Goal: Task Accomplishment & Management: Manage account settings

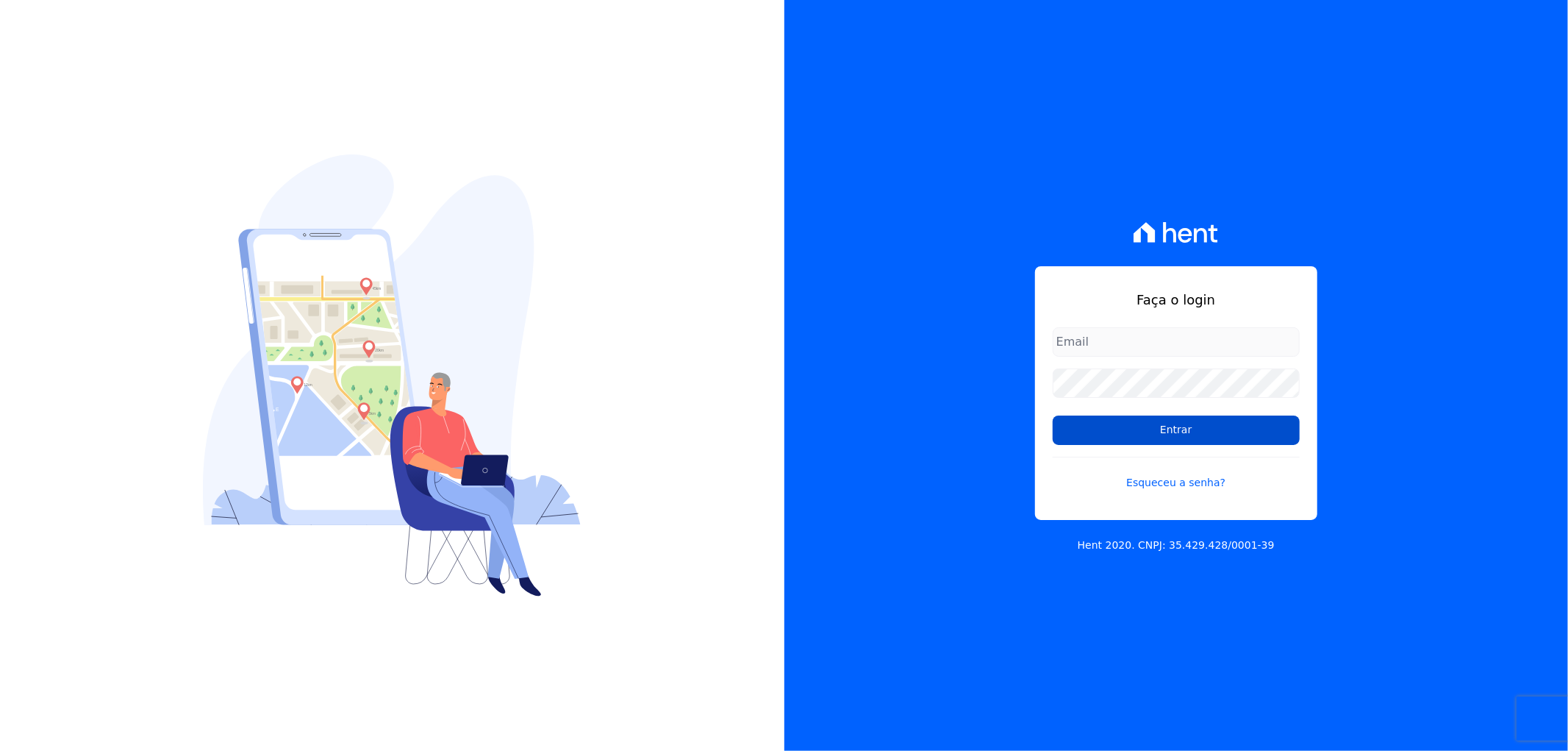
type input "[EMAIL_ADDRESS][DOMAIN_NAME]"
click at [1208, 432] on input "Entrar" at bounding box center [1175, 430] width 247 height 30
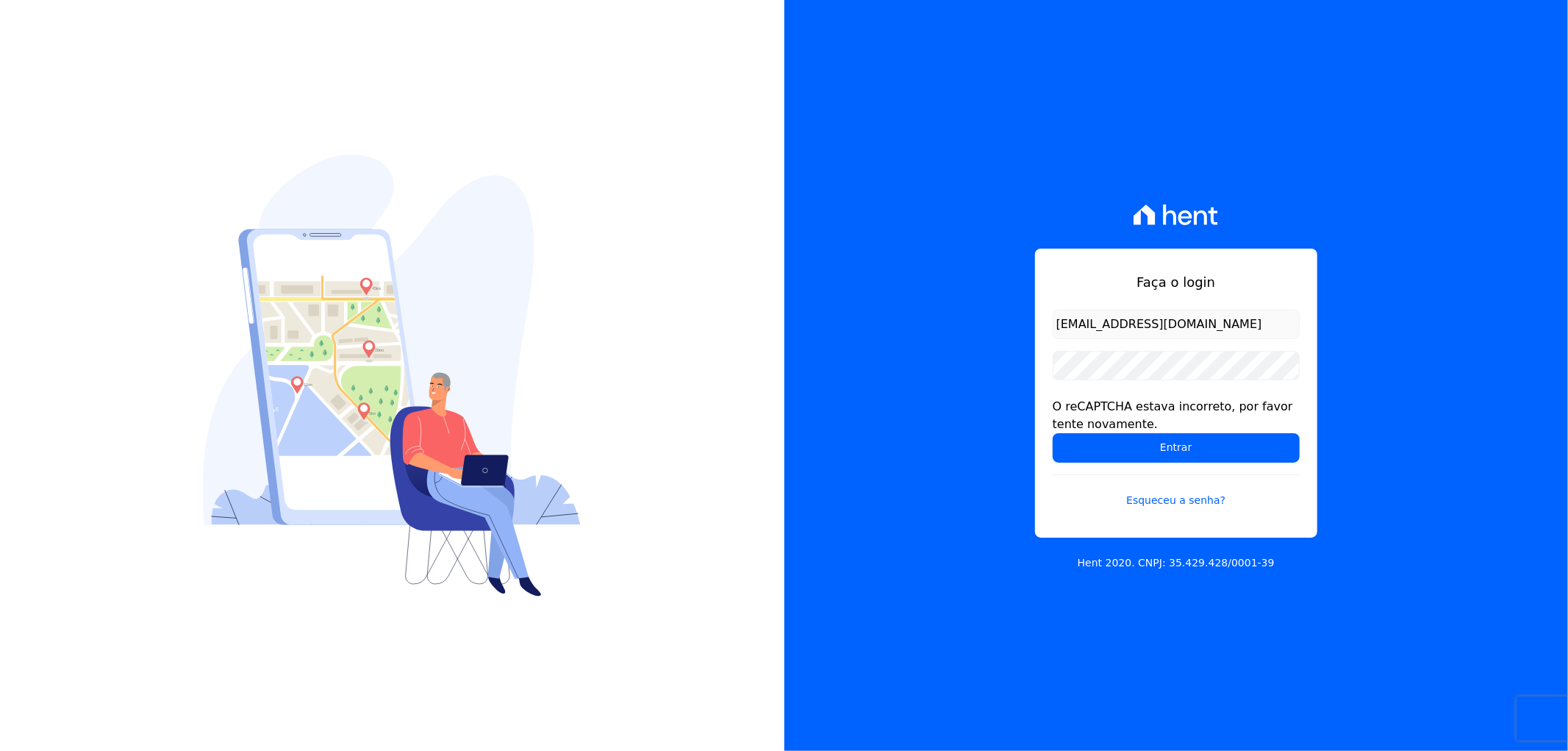
click at [1208, 431] on div "O reCAPTCHA estava incorreto, por favor tente novamente." at bounding box center [1175, 415] width 247 height 35
click at [1200, 443] on input "Entrar" at bounding box center [1175, 448] width 247 height 30
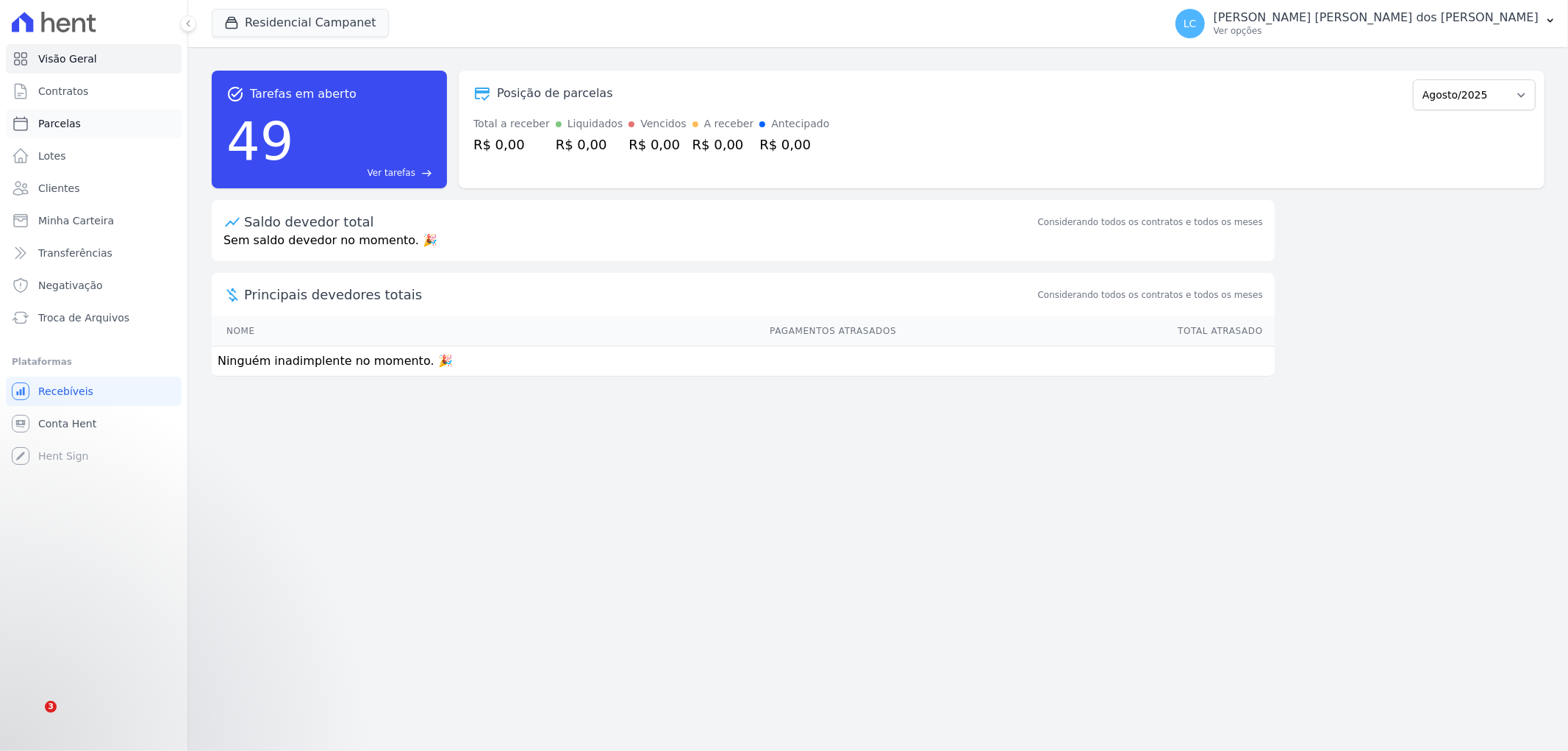
click at [87, 129] on link "Parcelas" at bounding box center [94, 124] width 176 height 30
select select
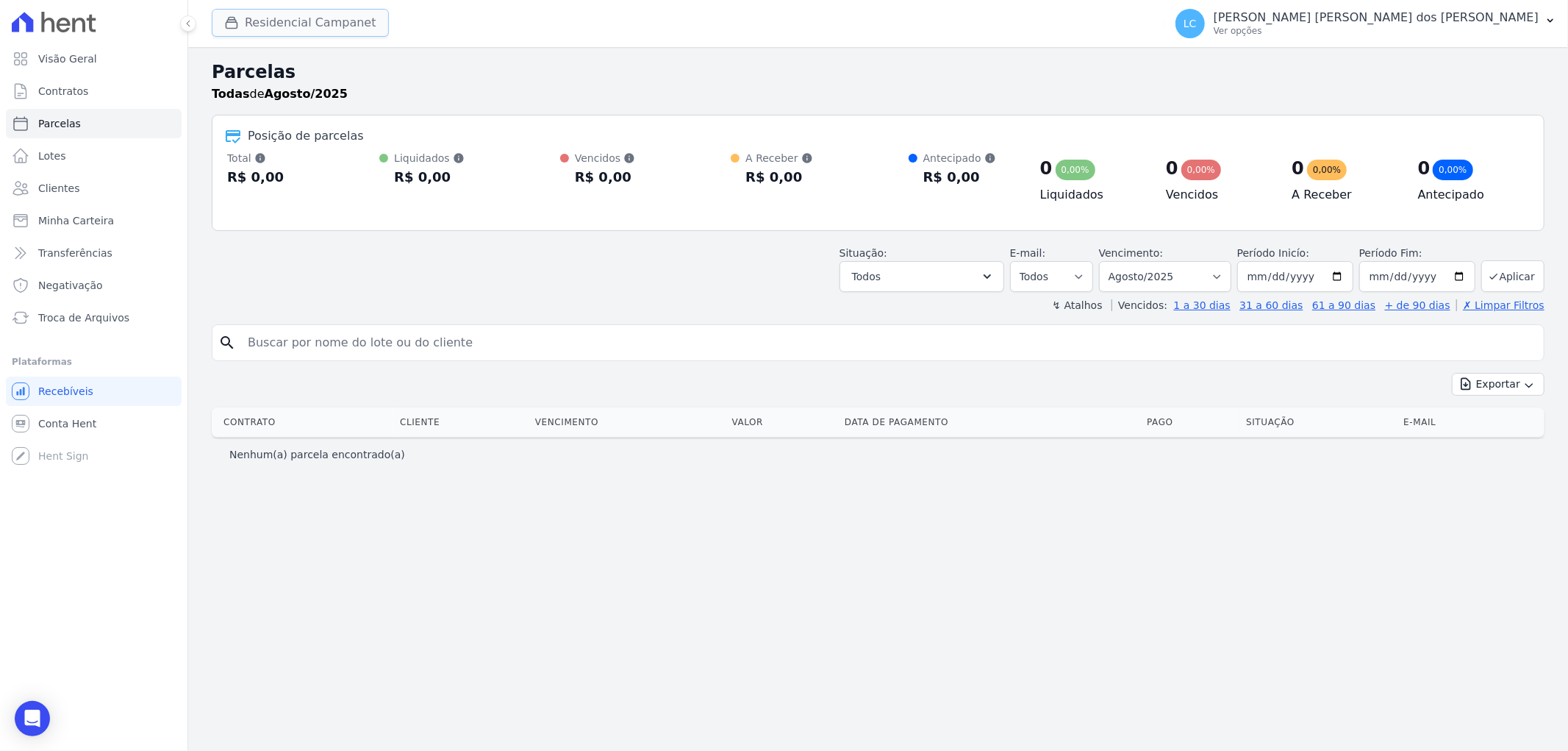
click at [253, 11] on button "Residencial Campanet" at bounding box center [300, 23] width 177 height 28
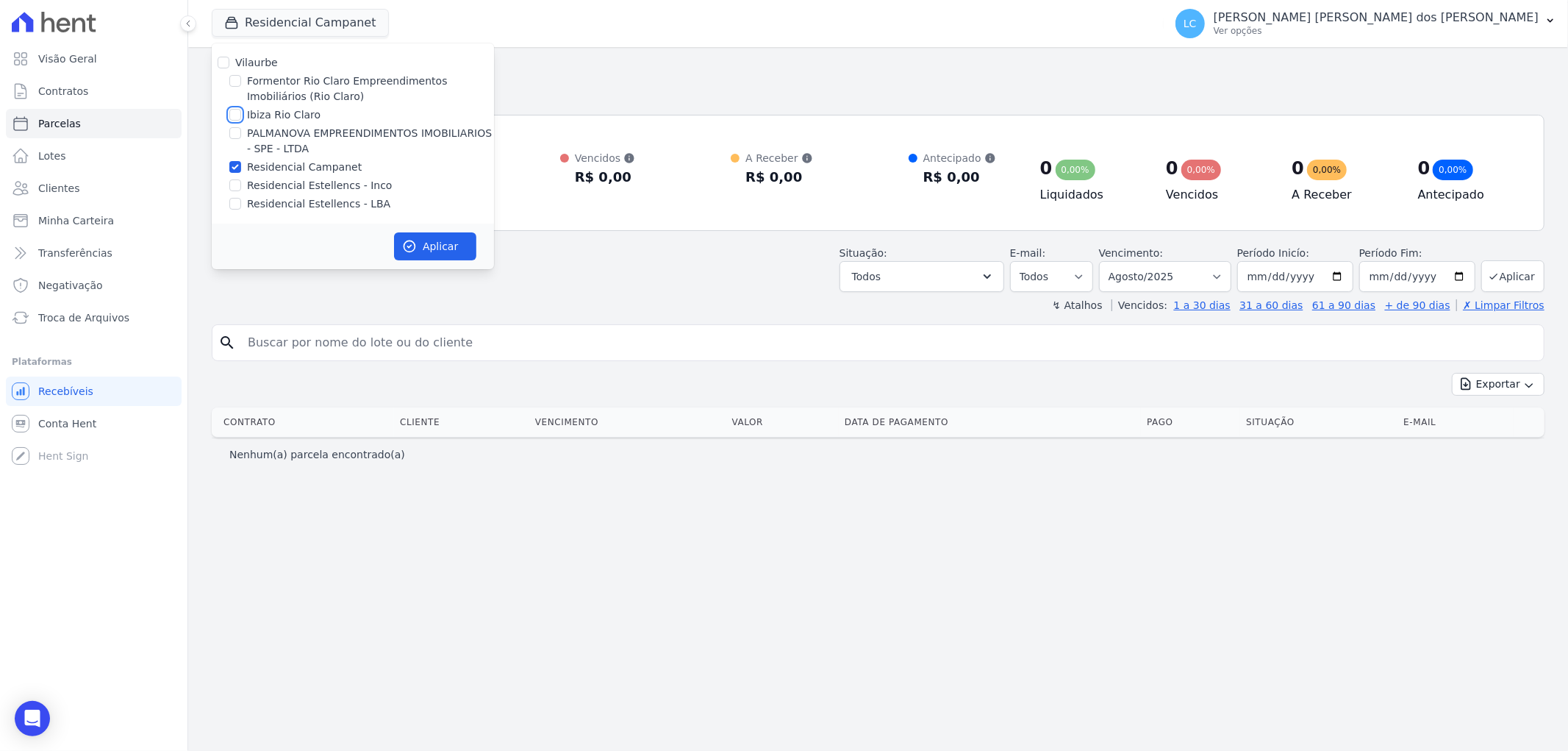
click at [236, 118] on input "Ibiza Rio Claro" at bounding box center [235, 114] width 12 height 12
checkbox input "true"
click at [234, 168] on input "Residencial Campanet" at bounding box center [235, 166] width 12 height 12
checkbox input "false"
click at [432, 252] on button "Aplicar" at bounding box center [435, 246] width 82 height 28
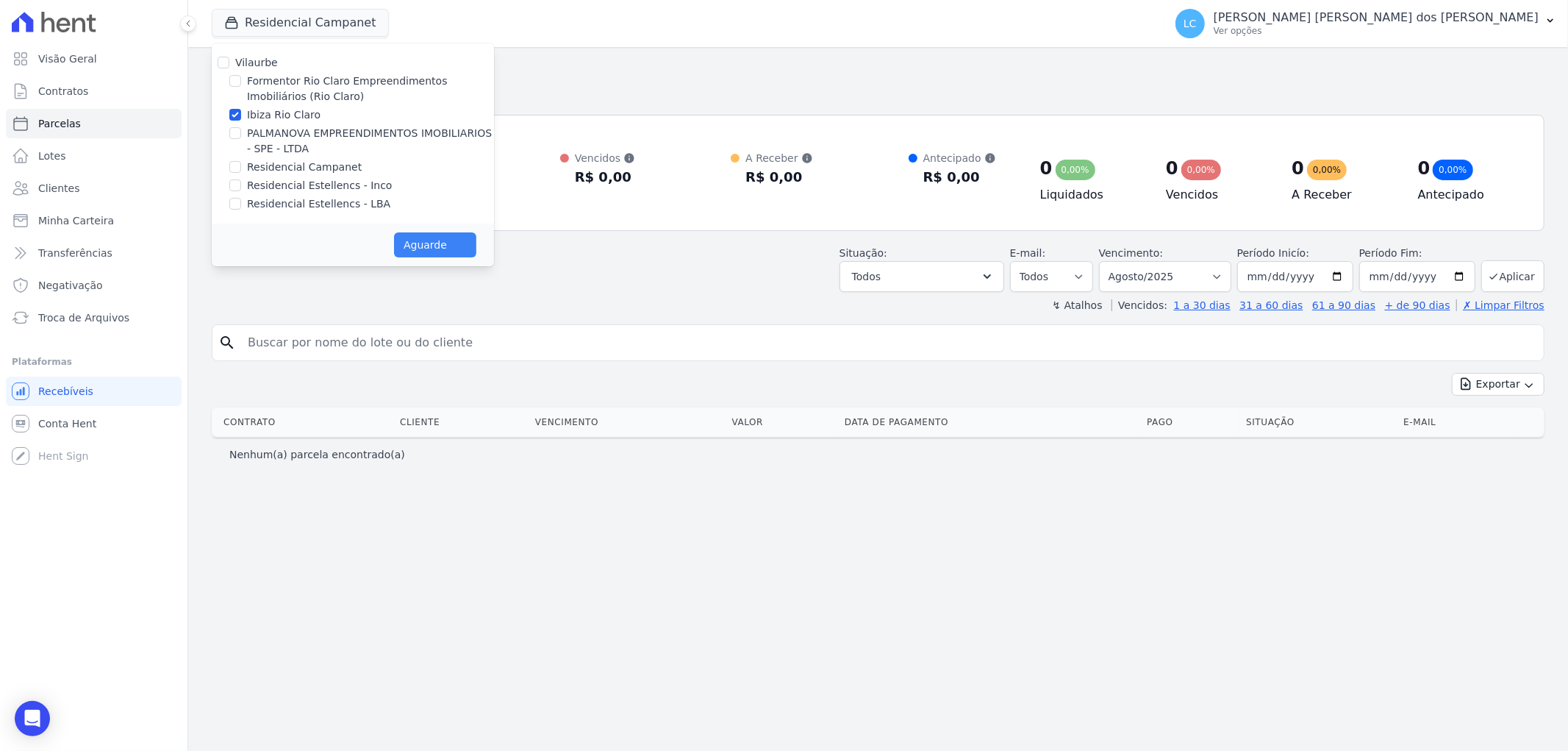
select select
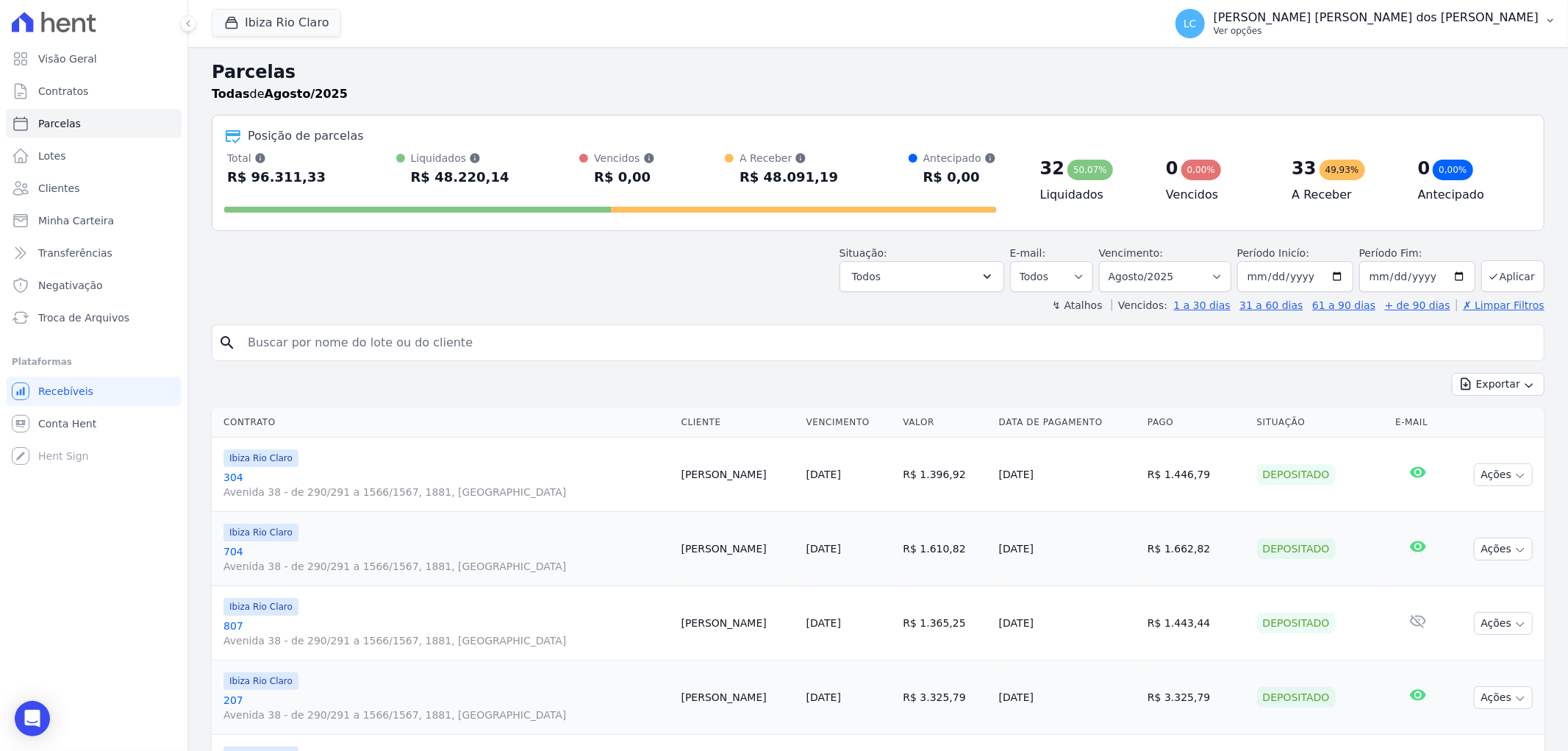
click at [1204, 23] on span "LC" at bounding box center [1190, 24] width 30 height 30
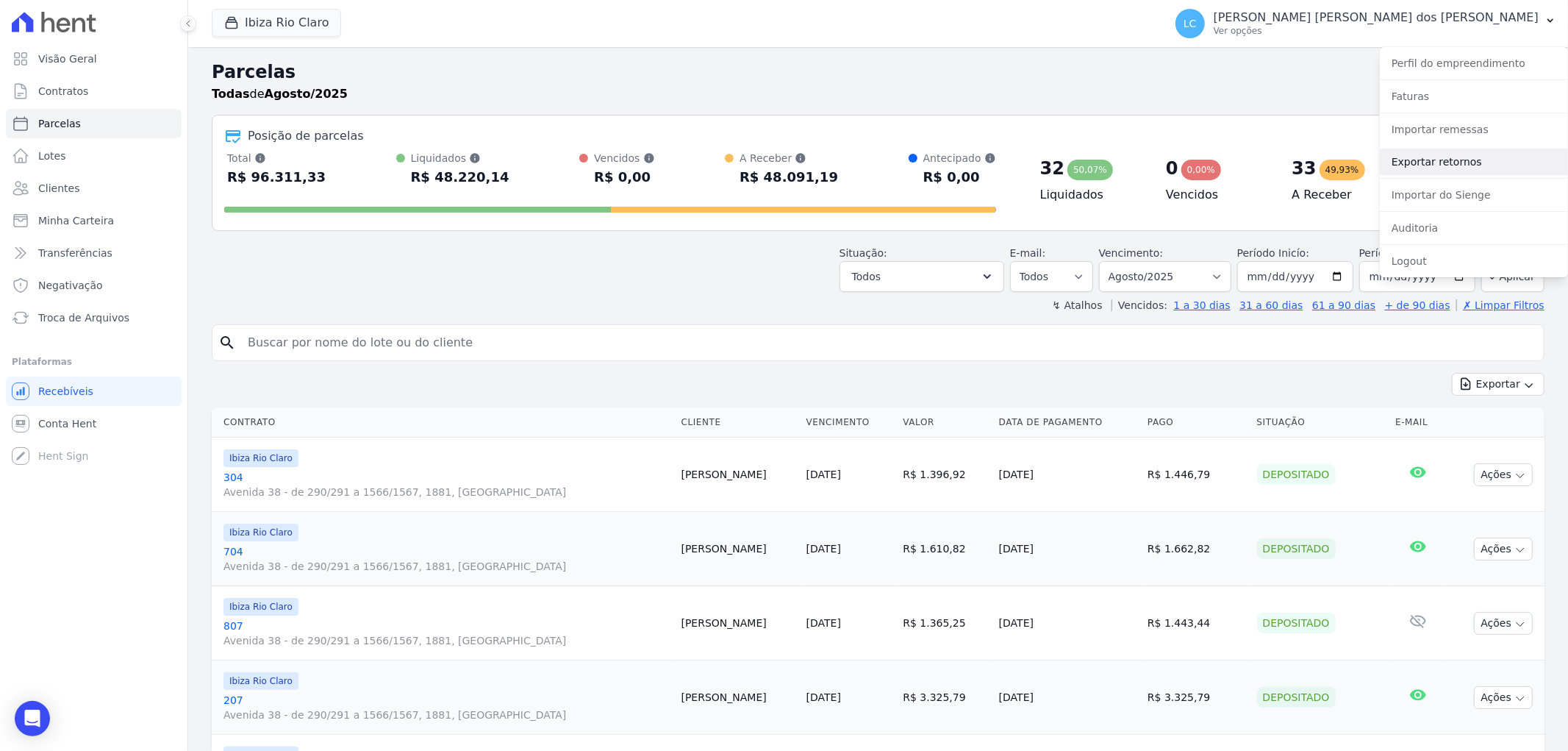
click at [1439, 165] on link "Exportar retornos" at bounding box center [1474, 161] width 188 height 27
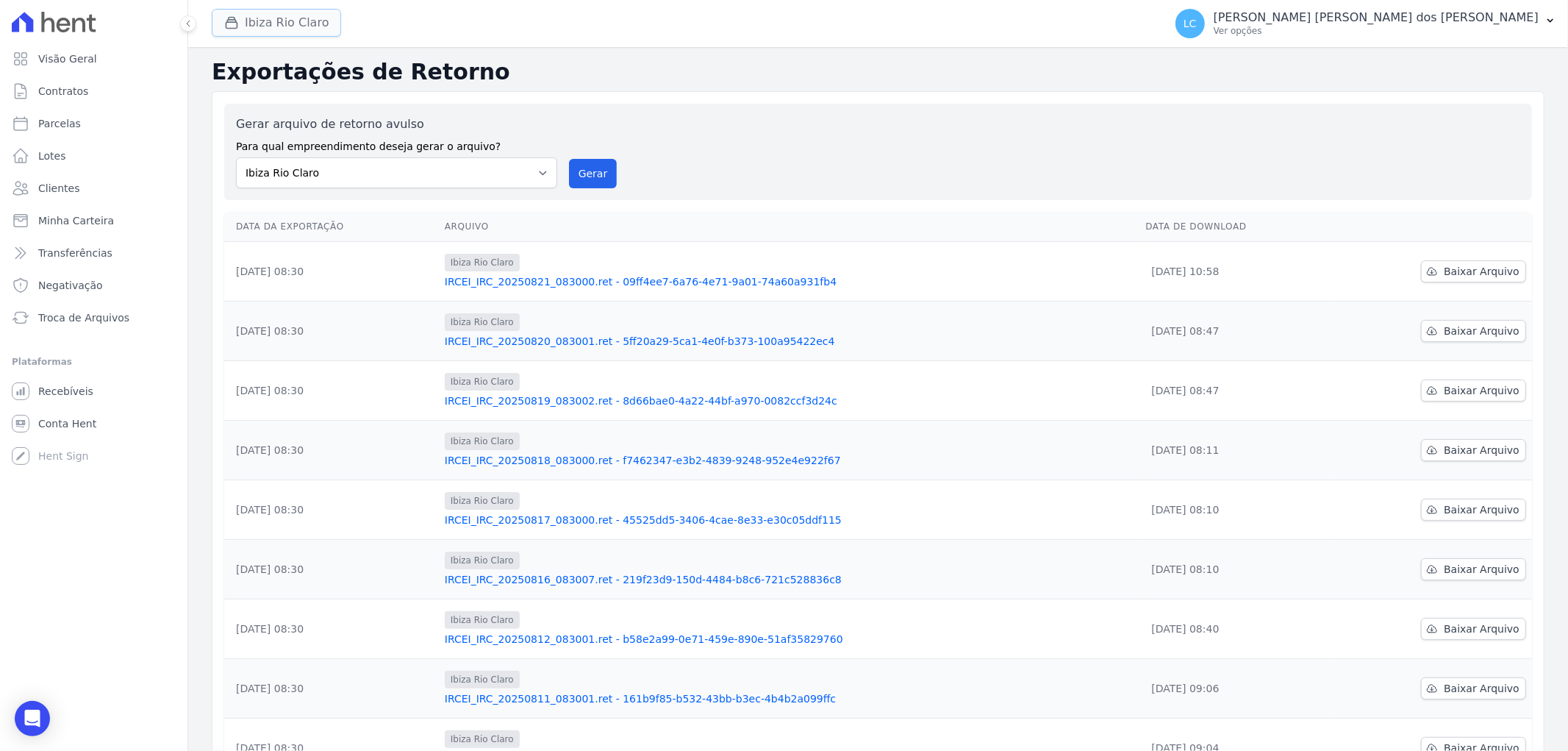
click at [290, 26] on button "Ibiza Rio Claro" at bounding box center [276, 23] width 129 height 28
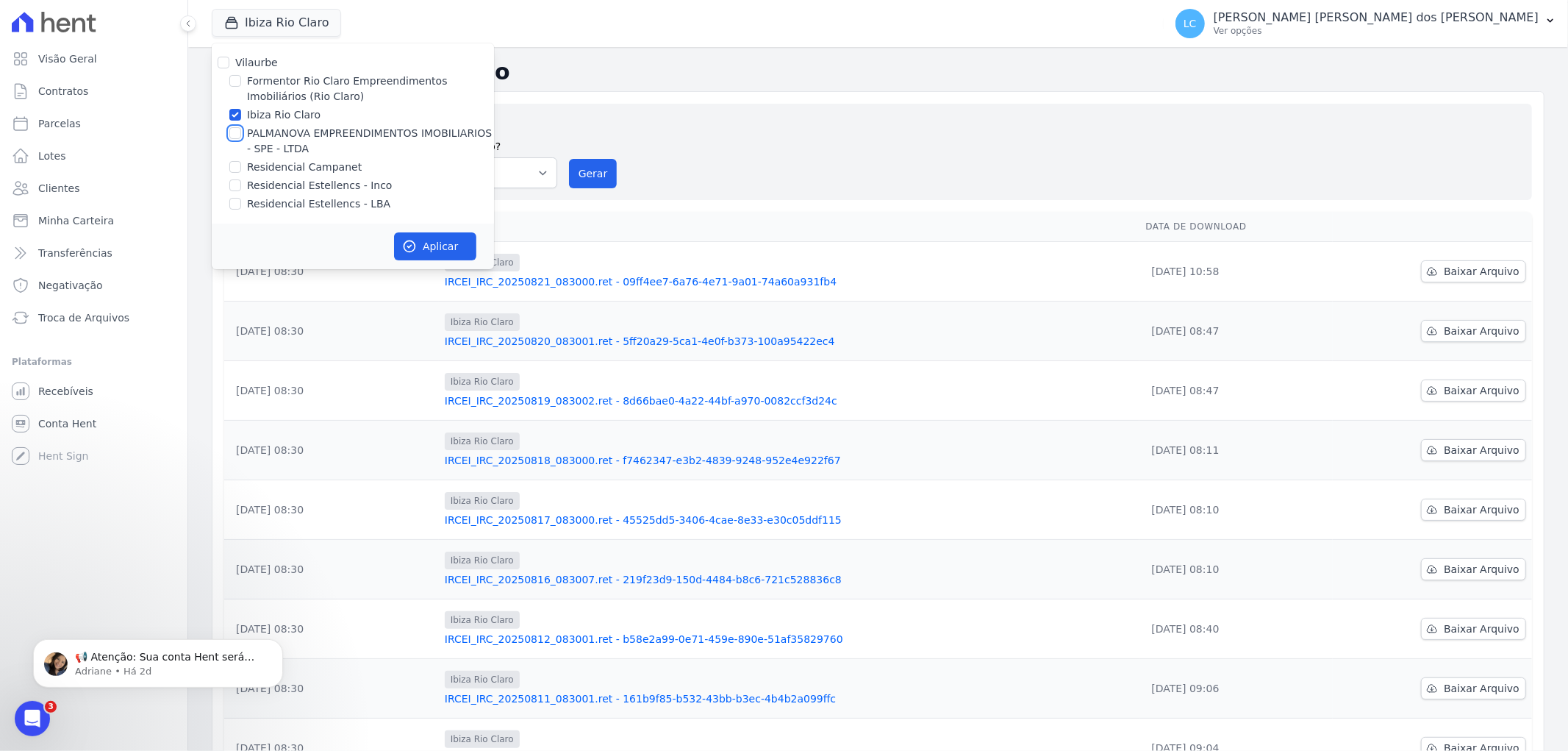
click at [235, 131] on input "PALMANOVA EMPREENDIMENTOS IMOBILIARIOS - SPE - LTDA" at bounding box center [235, 132] width 12 height 12
checkbox input "true"
click at [235, 115] on input "Ibiza Rio Claro" at bounding box center [235, 114] width 12 height 12
checkbox input "false"
click at [422, 243] on button "Aplicar" at bounding box center [435, 246] width 82 height 28
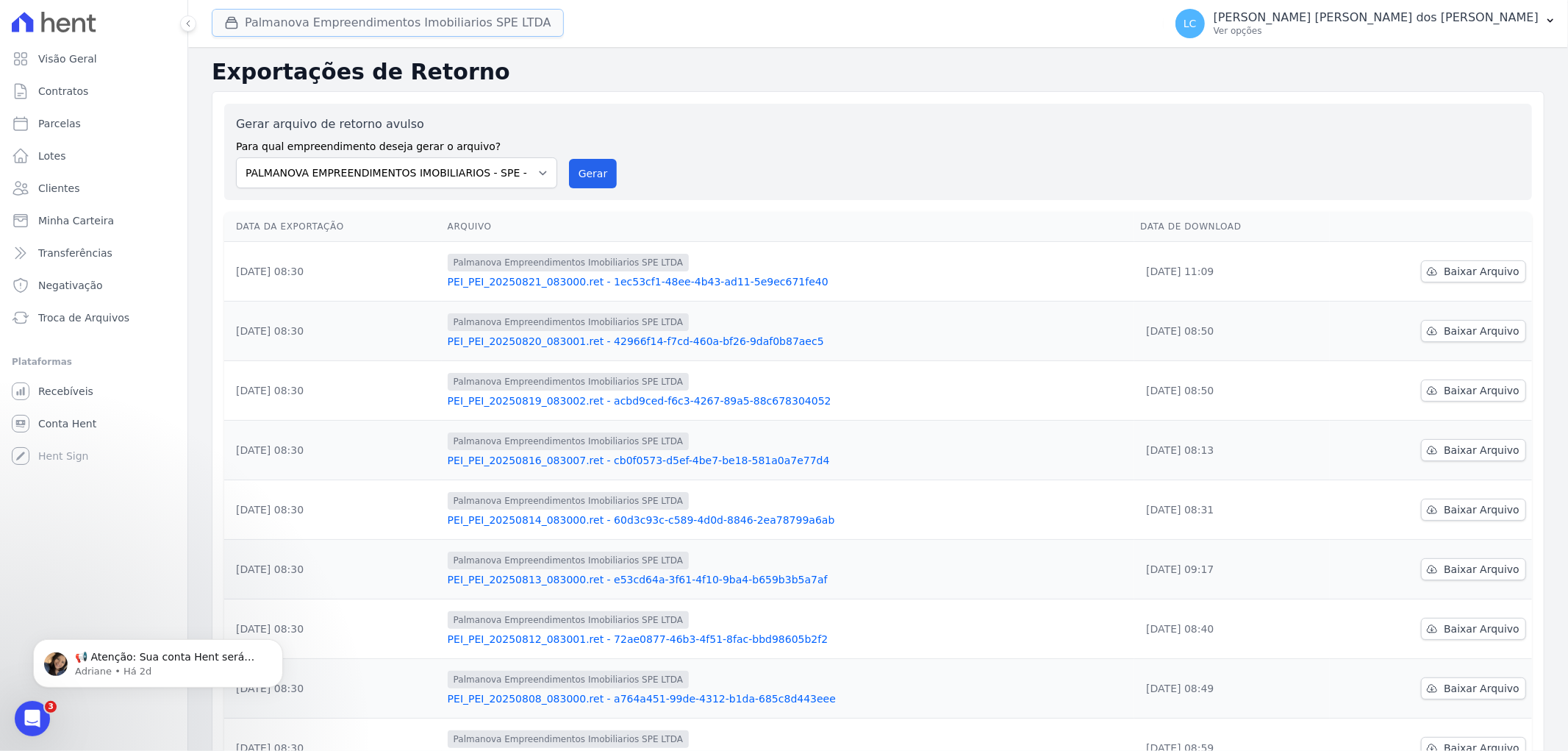
click at [325, 30] on button "Palmanova Empreendimentos Imobiliarios SPE LTDA" at bounding box center [387, 23] width 352 height 28
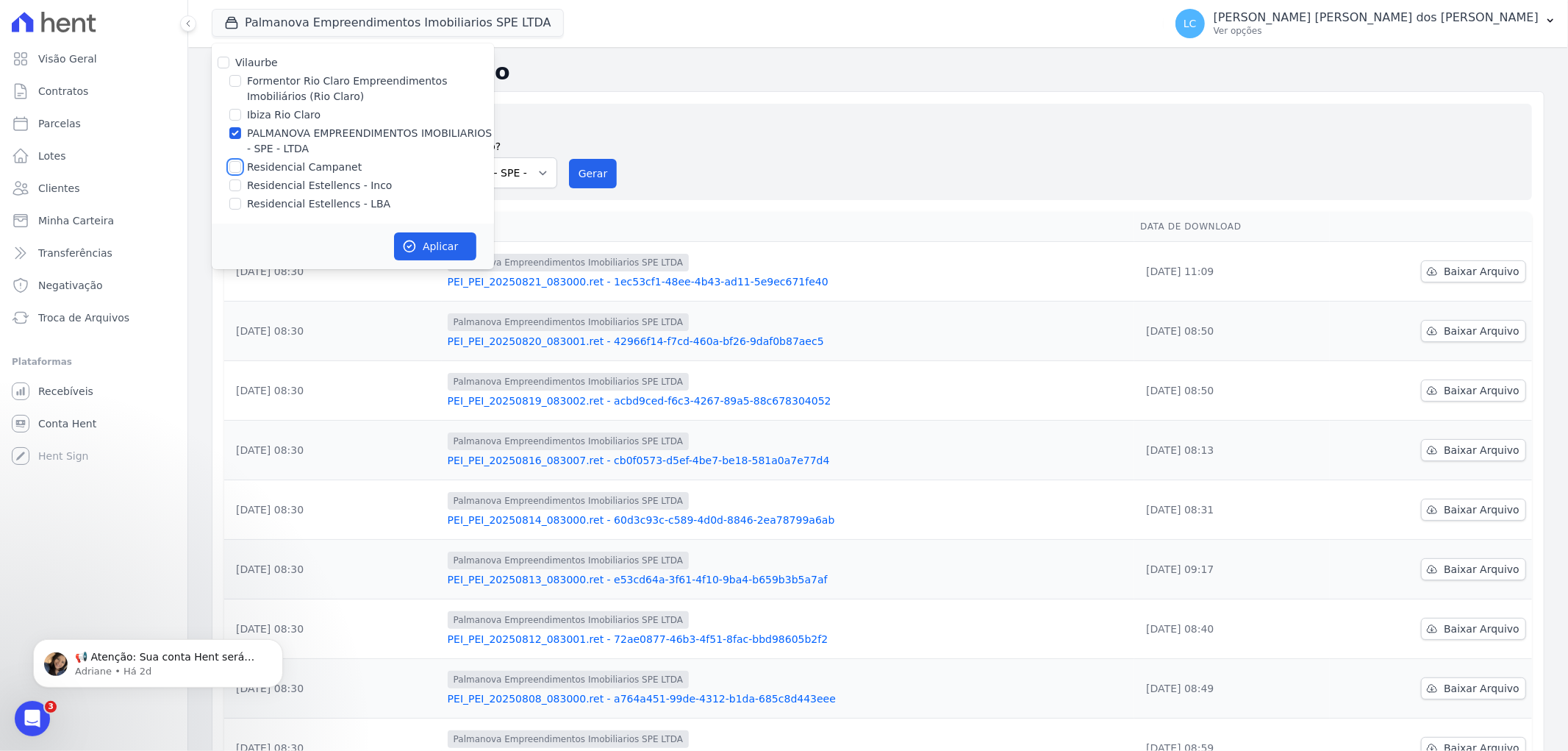
click at [233, 166] on input "Residencial Campanet" at bounding box center [235, 166] width 12 height 12
checkbox input "true"
click at [236, 130] on input "PALMANOVA EMPREENDIMENTOS IMOBILIARIOS - SPE - LTDA" at bounding box center [235, 132] width 12 height 12
checkbox input "false"
click at [444, 246] on button "Aplicar" at bounding box center [435, 246] width 82 height 28
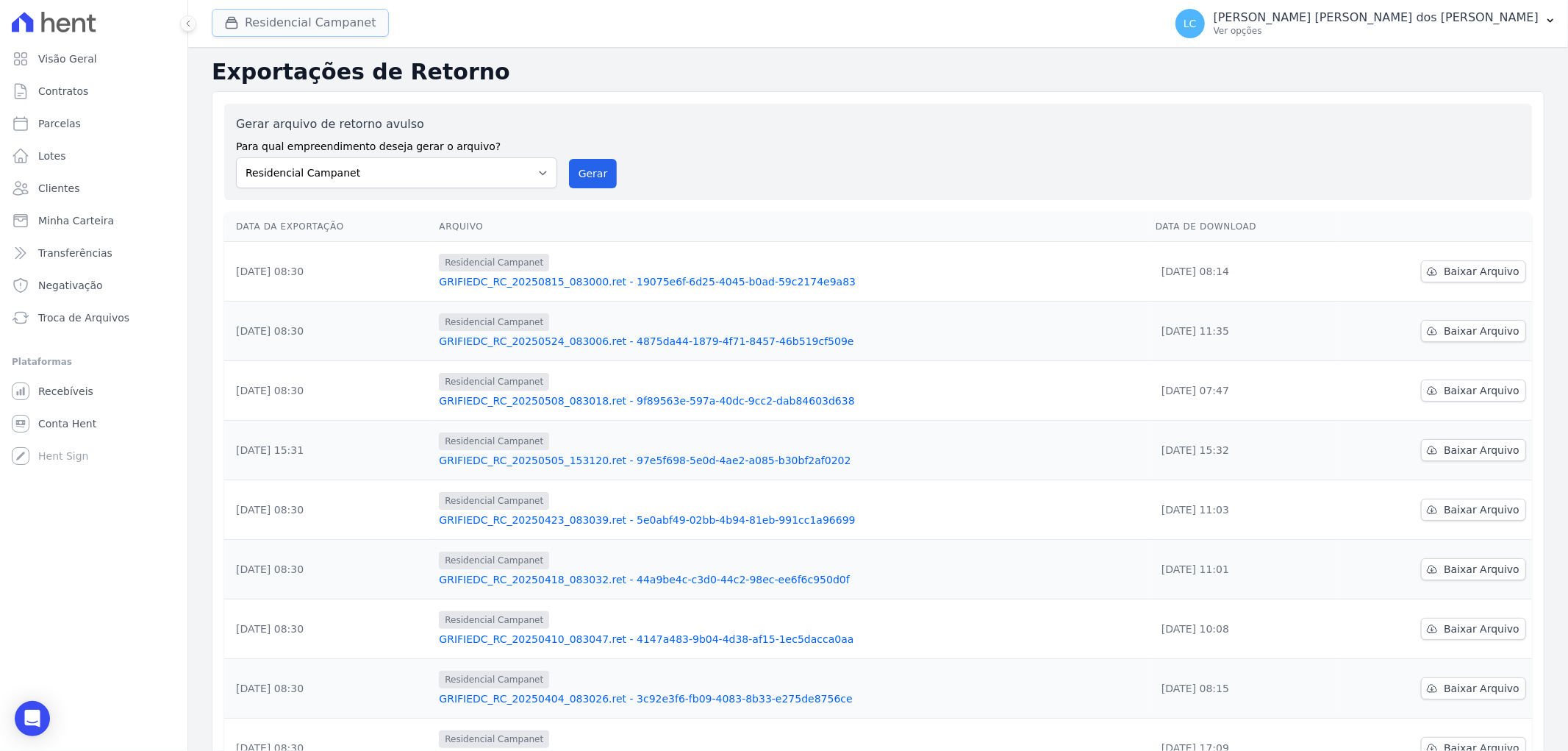
click at [314, 24] on button "Residencial Campanet" at bounding box center [300, 23] width 177 height 28
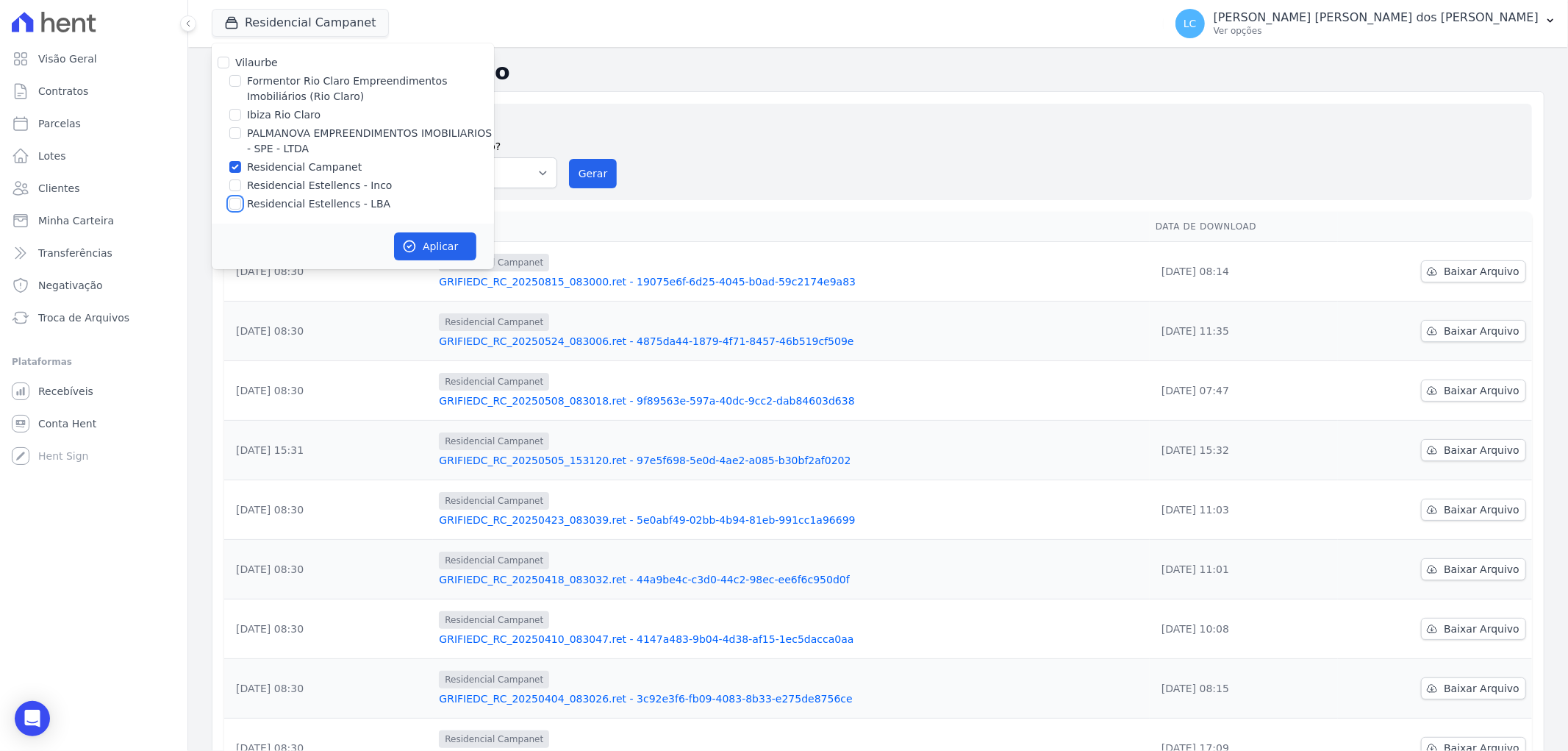
click at [237, 202] on input "Residencial Estellencs - LBA" at bounding box center [235, 203] width 12 height 12
checkbox input "true"
click at [235, 165] on input "Residencial Campanet" at bounding box center [235, 166] width 12 height 12
checkbox input "false"
click at [409, 244] on icon "button" at bounding box center [409, 246] width 15 height 15
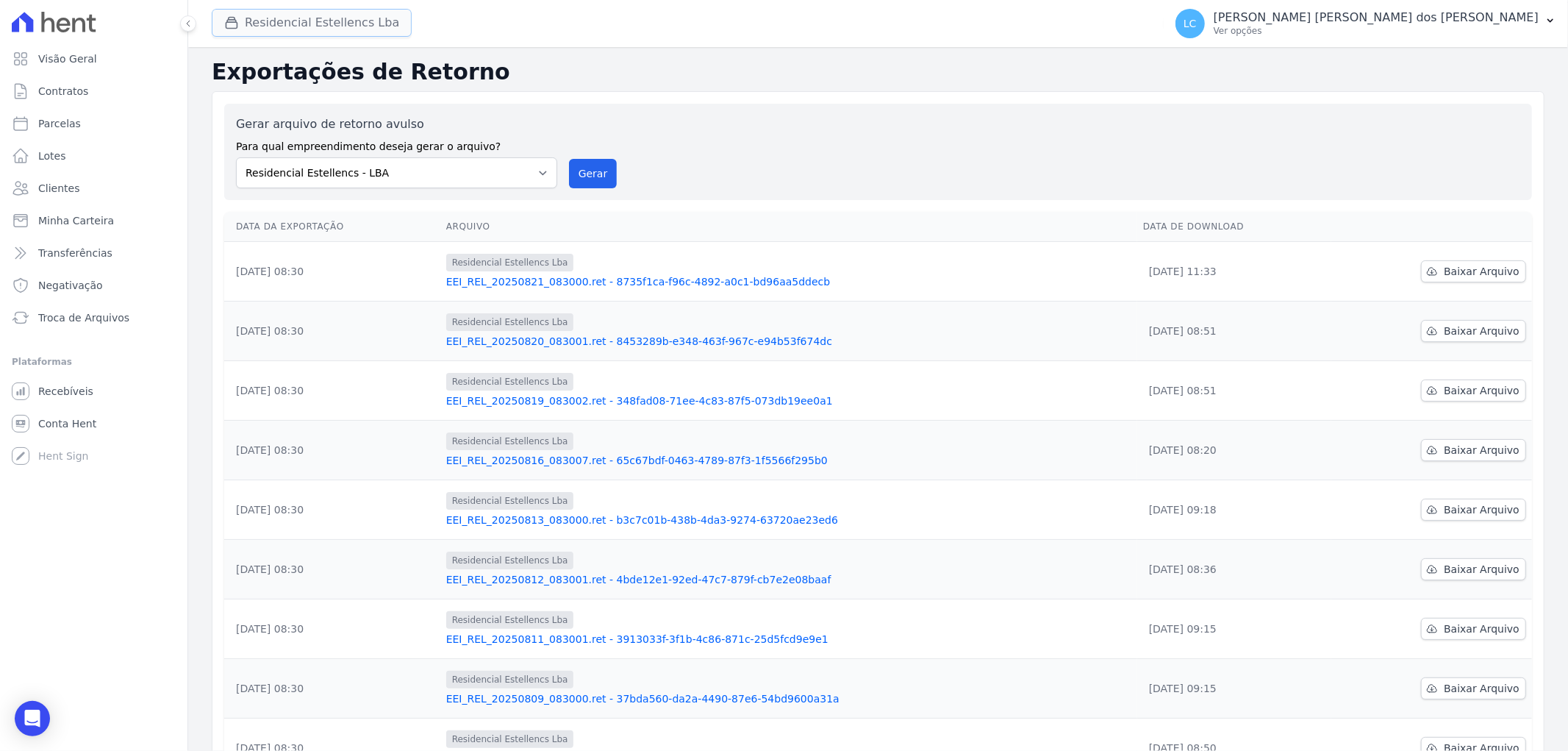
click at [346, 31] on button "Residencial Estellencs Lba" at bounding box center [311, 23] width 200 height 28
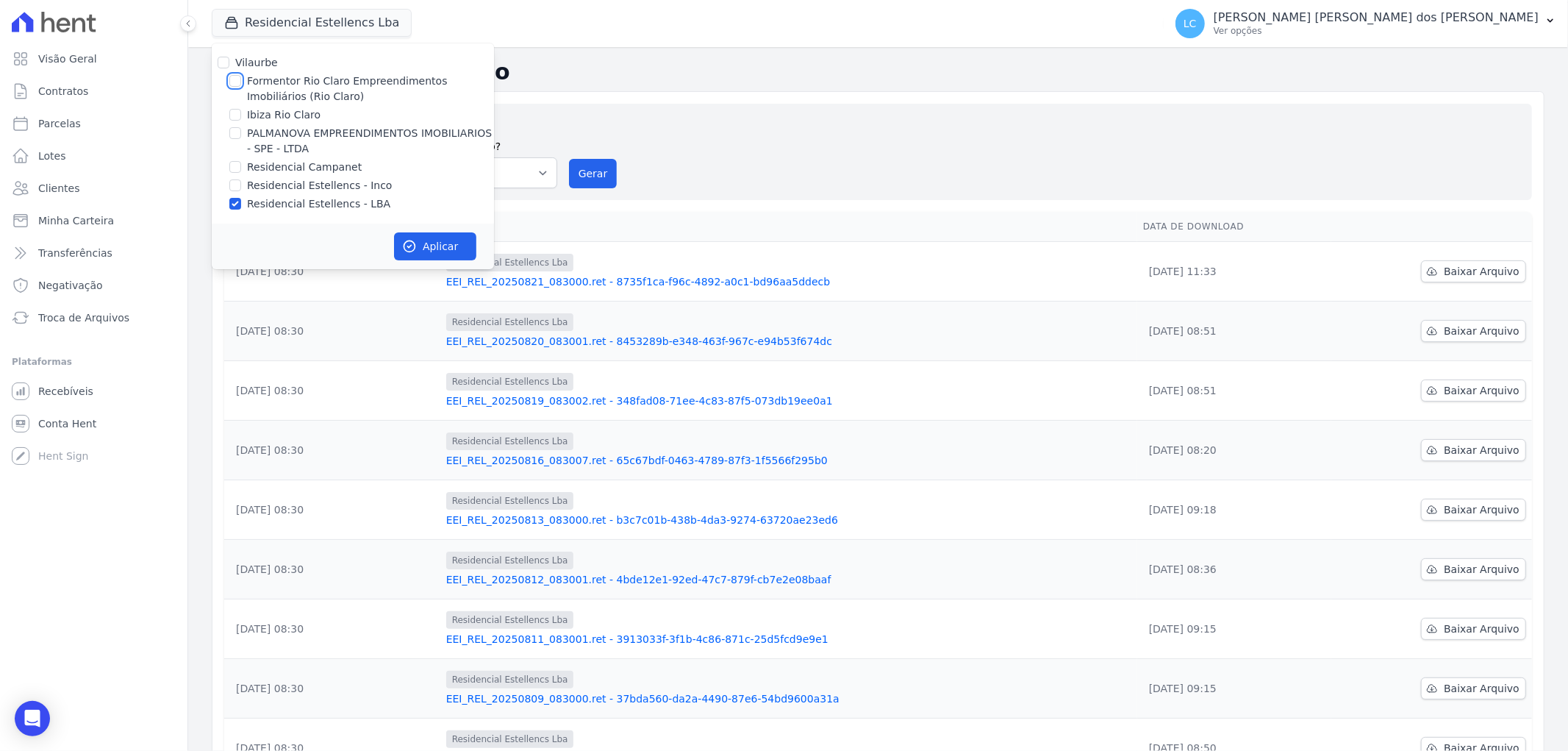
click at [235, 76] on input "Formentor Rio Claro Empreendimentos Imobiliários (Rio Claro)" at bounding box center [235, 81] width 12 height 12
click at [235, 81] on input "Formentor Rio Claro Empreendimentos Imobiliários (Rio Claro)" at bounding box center [235, 81] width 12 height 12
checkbox input "false"
click at [237, 114] on input "Ibiza Rio Claro" at bounding box center [235, 114] width 12 height 12
checkbox input "true"
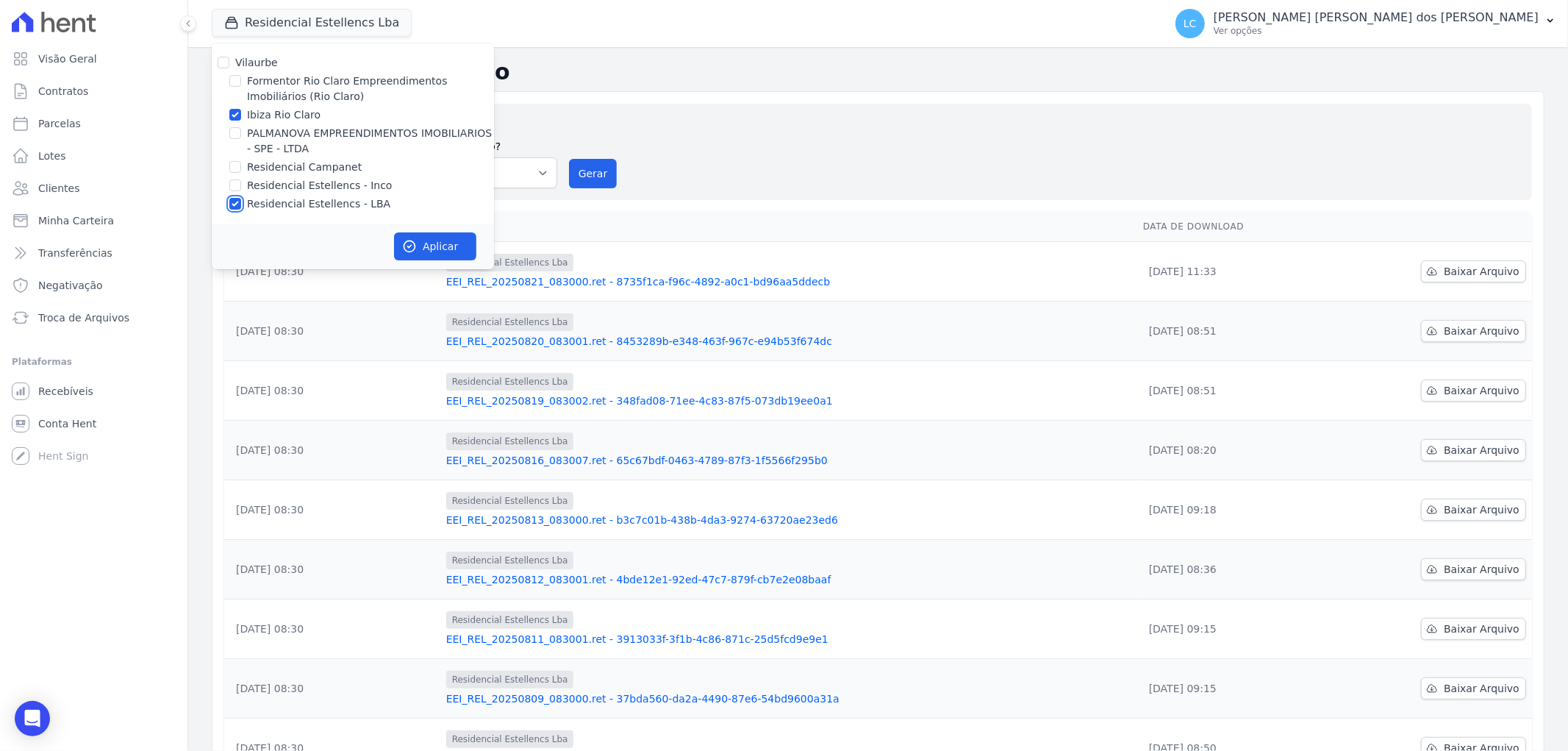
drag, startPoint x: 234, startPoint y: 205, endPoint x: 302, endPoint y: 221, distance: 69.9
click at [235, 205] on input "Residencial Estellencs - LBA" at bounding box center [235, 203] width 12 height 12
checkbox input "false"
click at [429, 243] on button "Aplicar" at bounding box center [435, 246] width 82 height 28
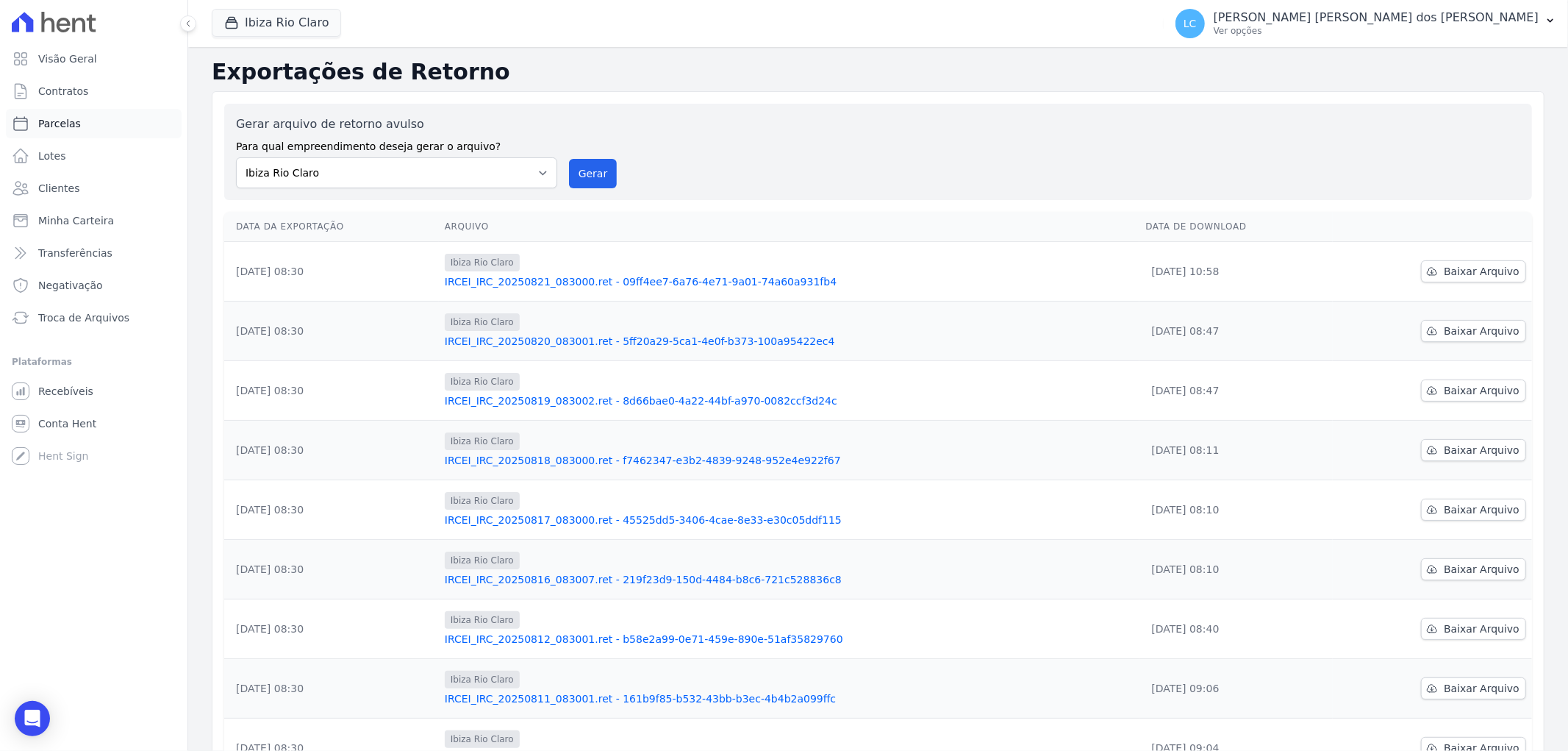
click at [85, 125] on link "Parcelas" at bounding box center [94, 124] width 176 height 30
select select
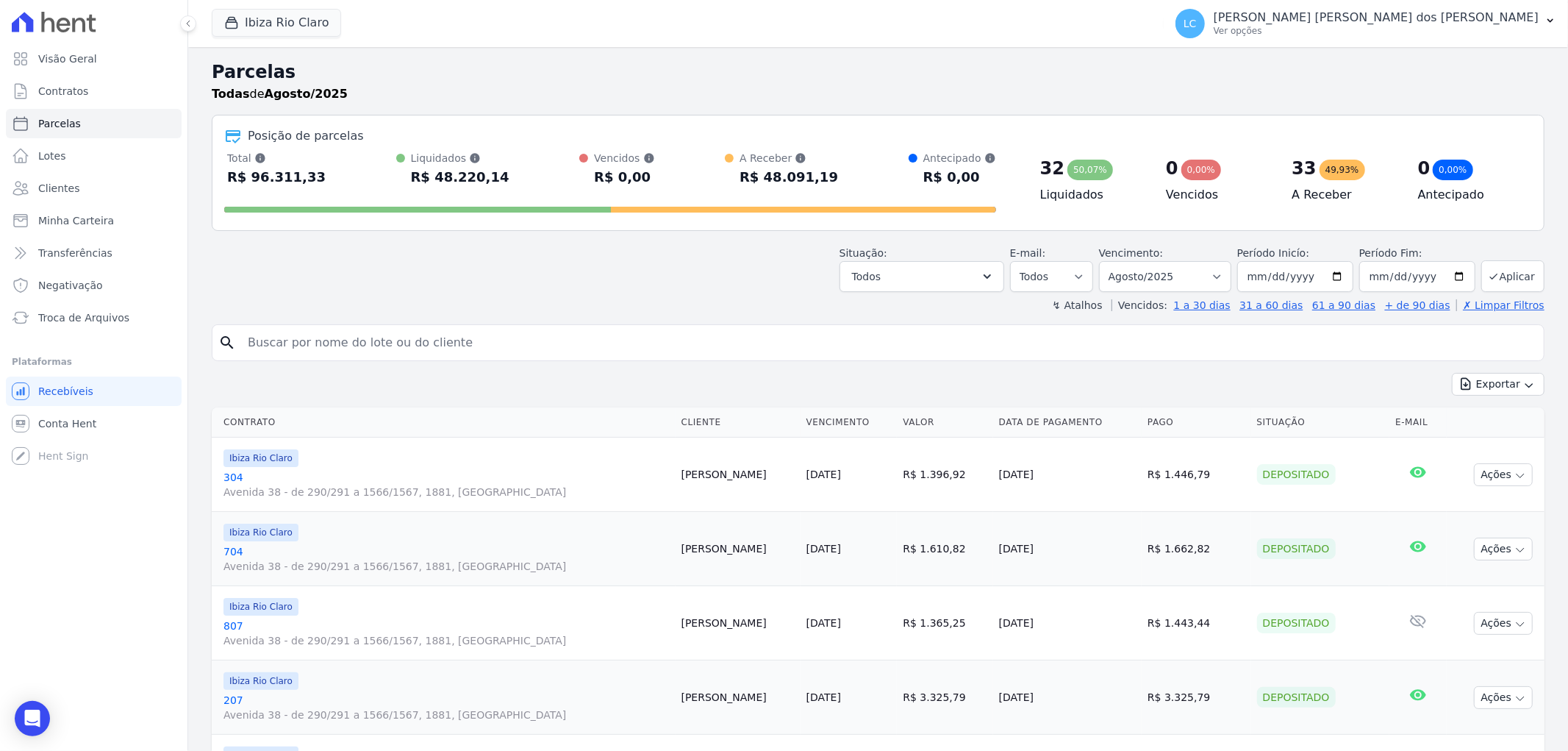
click at [359, 339] on input "search" at bounding box center [888, 343] width 1298 height 30
paste input "m"
type input "mateus couto"
select select
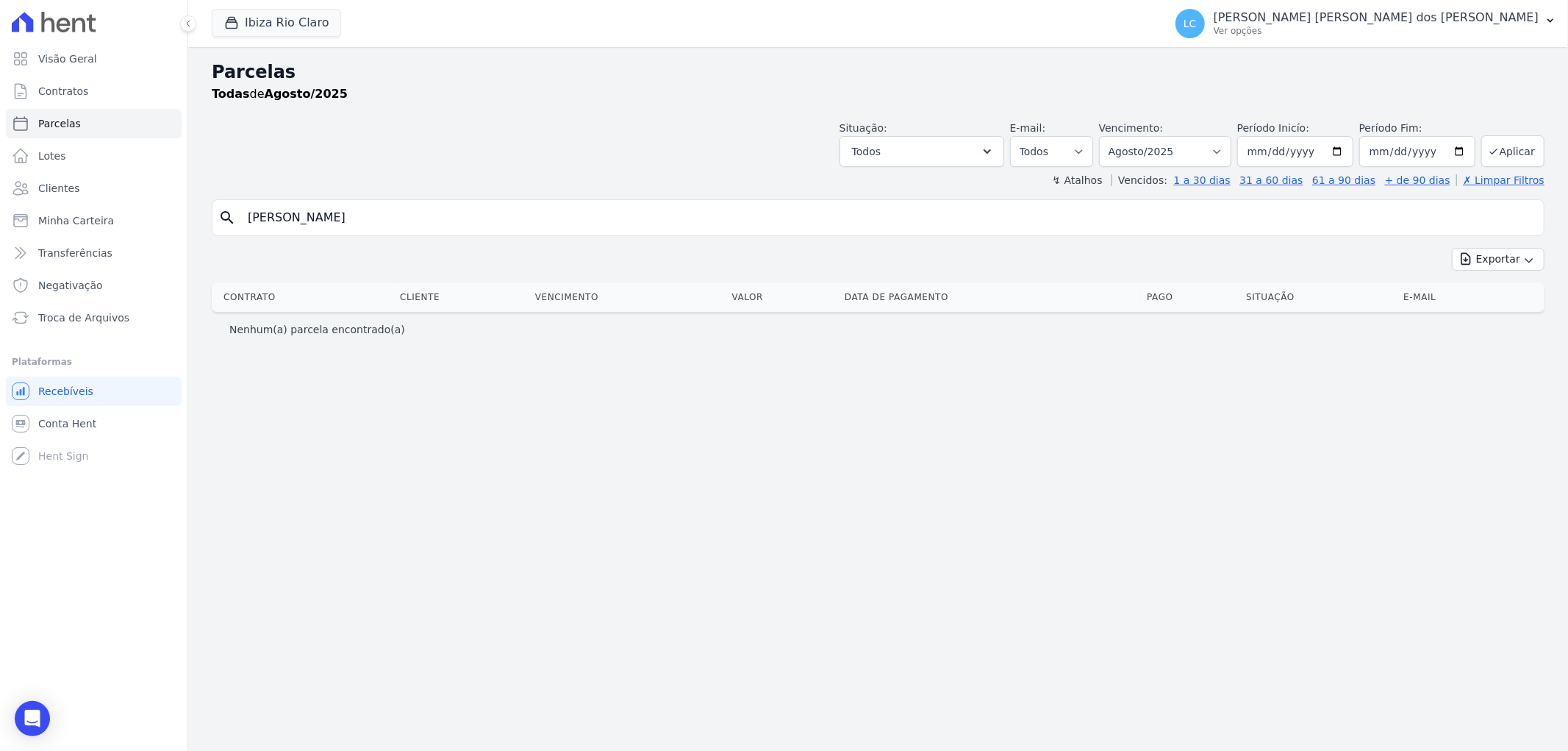
click at [383, 226] on input "mateus couto" at bounding box center [888, 218] width 1298 height 30
type input "mateus lima"
select select
click at [244, 27] on button "Ibiza Rio Claro" at bounding box center [276, 23] width 129 height 28
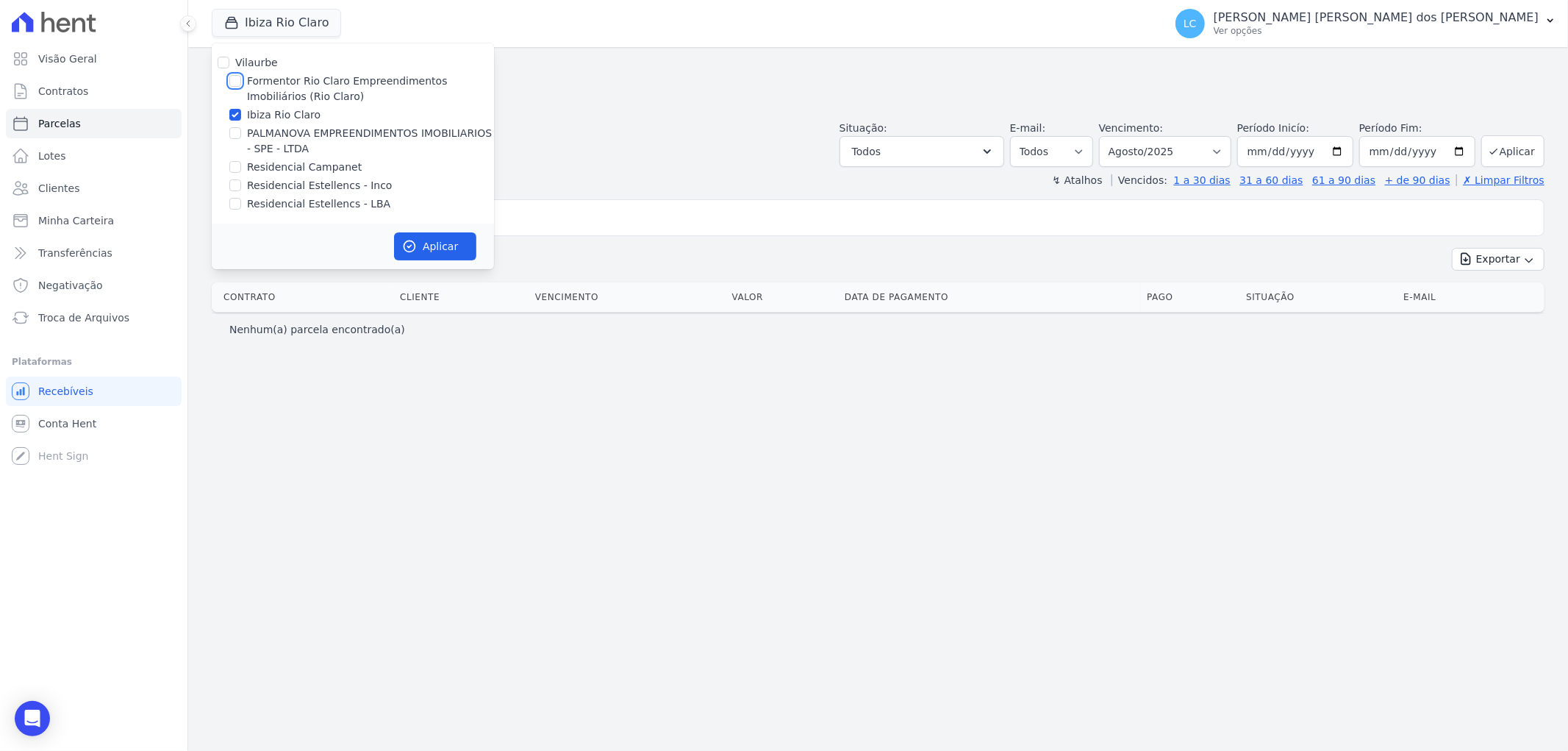
click at [235, 79] on input "Formentor Rio Claro Empreendimentos Imobiliários (Rio Claro)" at bounding box center [235, 81] width 12 height 12
checkbox input "true"
click at [230, 114] on input "Ibiza Rio Claro" at bounding box center [235, 114] width 12 height 12
checkbox input "false"
drag, startPoint x: 426, startPoint y: 239, endPoint x: 383, endPoint y: 228, distance: 44.4
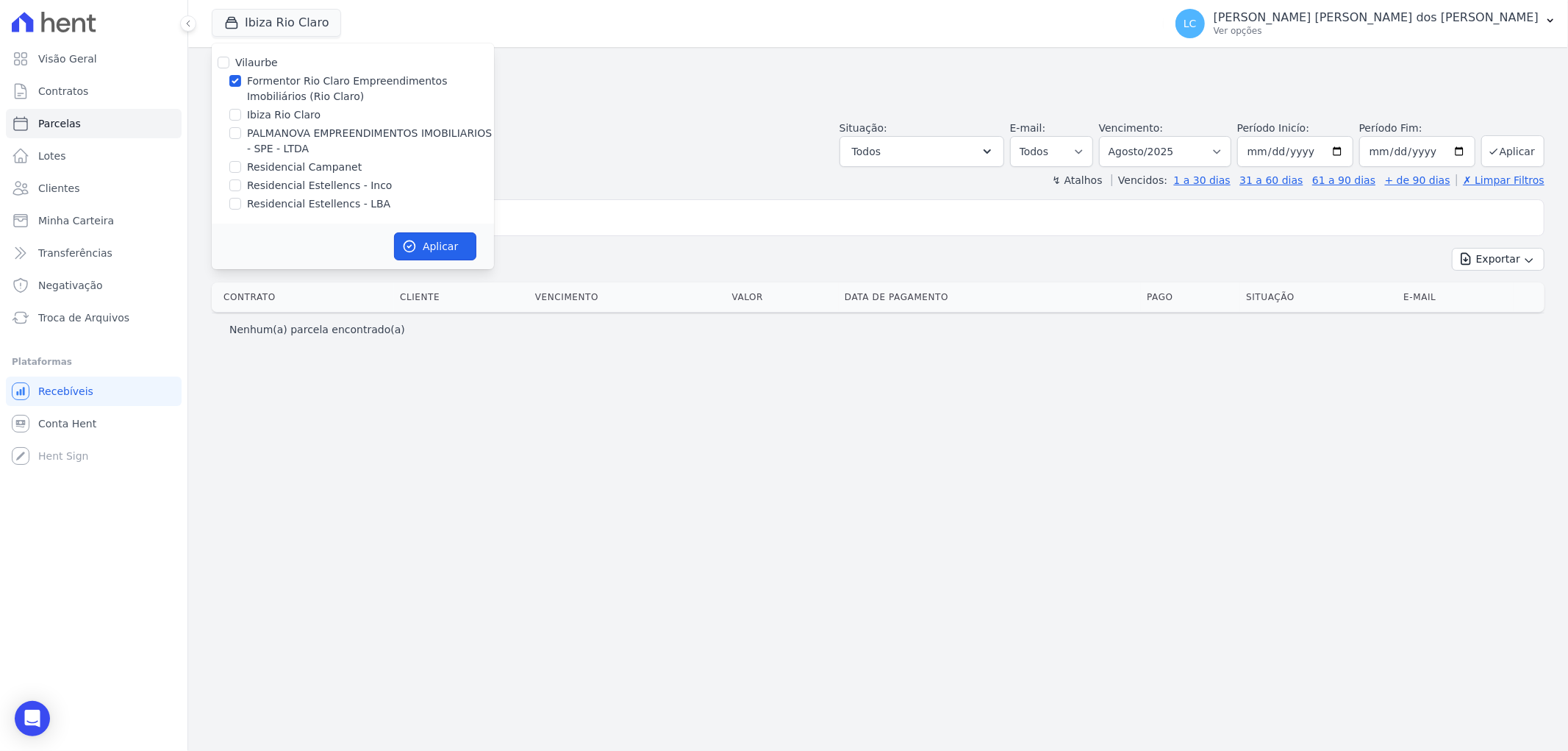
click at [426, 240] on button "Aplicar" at bounding box center [435, 246] width 82 height 28
select select
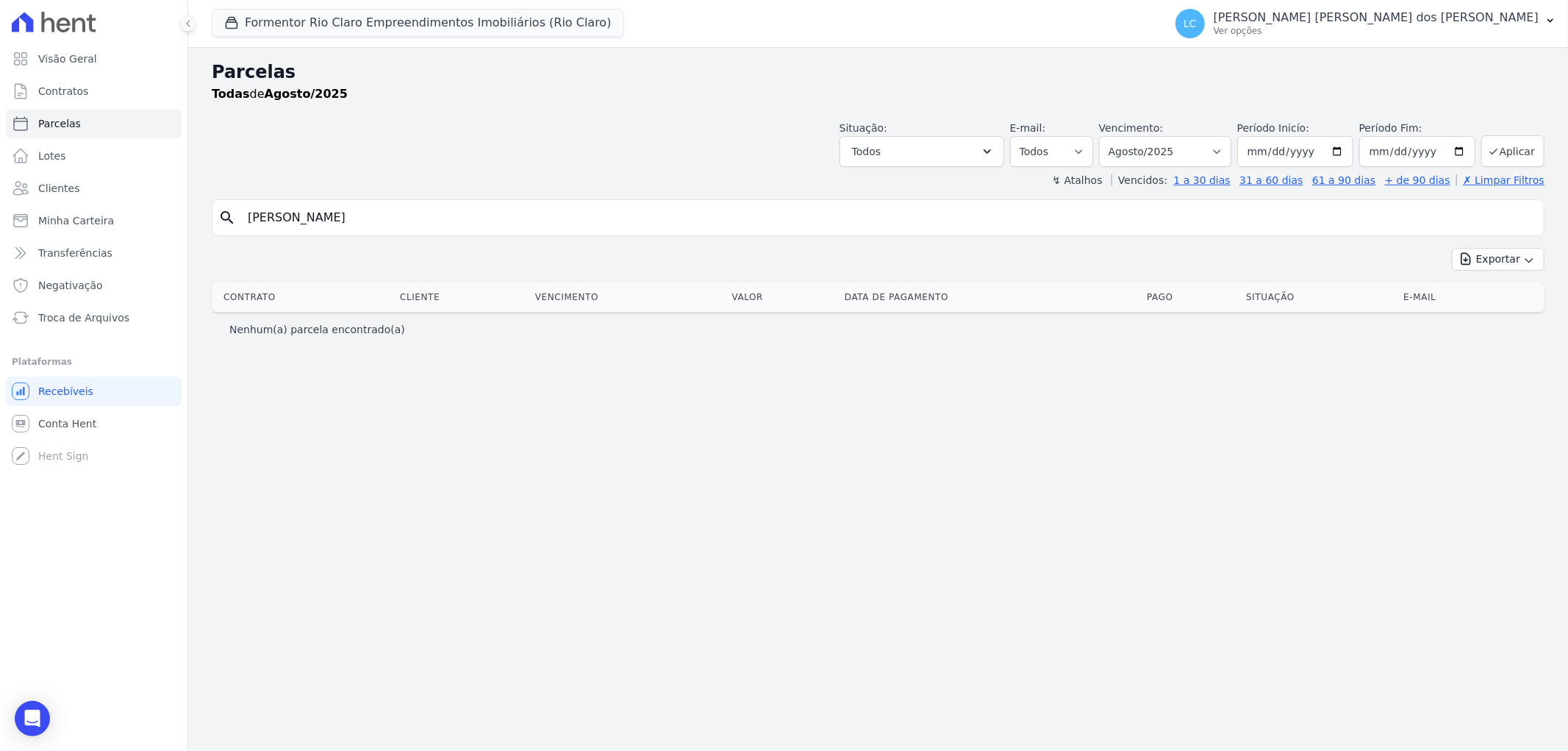
click at [448, 228] on input "mateus lima" at bounding box center [888, 218] width 1298 height 30
type input "mateus couto"
select select
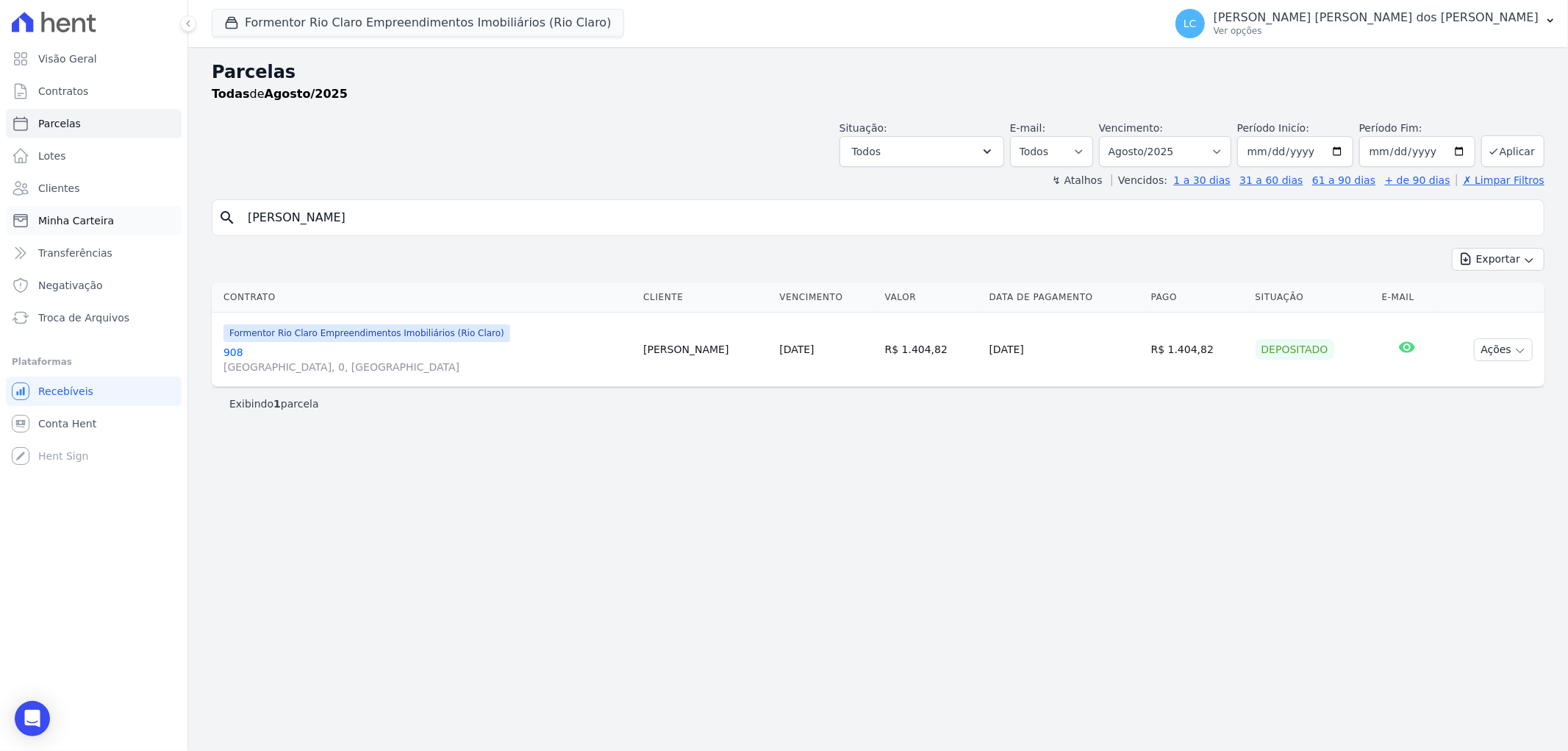
drag, startPoint x: 347, startPoint y: 218, endPoint x: 98, endPoint y: 216, distance: 249.0
click at [98, 216] on div "Visão Geral Contratos Parcelas Lotes Clientes Minha Carteira Transferências Neg…" at bounding box center [784, 376] width 1568 height 751
paste input "Angelo Oliveira Senna"
type input "Angelo Oliveira Senna"
select select
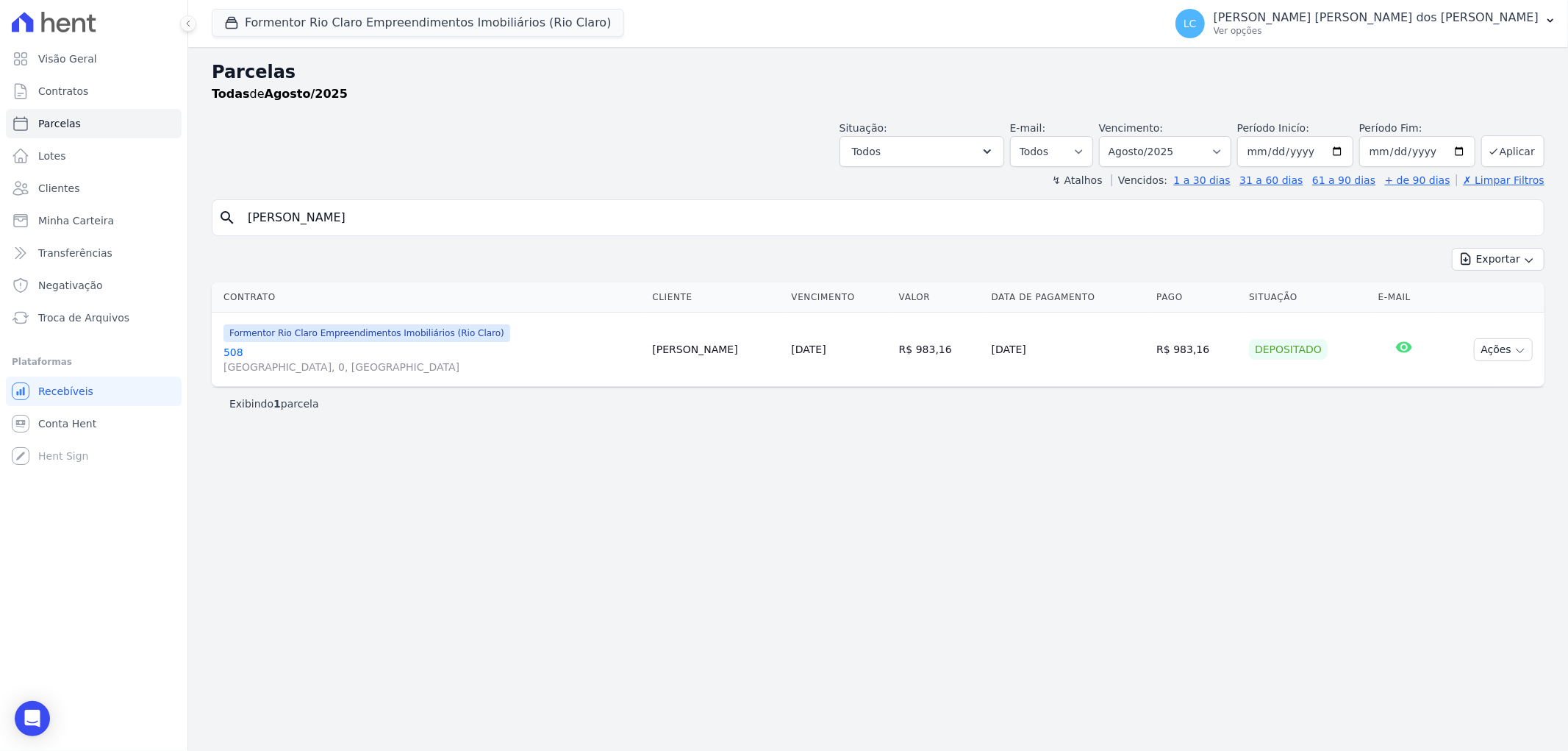
click at [456, 226] on input "Angelo Oliveira Senna" at bounding box center [888, 218] width 1298 height 30
click at [456, 225] on input "Angelo Oliveira Senna" at bounding box center [888, 218] width 1298 height 30
paste input "Jhonata Miguel da Silv"
type input "Jhonata Miguel da Silva"
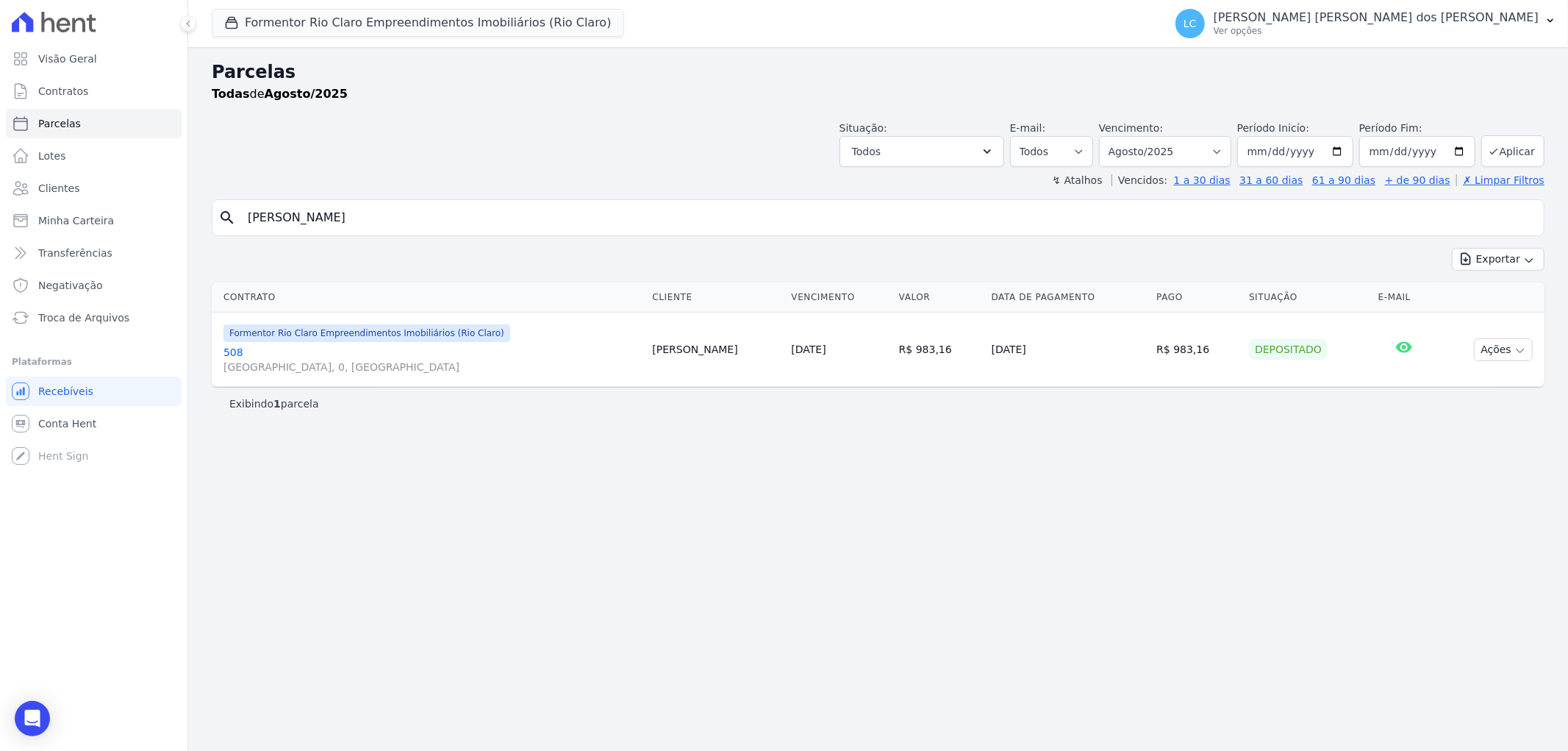
select select
click at [448, 227] on input "Jhonata Miguel da Silva" at bounding box center [888, 218] width 1298 height 30
paste input "Bruno Henrique Oliveira Alves"
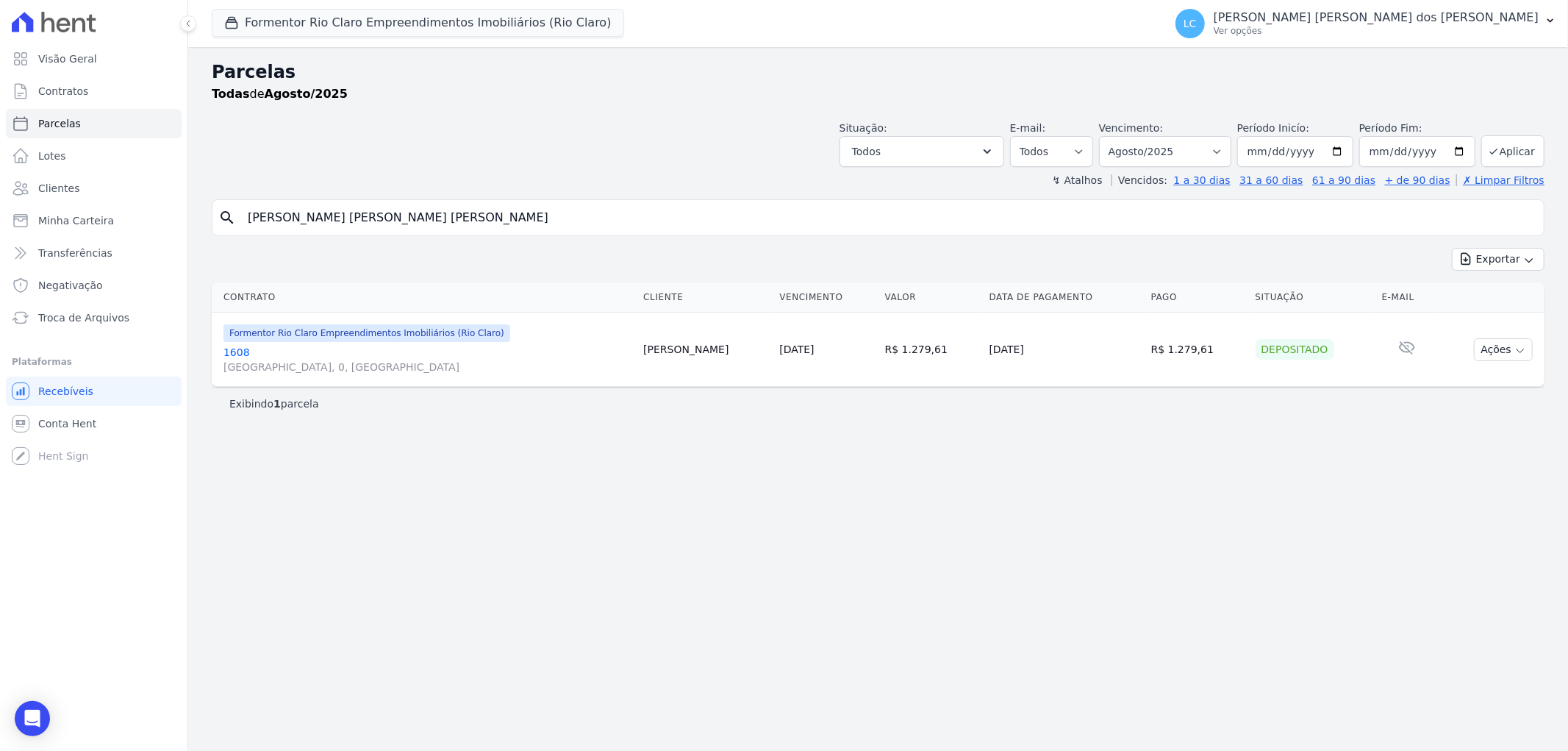
type input "Bruno Henrique Oliveira Alves"
select select
click at [462, 217] on input "Bruno Henrique Oliveira Alves" at bounding box center [888, 218] width 1298 height 30
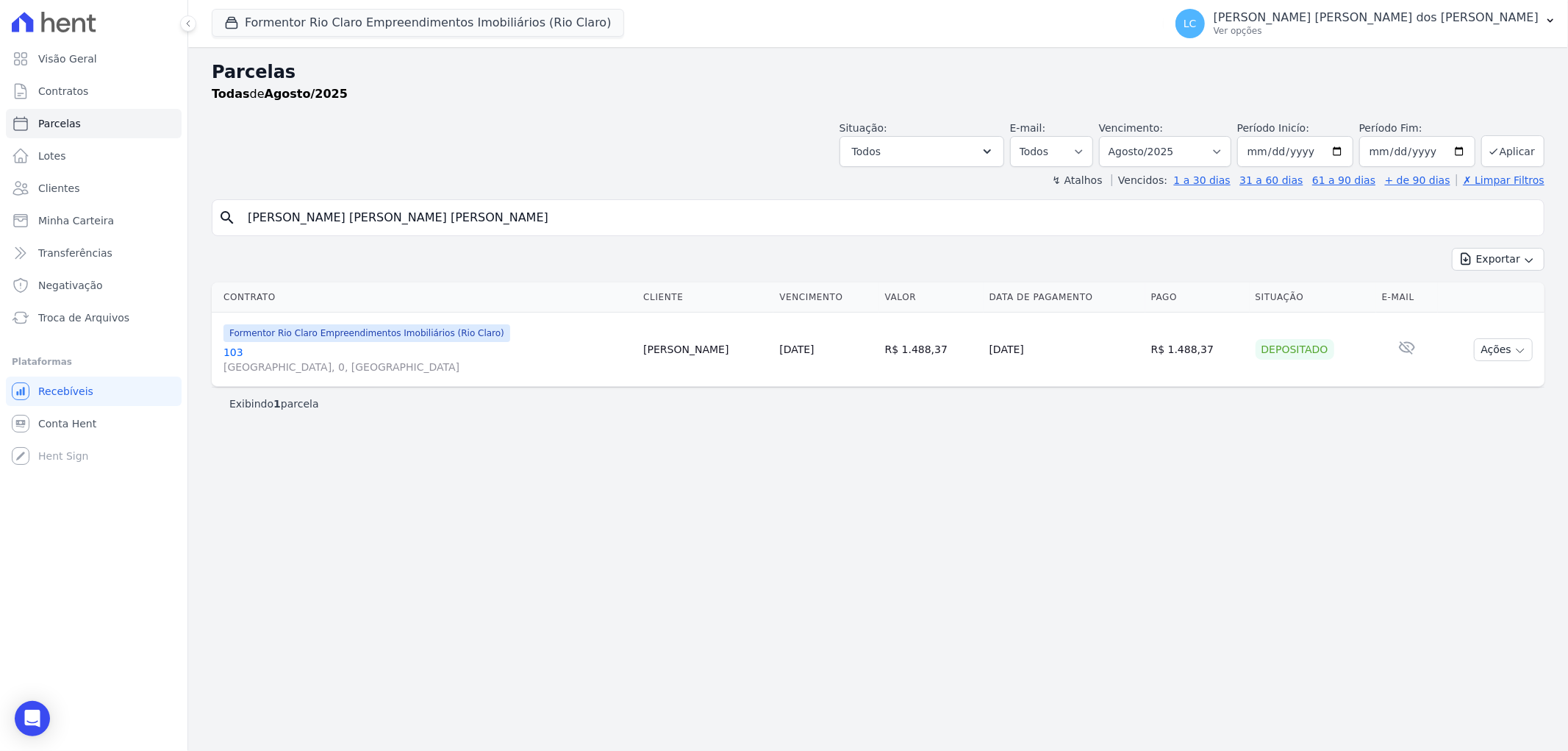
paste input "Jodeane Saraiva de Sousa"
type input "Jodeane Saraiva de Sousa"
select select
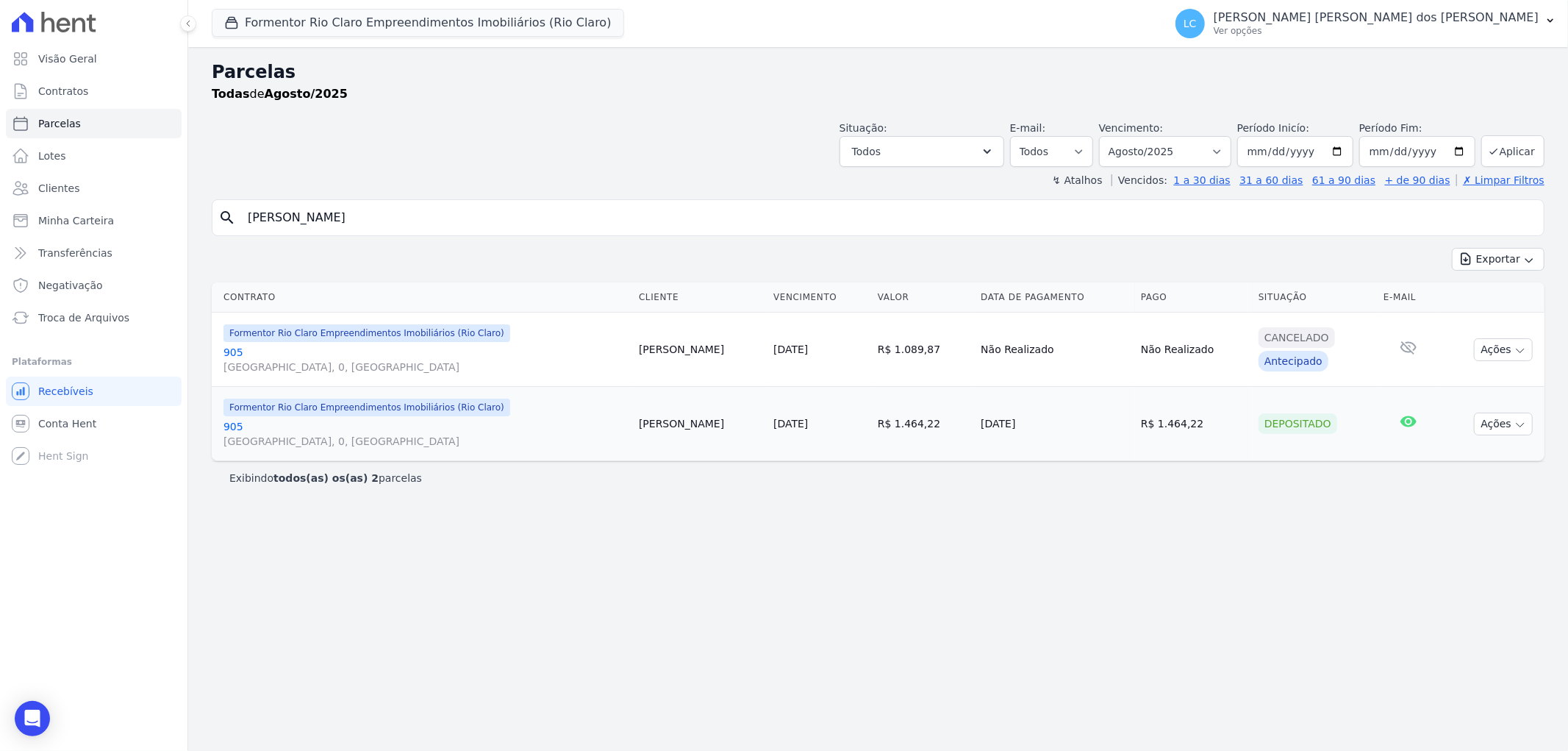
click at [410, 205] on input "Jodeane Saraiva de Sousa" at bounding box center [888, 218] width 1298 height 30
paste input "Isabelly Leite Pôrto"
type input "Isabelly Leite Pôrto"
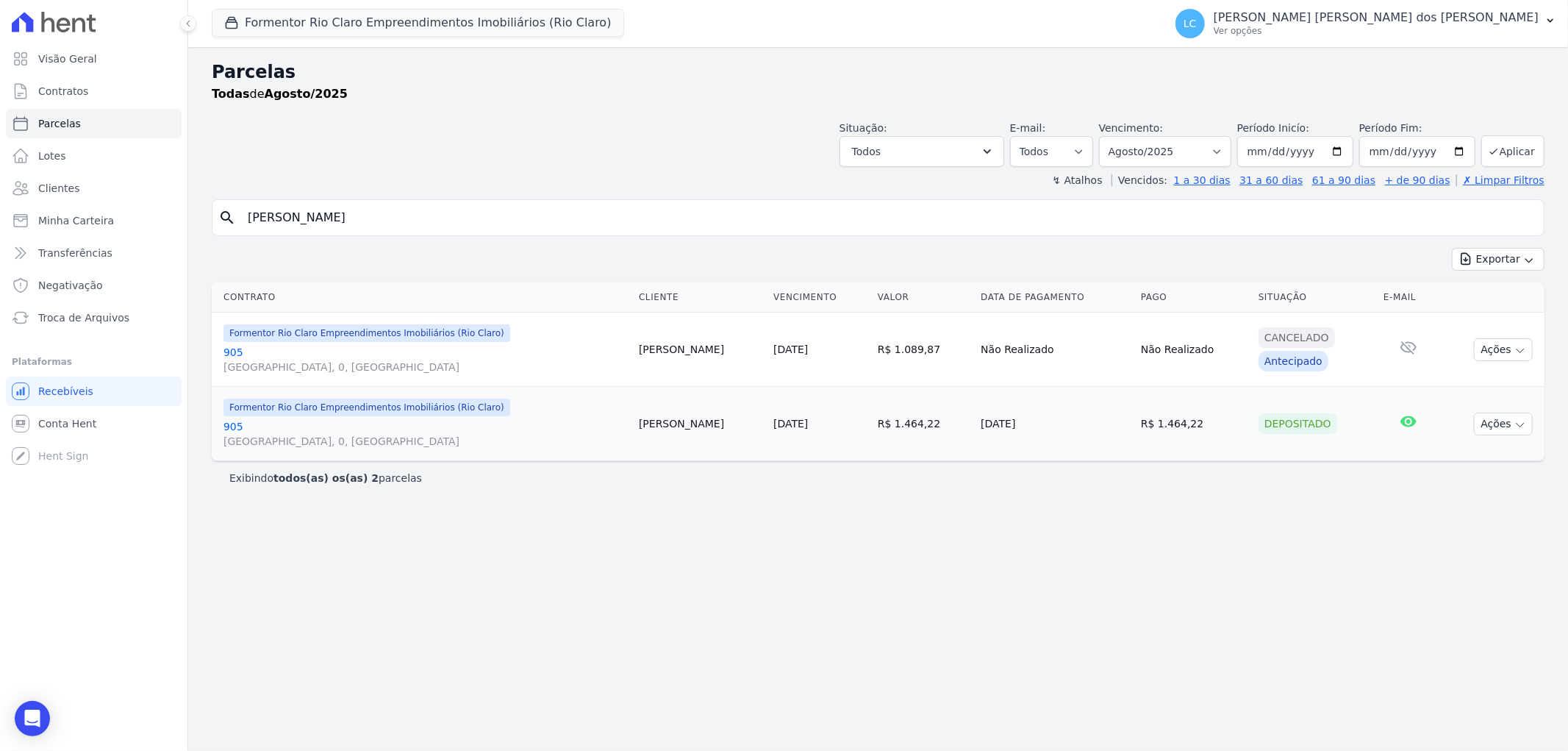
select select
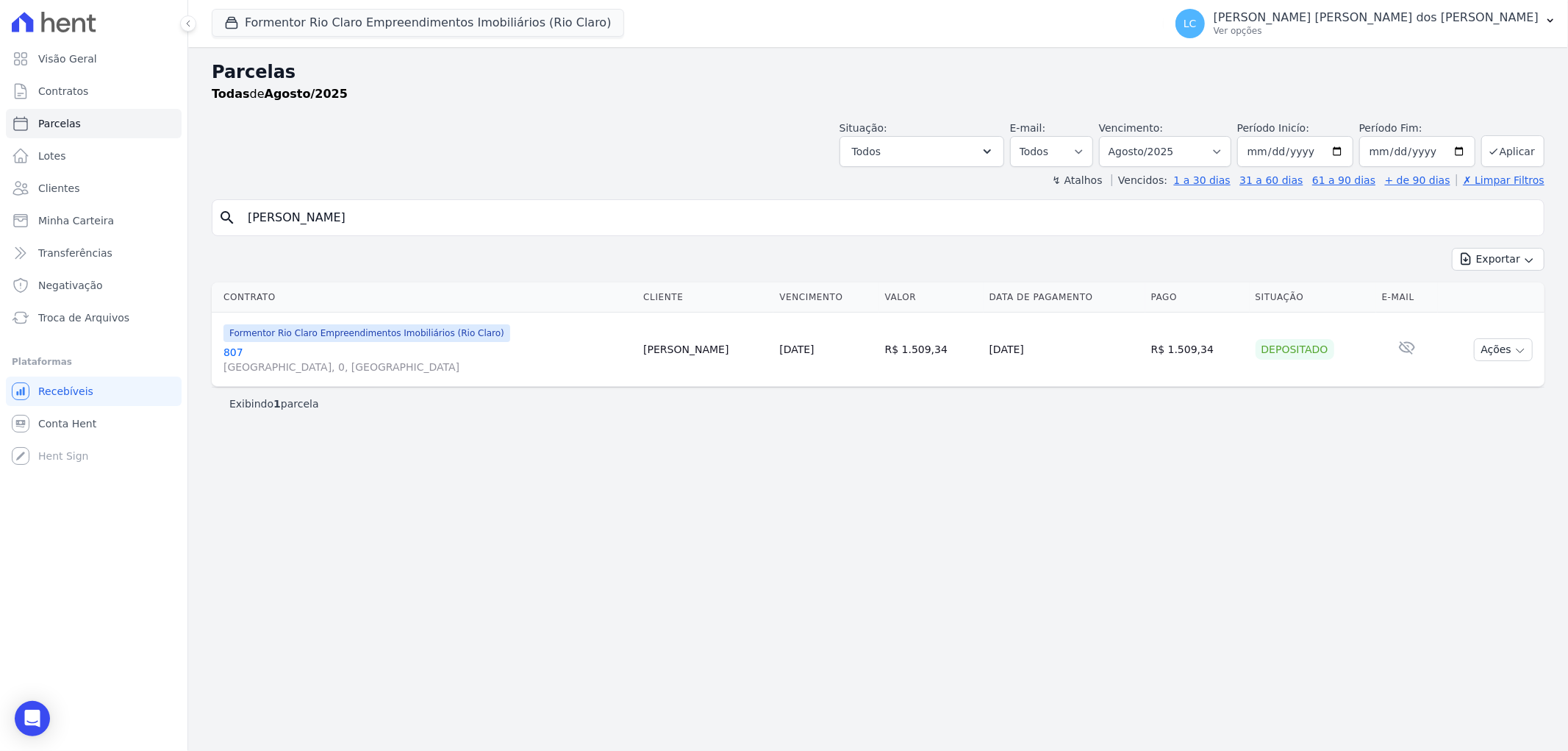
click at [421, 233] on div "search Isabelly Leite Pôrto" at bounding box center [878, 217] width 1333 height 37
click at [422, 228] on input "Isabelly Leite Pôrto" at bounding box center [888, 218] width 1298 height 30
paste input "Gustavo Judice"
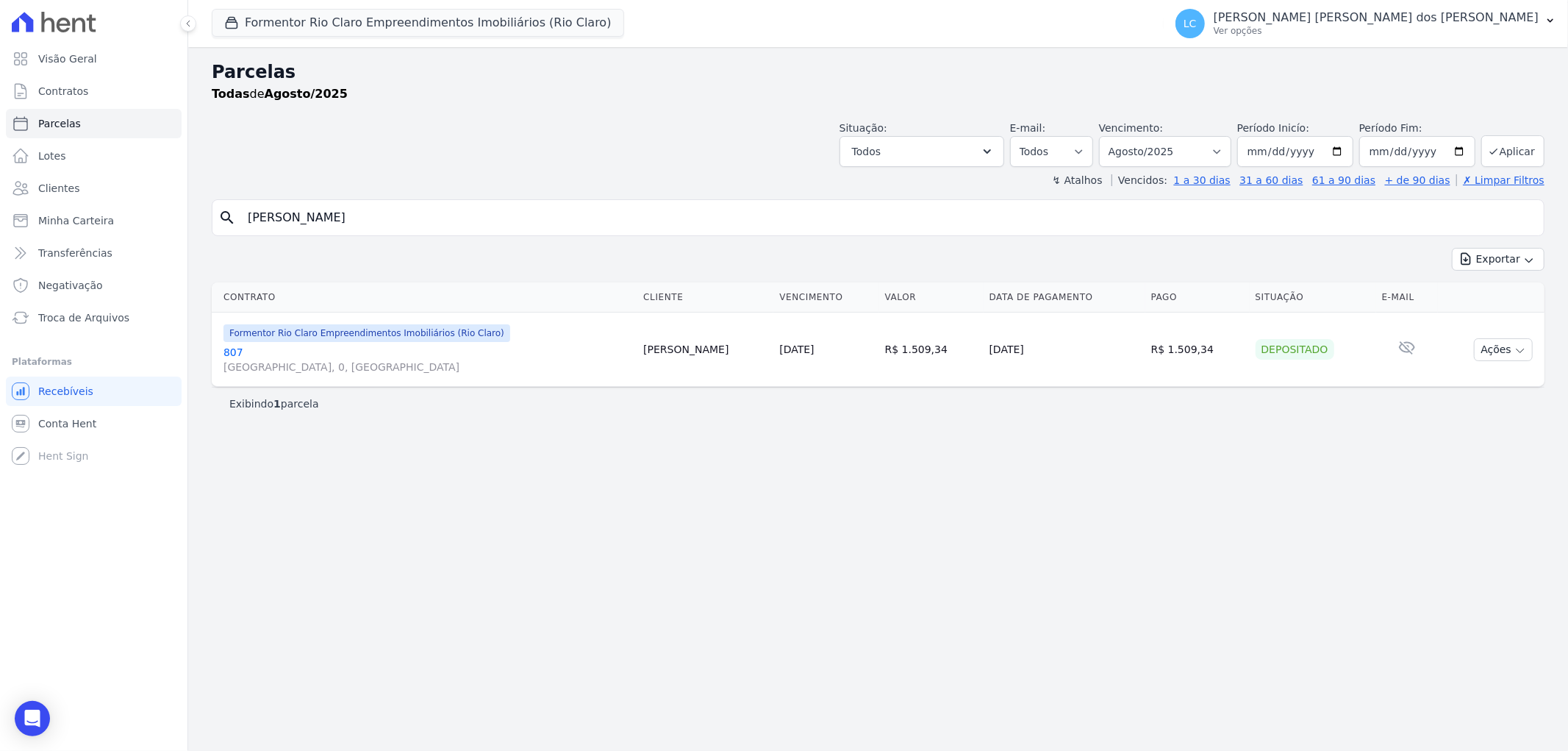
type input "Gustavo Judice"
select select
click at [425, 228] on input "Gustavo Judice" at bounding box center [888, 218] width 1298 height 30
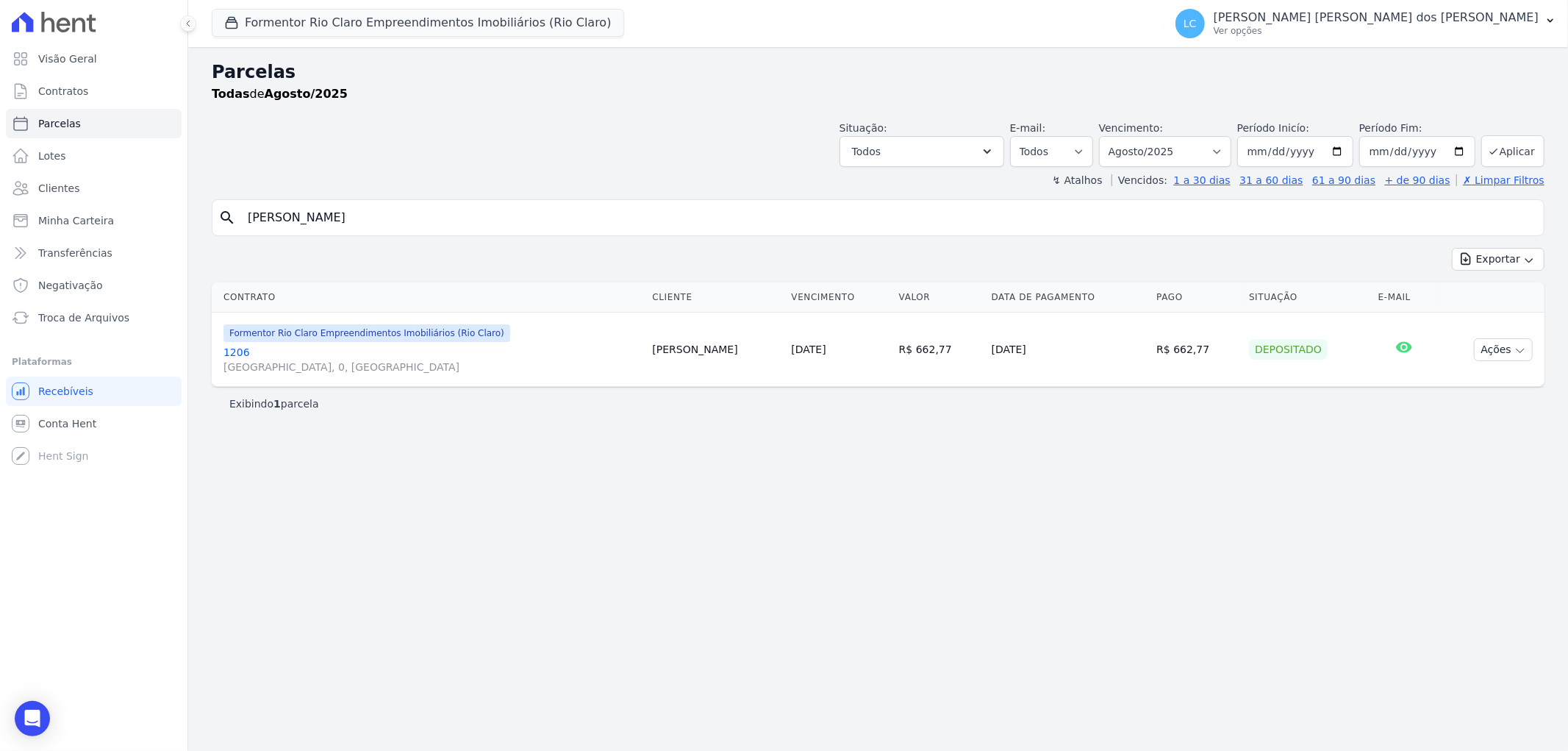
paste input "Victor Sergio Gomes"
type input "Victor Sergio Gomes"
select select
click at [426, 216] on input "Victor Sergio Gomes" at bounding box center [888, 218] width 1298 height 30
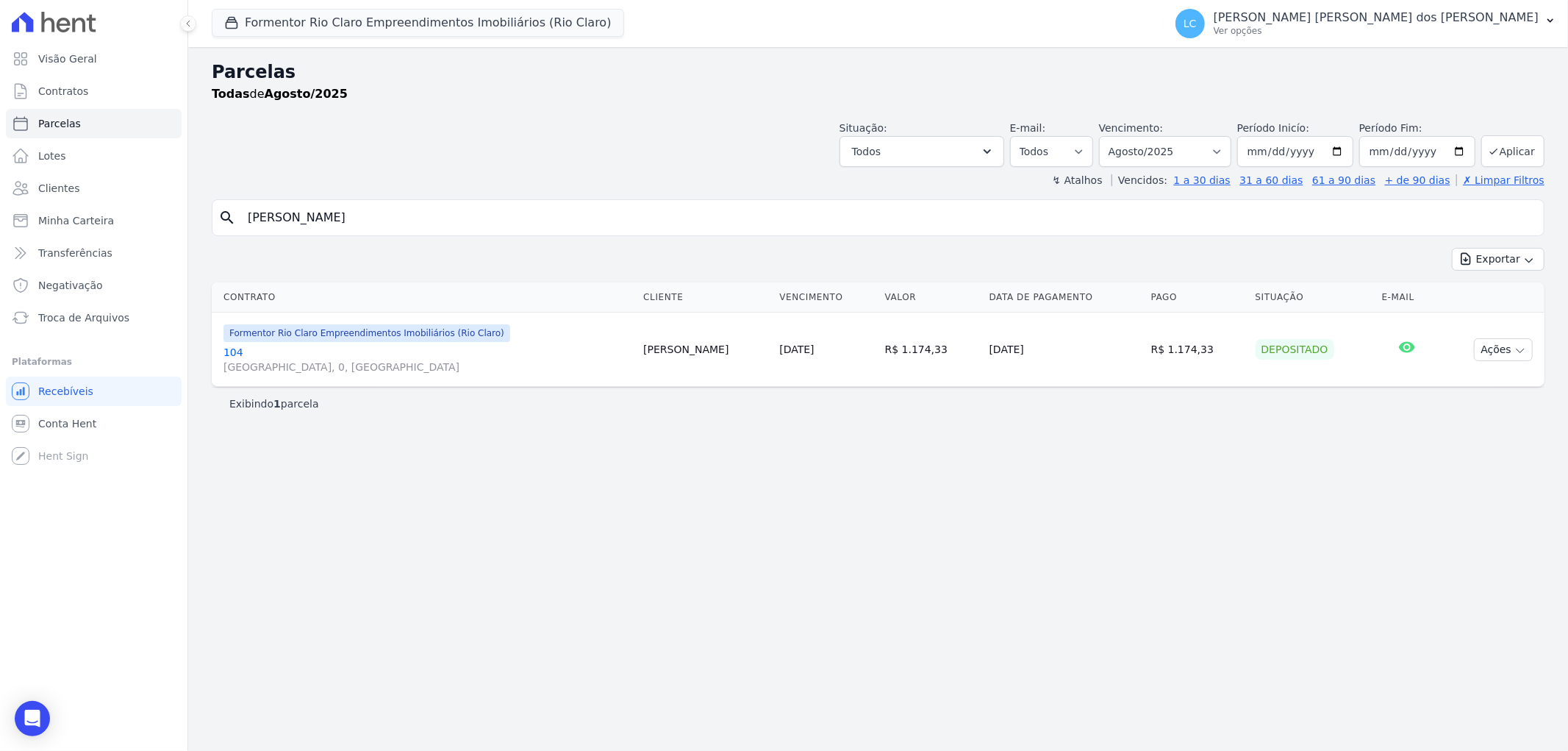
click at [426, 216] on input "Victor Sergio Gomes" at bounding box center [888, 218] width 1298 height 30
paste input "Lais Vitoria Felix da Silva"
type input "Lais Vitoria Felix da Silva"
select select
click at [417, 210] on input "Lais Vitoria Felix da Silva" at bounding box center [888, 218] width 1298 height 30
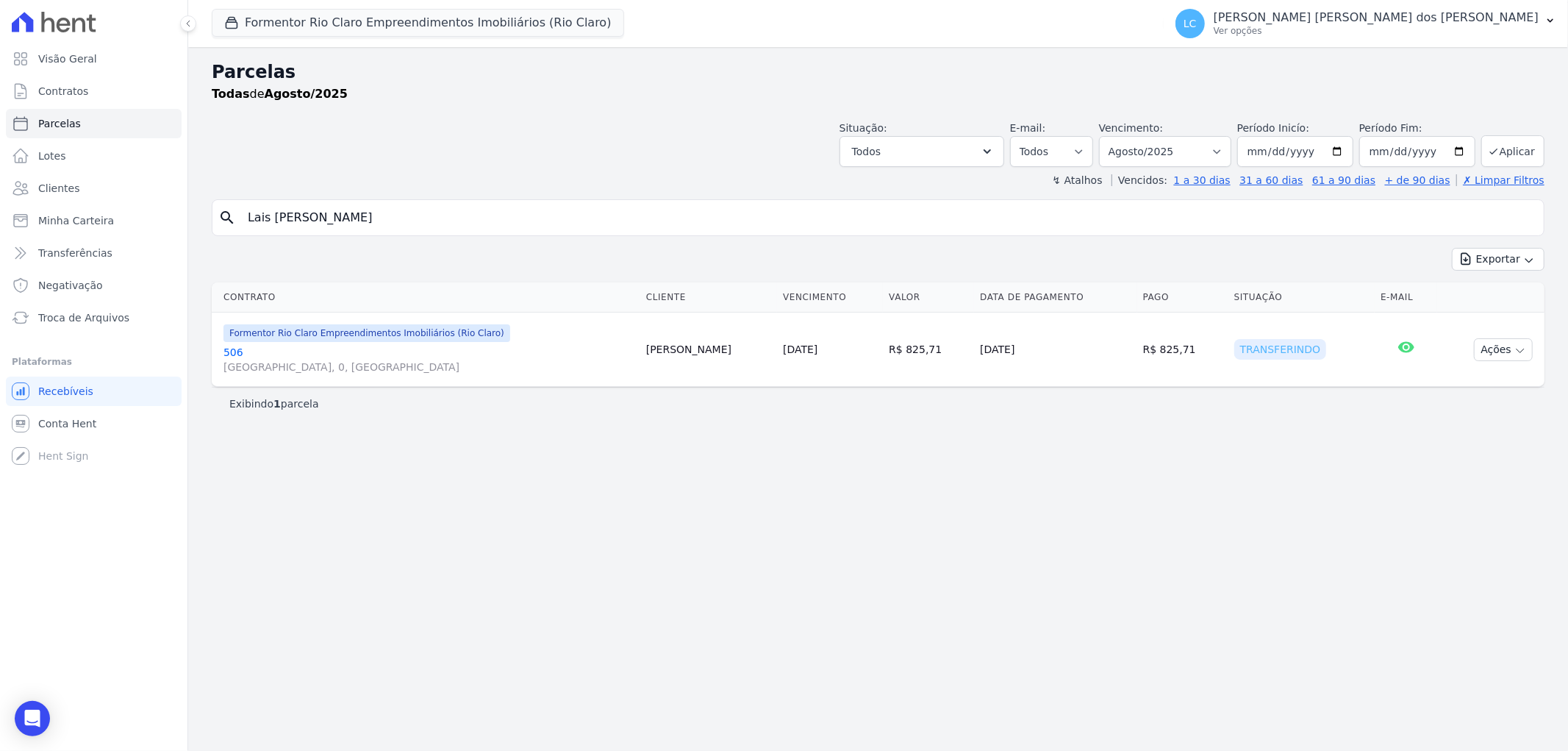
click at [417, 210] on input "Lais Vitoria Felix da Silva" at bounding box center [888, 218] width 1298 height 30
click at [417, 208] on input "Lais Vitoria Felix da Silva" at bounding box center [888, 218] width 1298 height 30
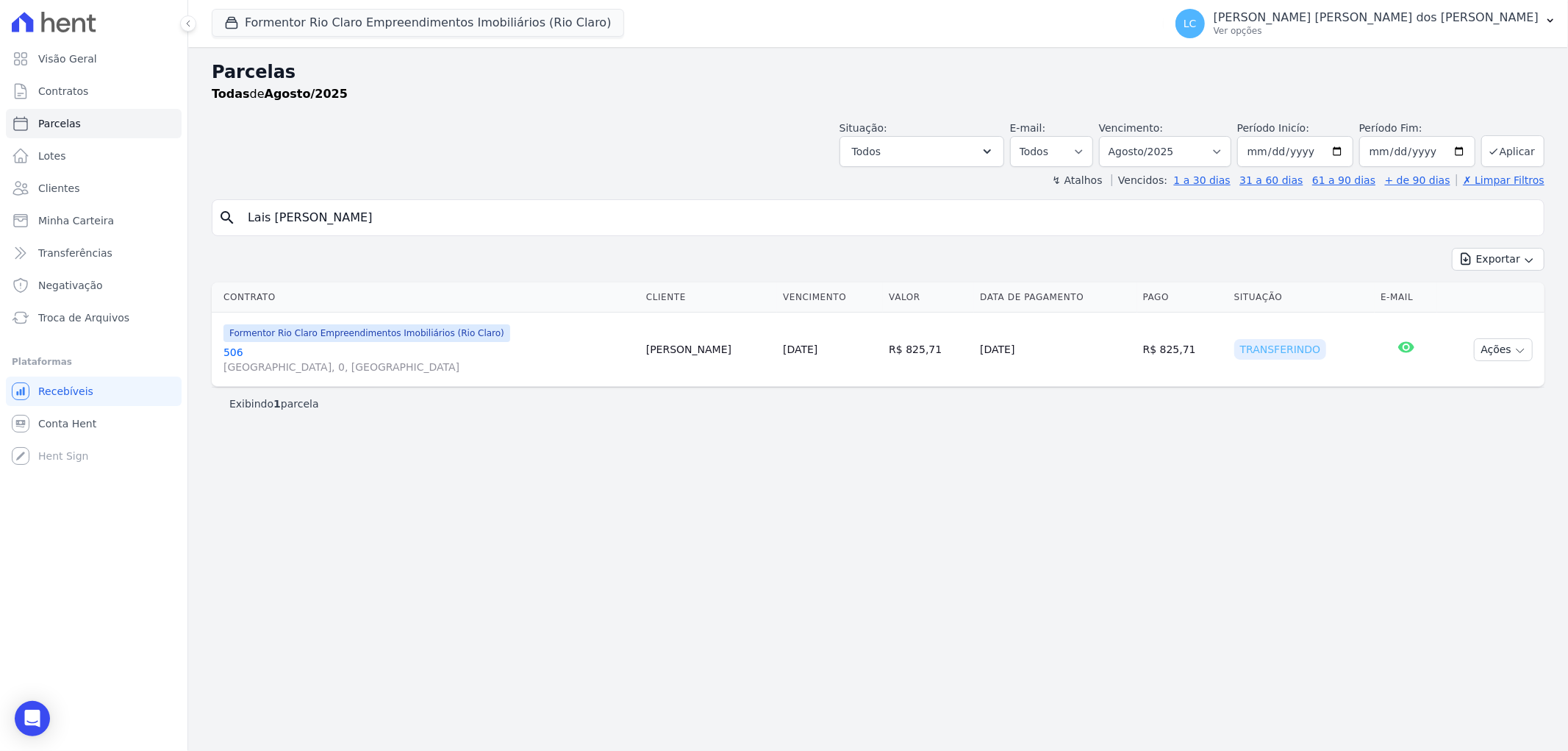
paste input "orenzo Mesas Castells"
type input "Lorenzo Mesas Castells"
select select
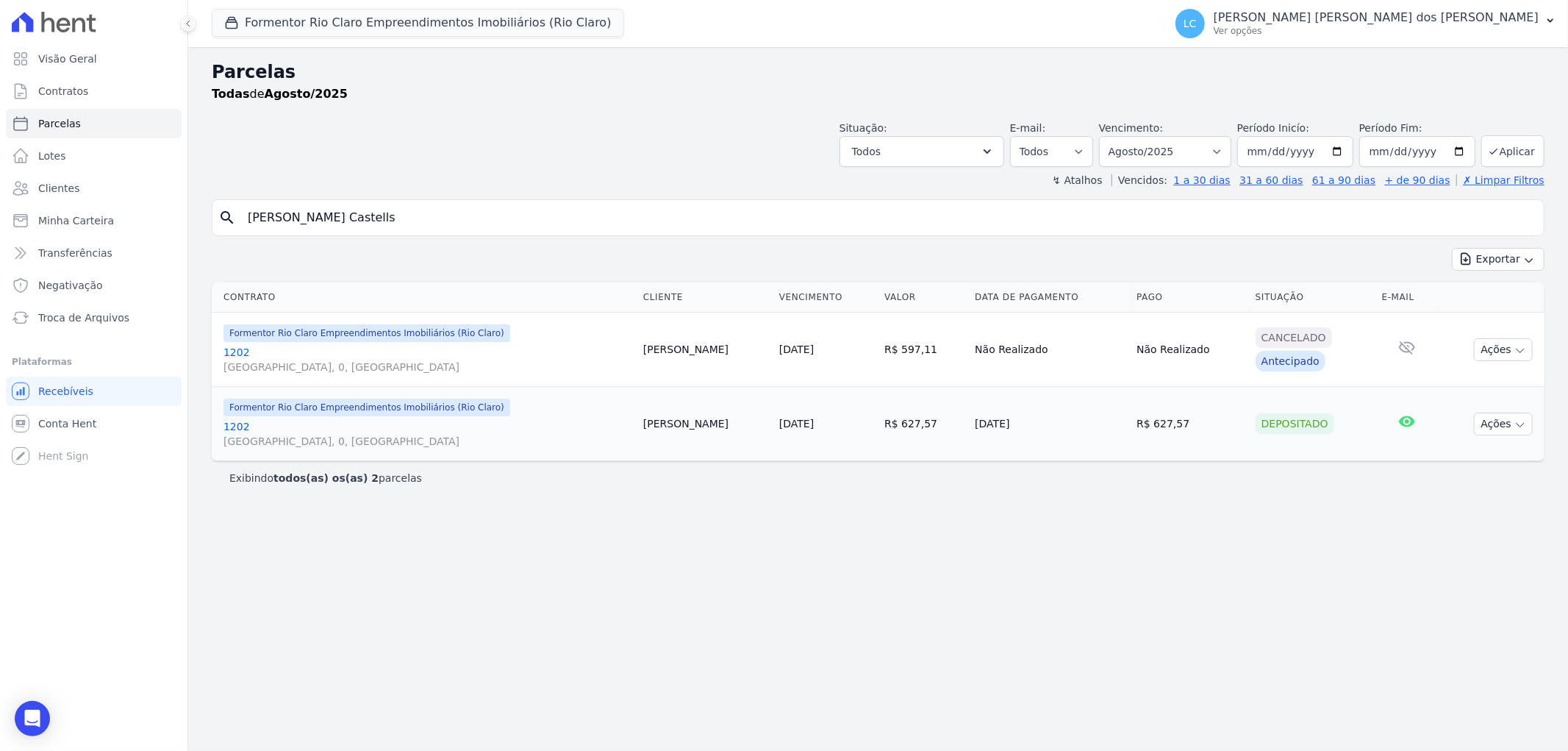
click at [410, 215] on input "Lorenzo Mesas Castells" at bounding box center [888, 218] width 1298 height 30
paste input "Ingrid Vanessa Rodrigues Moura"
type input "Ingrid Vanessa Rodrigues Moura"
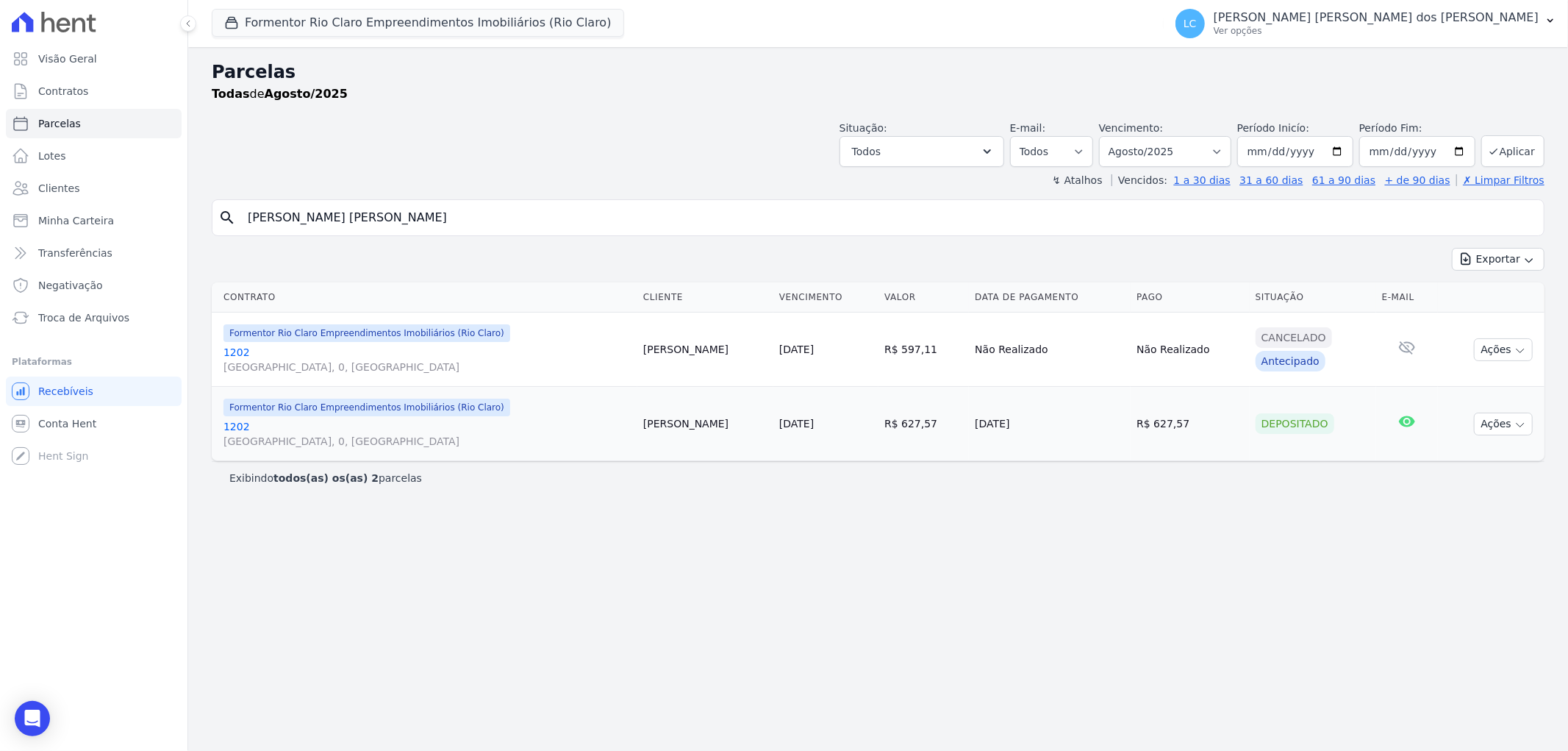
select select
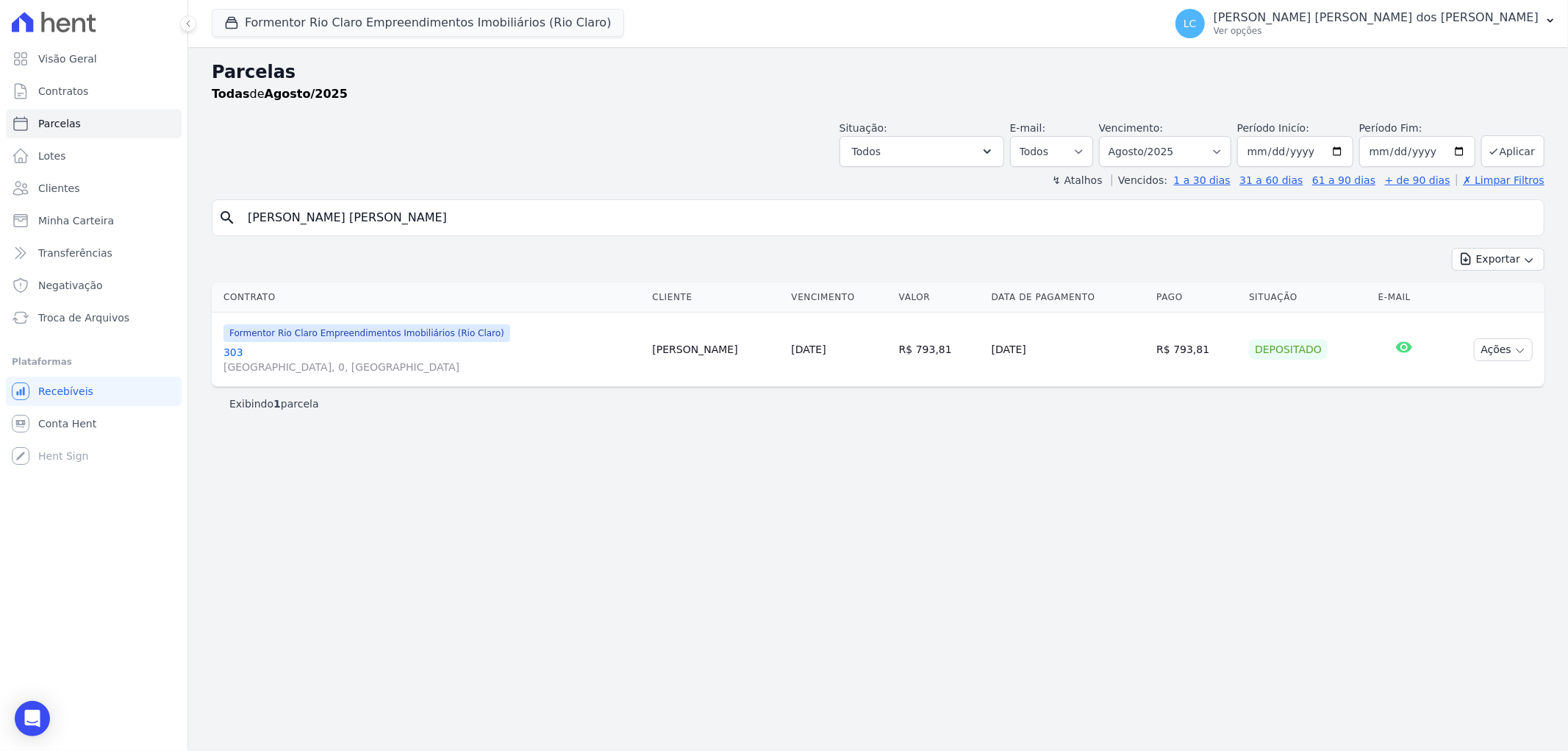
drag, startPoint x: 445, startPoint y: 235, endPoint x: 457, endPoint y: 214, distance: 24.2
click at [450, 225] on div "search Ingrid Vanessa Rodrigues Moura" at bounding box center [878, 217] width 1333 height 37
click at [457, 214] on input "Ingrid Vanessa Rodrigues Moura" at bounding box center [888, 218] width 1298 height 30
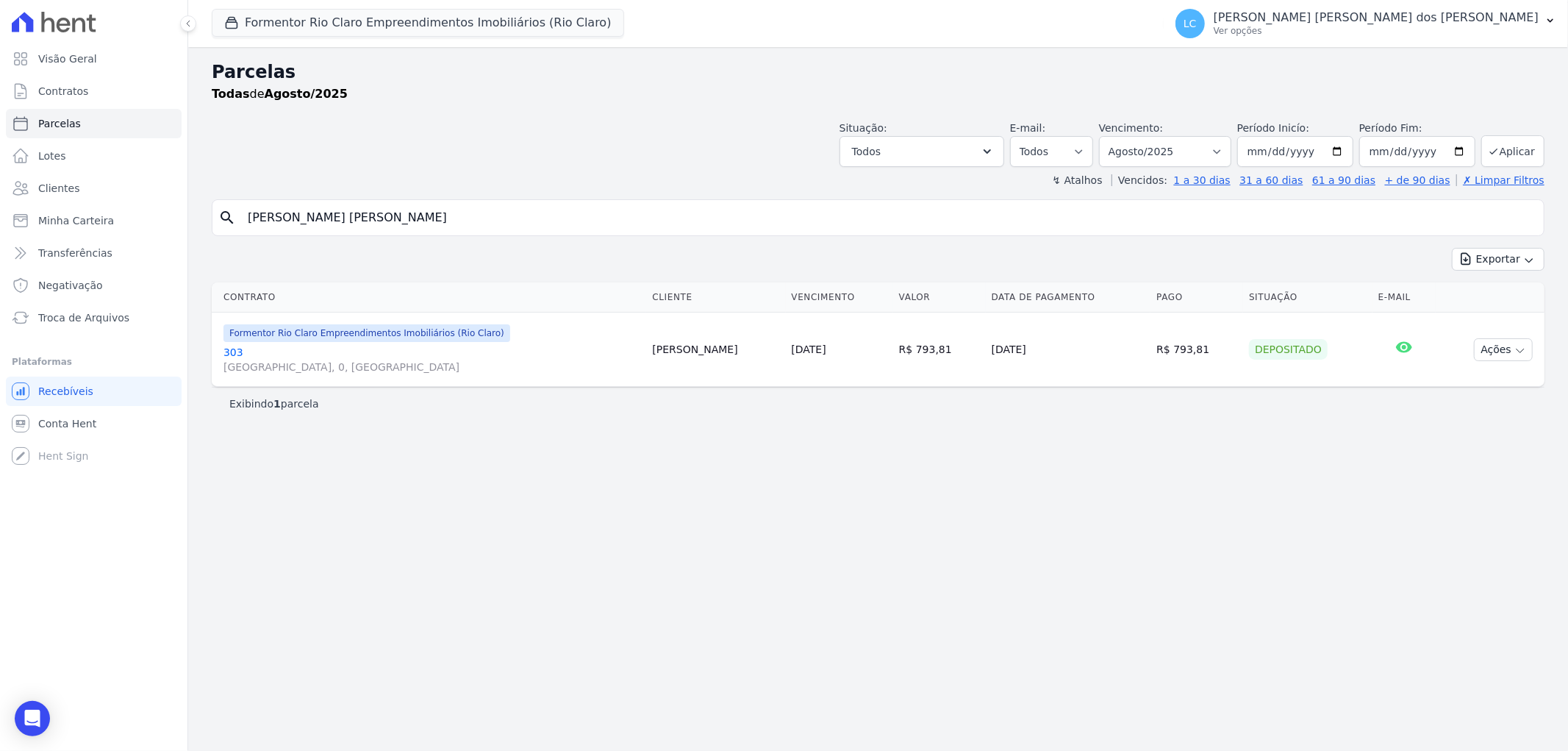
paste input "Kelvin Bernardi"
type input "Kelvin Bernardi"
select select
click at [334, 216] on input "Kelvin Bernardi" at bounding box center [888, 218] width 1298 height 30
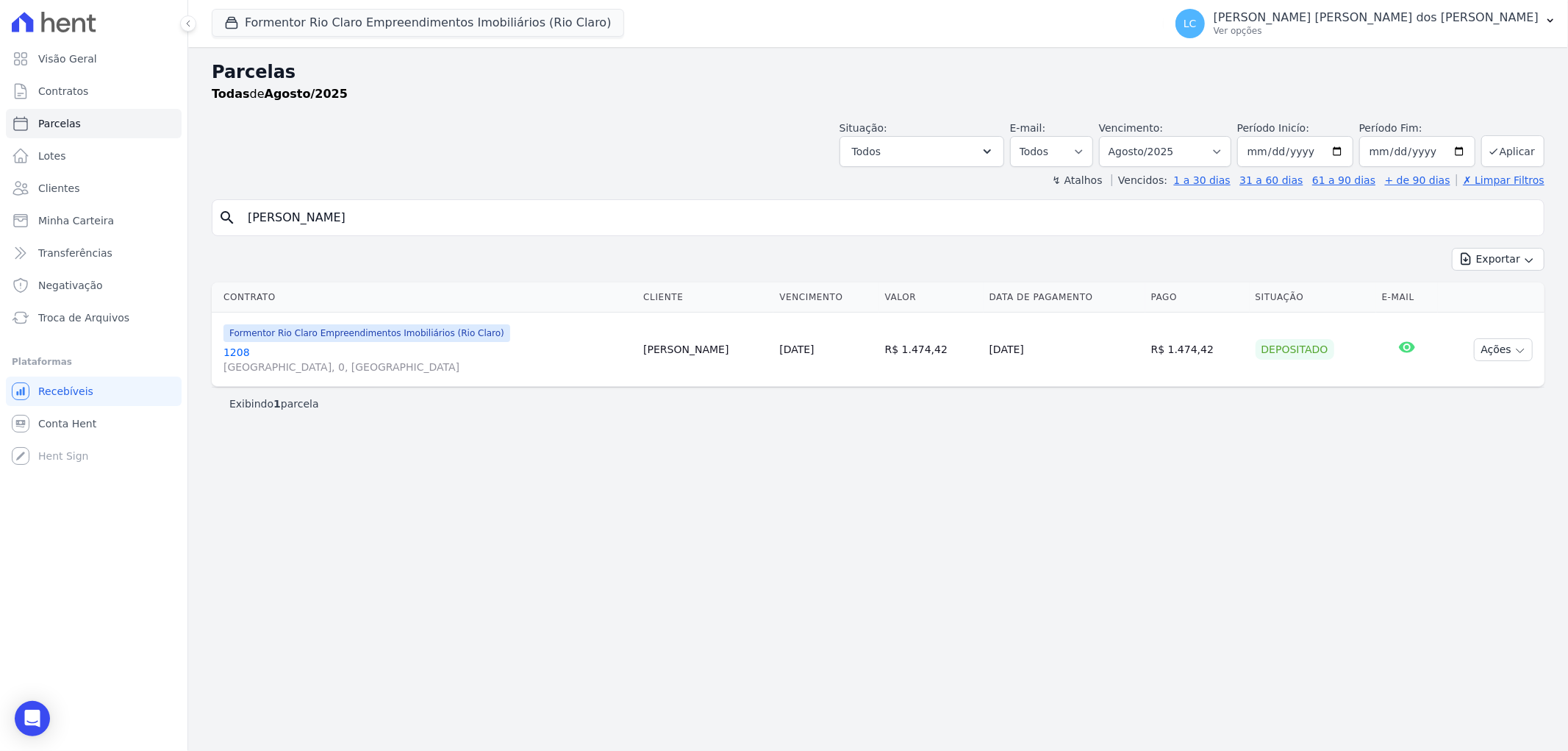
click at [334, 216] on input "Kelvin Bernardi" at bounding box center [888, 218] width 1298 height 30
paste input "Vinicius Roberto A de Oliveira"
type input "Vinicius Roberto A de Oliveira"
select select
click at [456, 224] on input "Vinicius Roberto A de Oliveira" at bounding box center [888, 218] width 1298 height 30
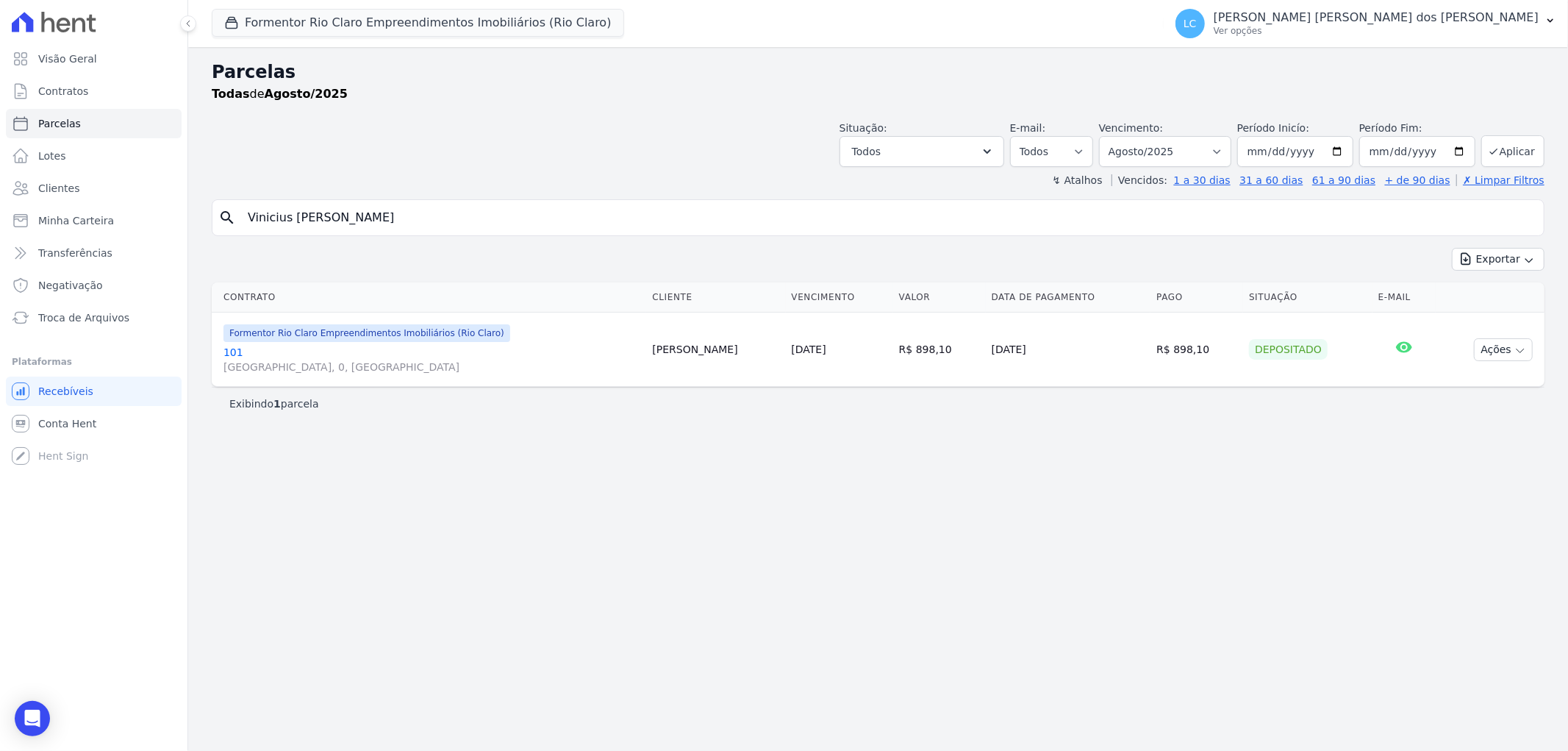
click at [456, 224] on input "Vinicius Roberto A de Oliveira" at bounding box center [888, 218] width 1298 height 30
paste input "Luana Benini Talarico Francioli"
type input "Luana Benini Talarico Francioli"
select select
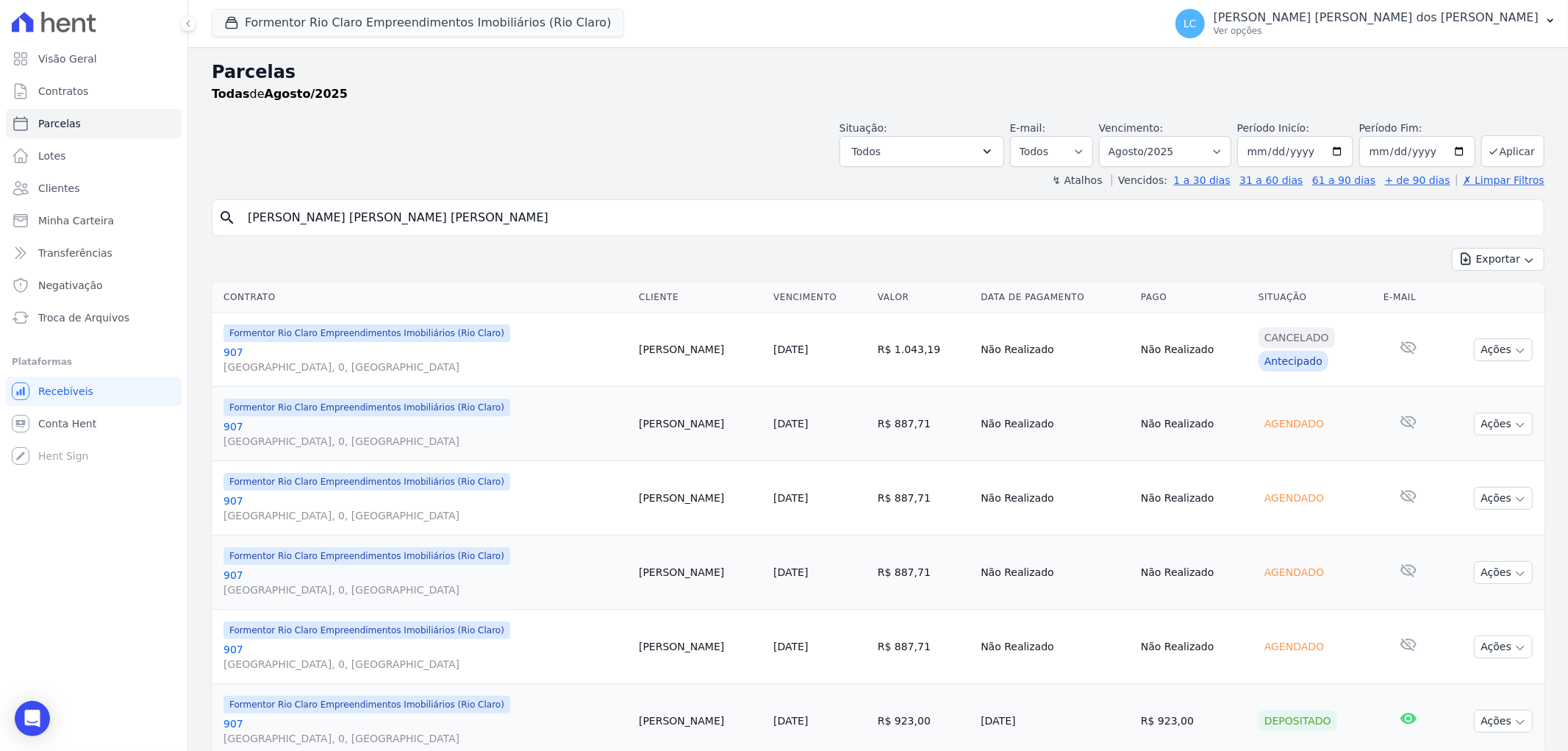
scroll to position [82, 0]
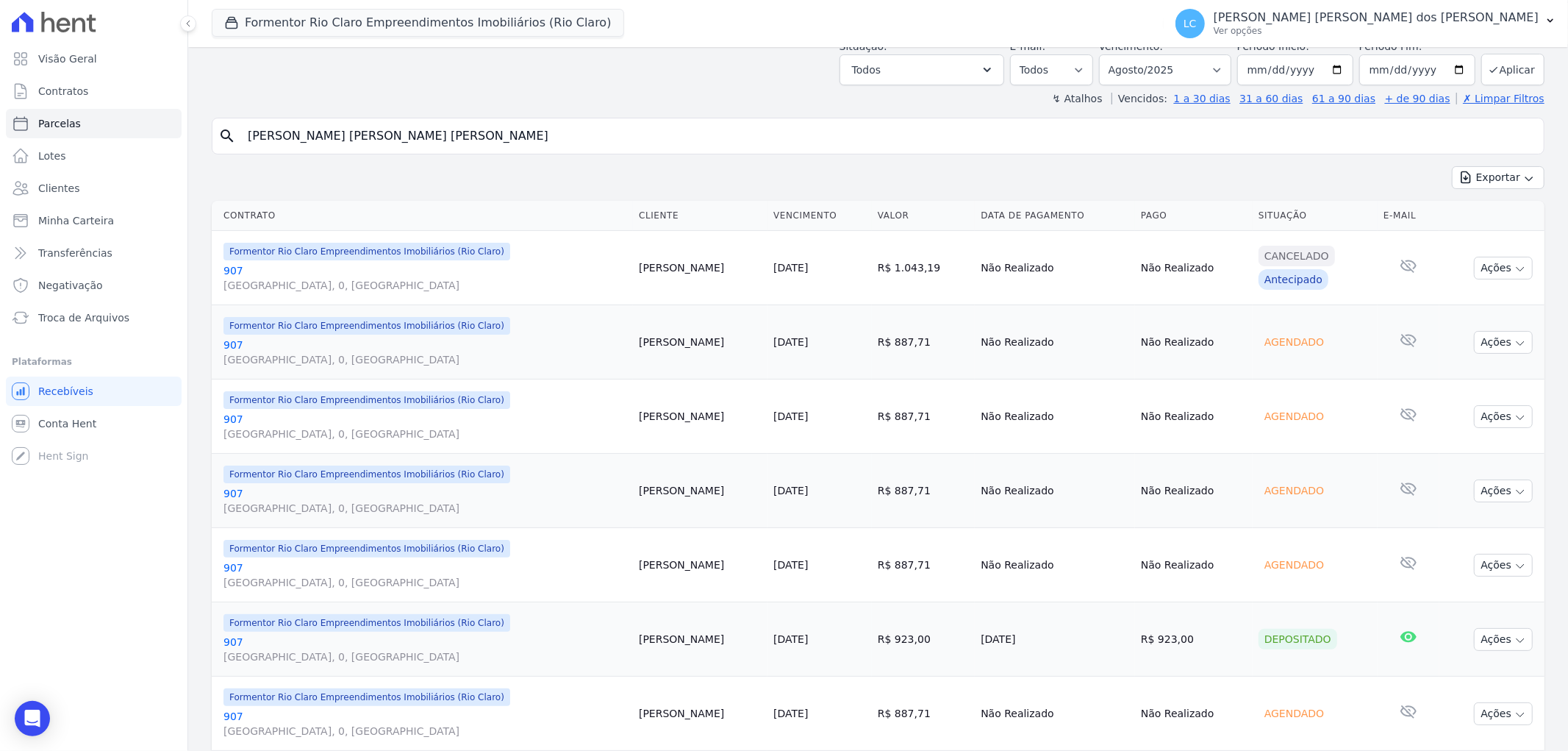
click at [440, 136] on input "Luana Benini Talarico Francioli" at bounding box center [888, 136] width 1298 height 30
click at [439, 136] on input "Luana Benini Talarico Francioli" at bounding box center [888, 136] width 1298 height 30
paste input "Guilherme Silva"
type input "Guilherme Silva"
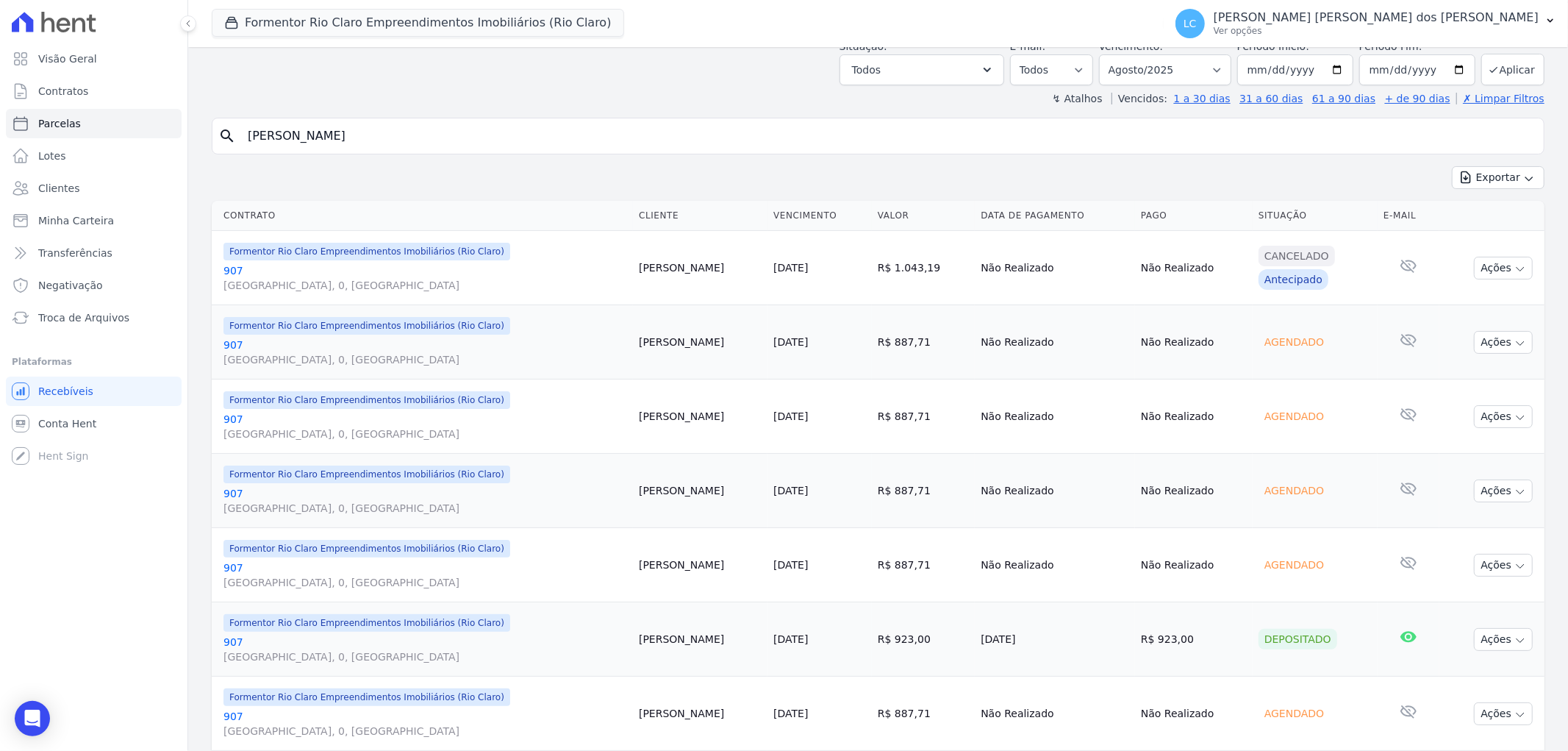
select select
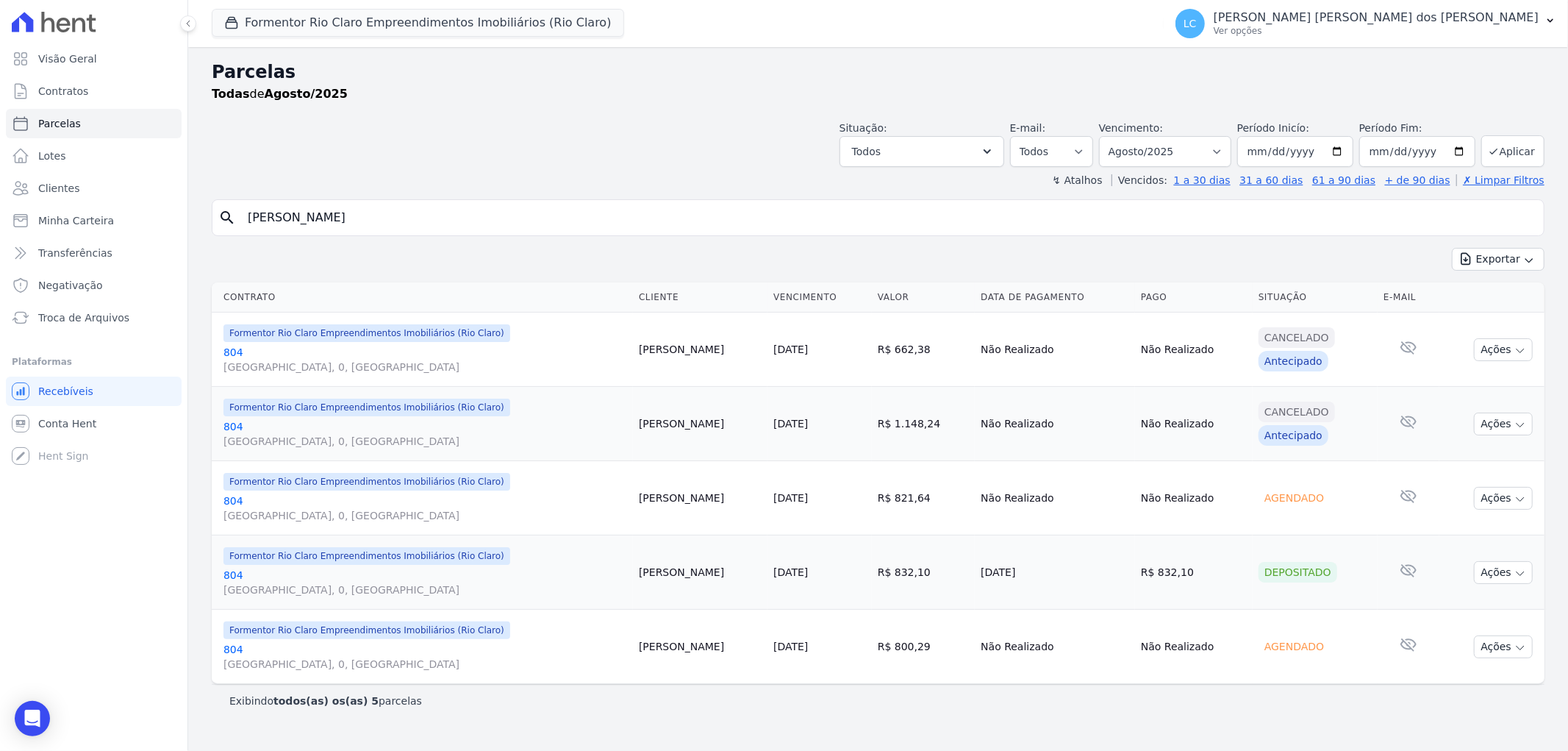
click at [381, 204] on input "Guilherme Silva" at bounding box center [888, 218] width 1298 height 30
paste input "Paulo Victor Leme Bis"
type input "Paulo Victor Leme Bis"
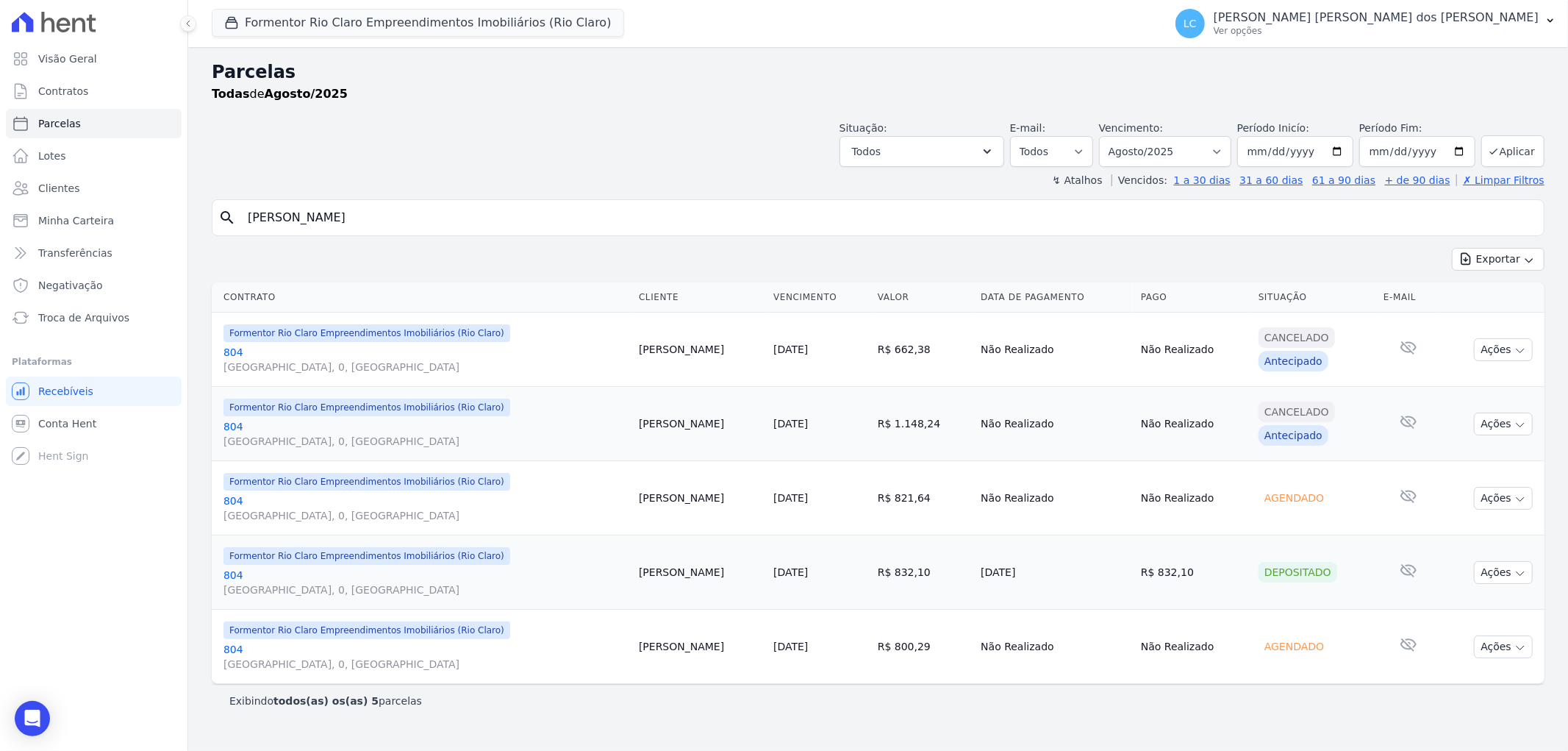
select select
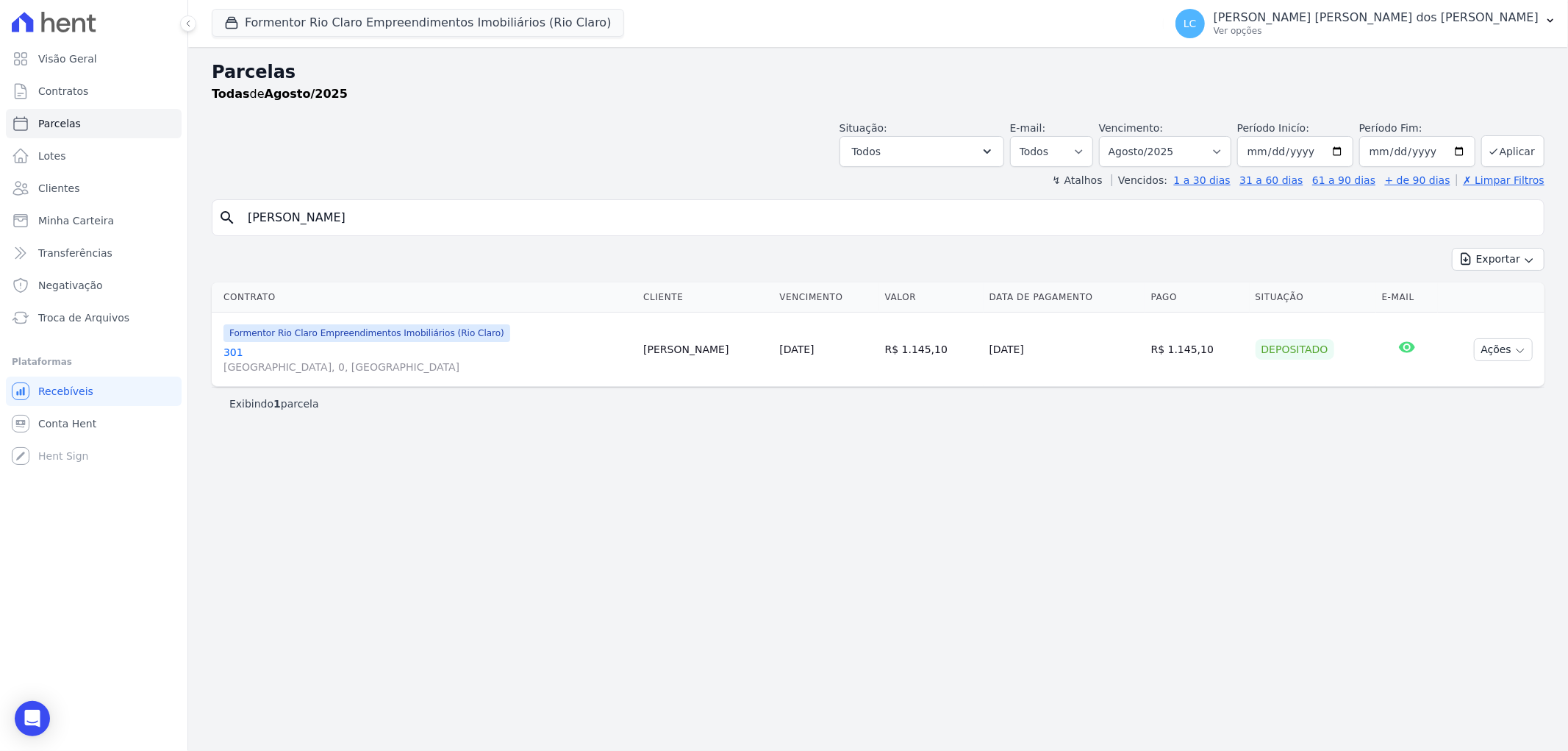
click at [404, 219] on input "Paulo Victor Leme Bis" at bounding box center [888, 218] width 1298 height 30
paste input "Thaciany Ayumi Bindilatti de Camargo"
type input "Thaciany Ayumi Bindilatti de Camargo"
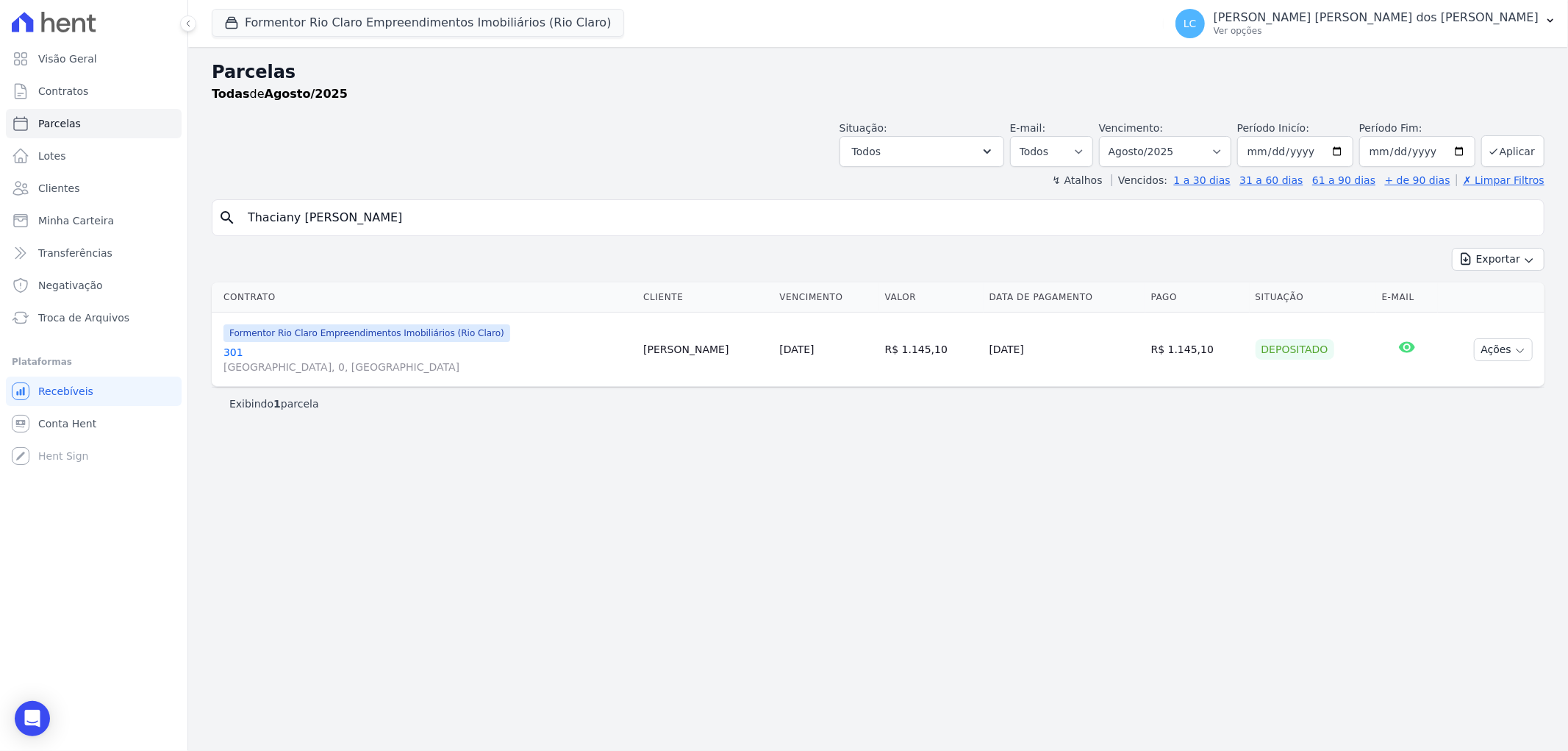
select select
click at [462, 215] on input "Thaciany Ayumi Bindilatti de Camargo" at bounding box center [888, 218] width 1298 height 30
paste input "Juliana Luiza de Souza Bonfim"
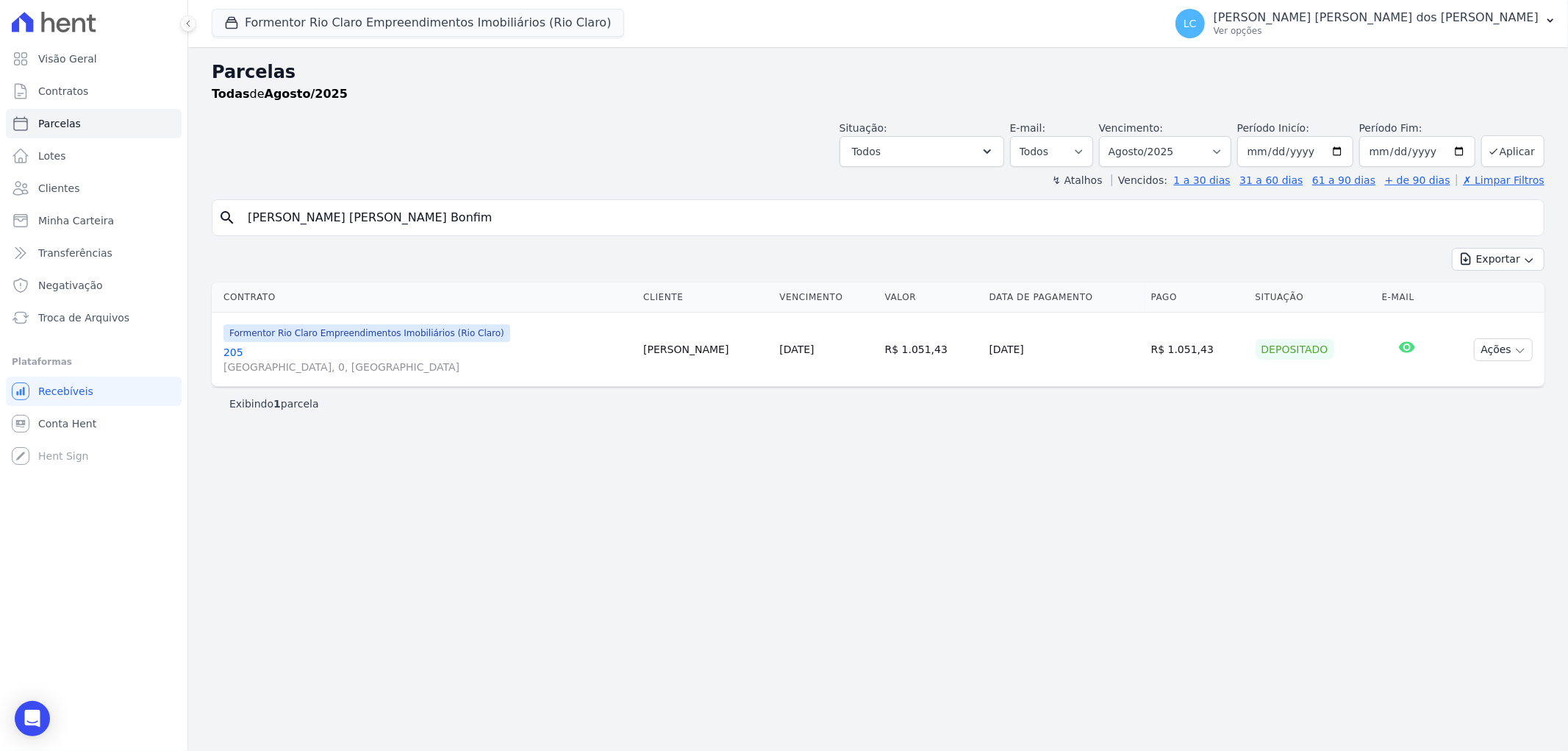
type input "Juliana Luiza de Souza Bonfim"
select select
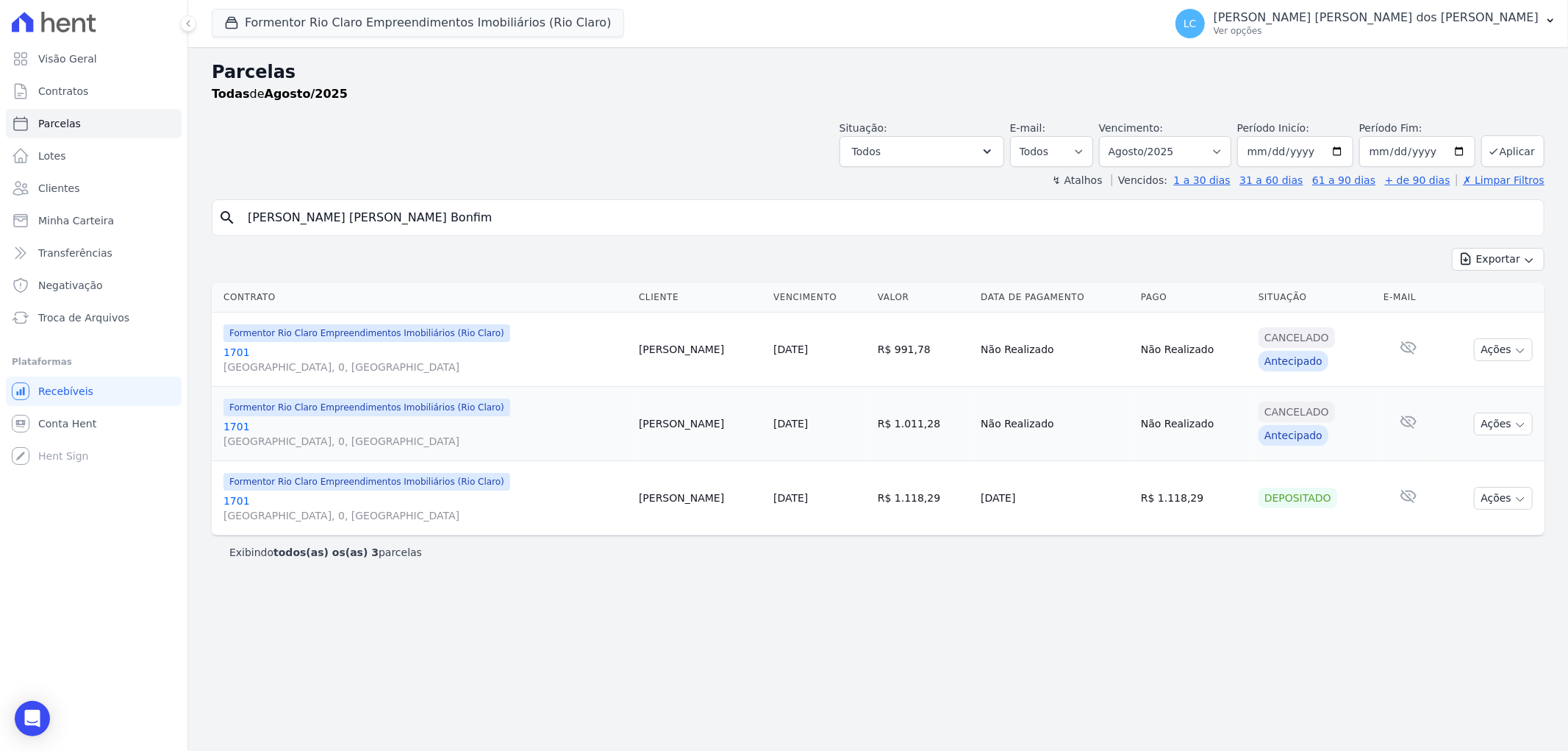
click at [404, 219] on input "Juliana Luiza de Souza Bonfim" at bounding box center [888, 218] width 1298 height 30
click at [405, 220] on input "Juliana Luiza de Souza Bonfim" at bounding box center [888, 218] width 1298 height 30
paste input "Luis Rodrigo de Oliveira"
type input "Luis Rodrigo de Oliveira"
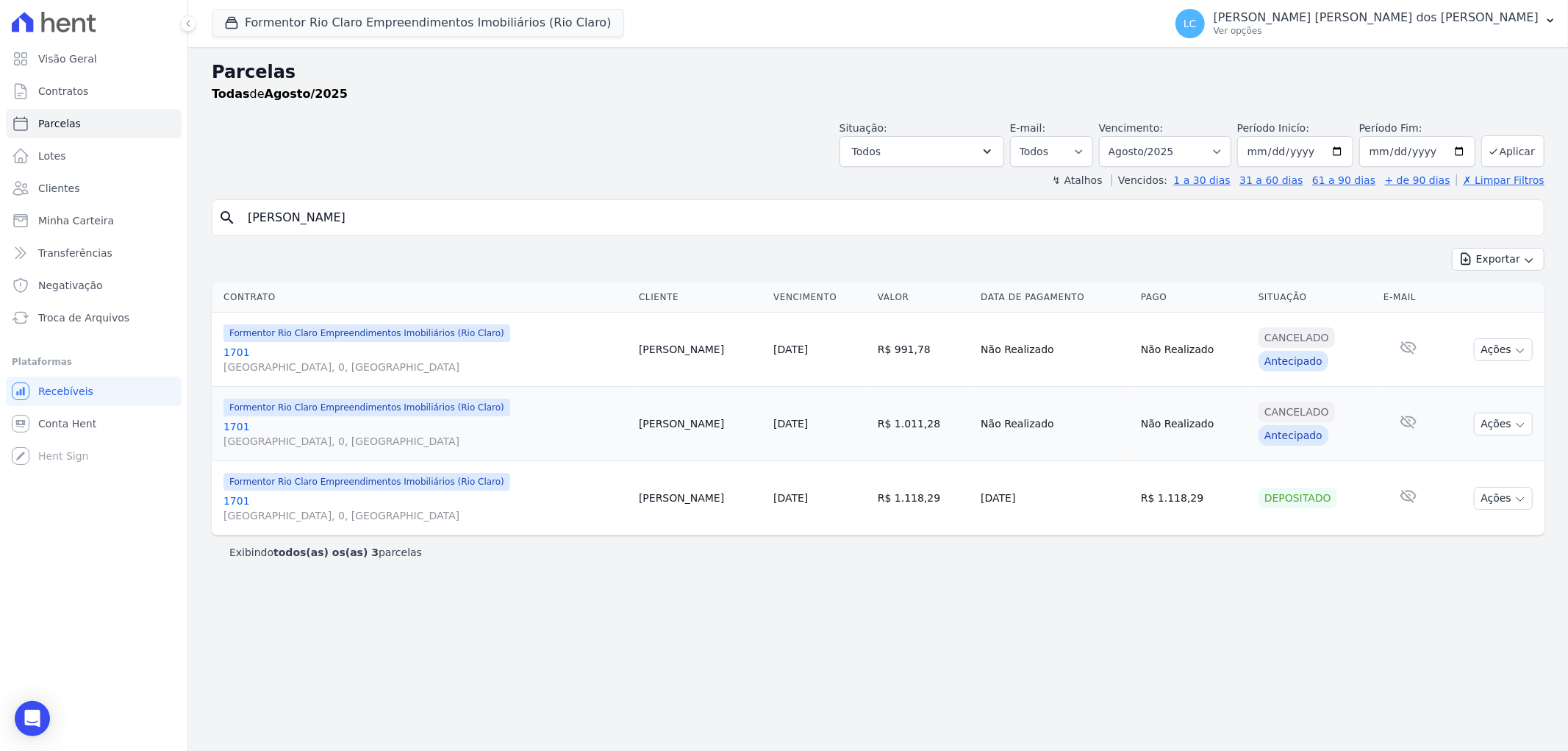
select select
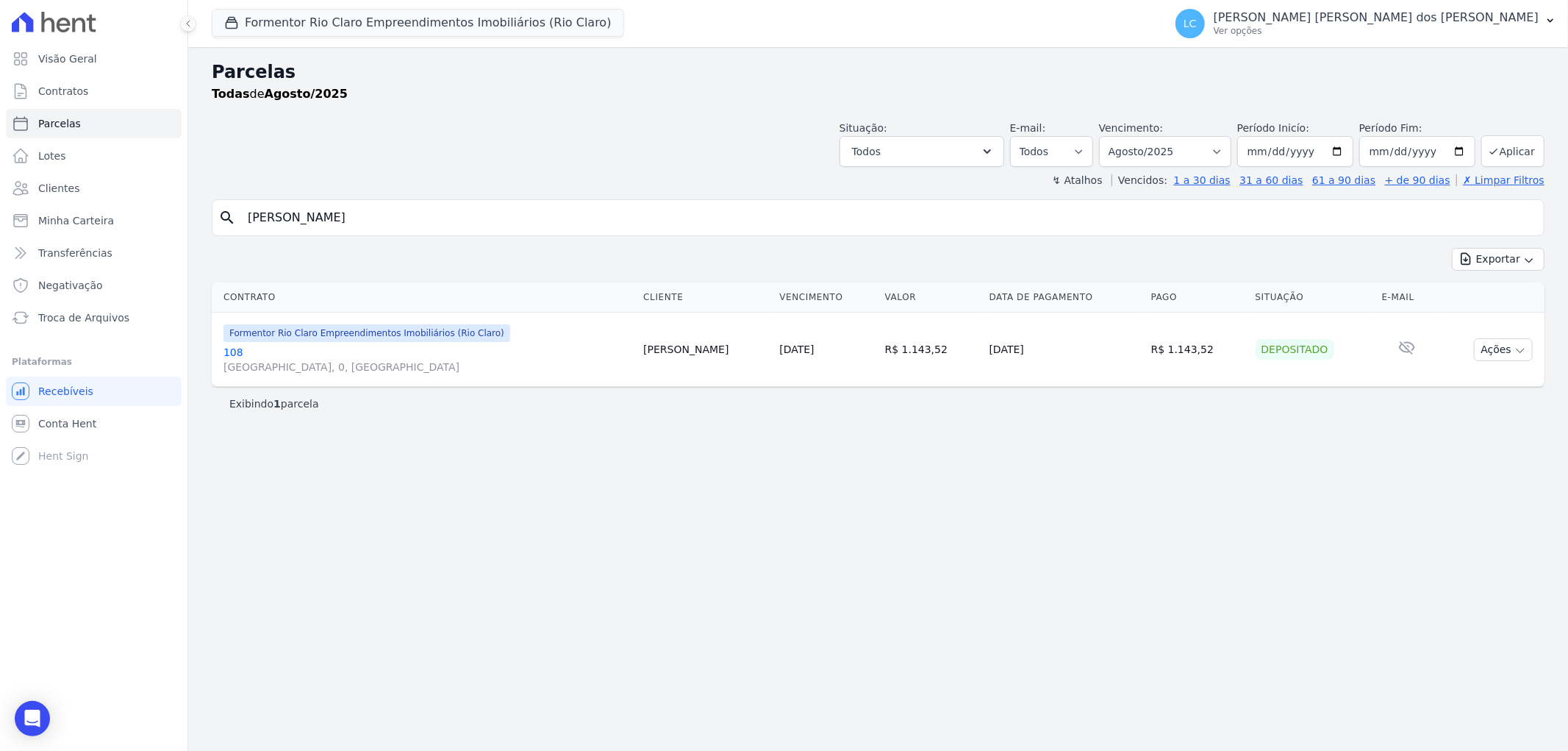
click at [423, 209] on input "Luis Rodrigo de Oliveira" at bounding box center [888, 218] width 1298 height 30
paste input "Henzo Pires Rodrigues"
type input "Henzo Pires Rodrigues"
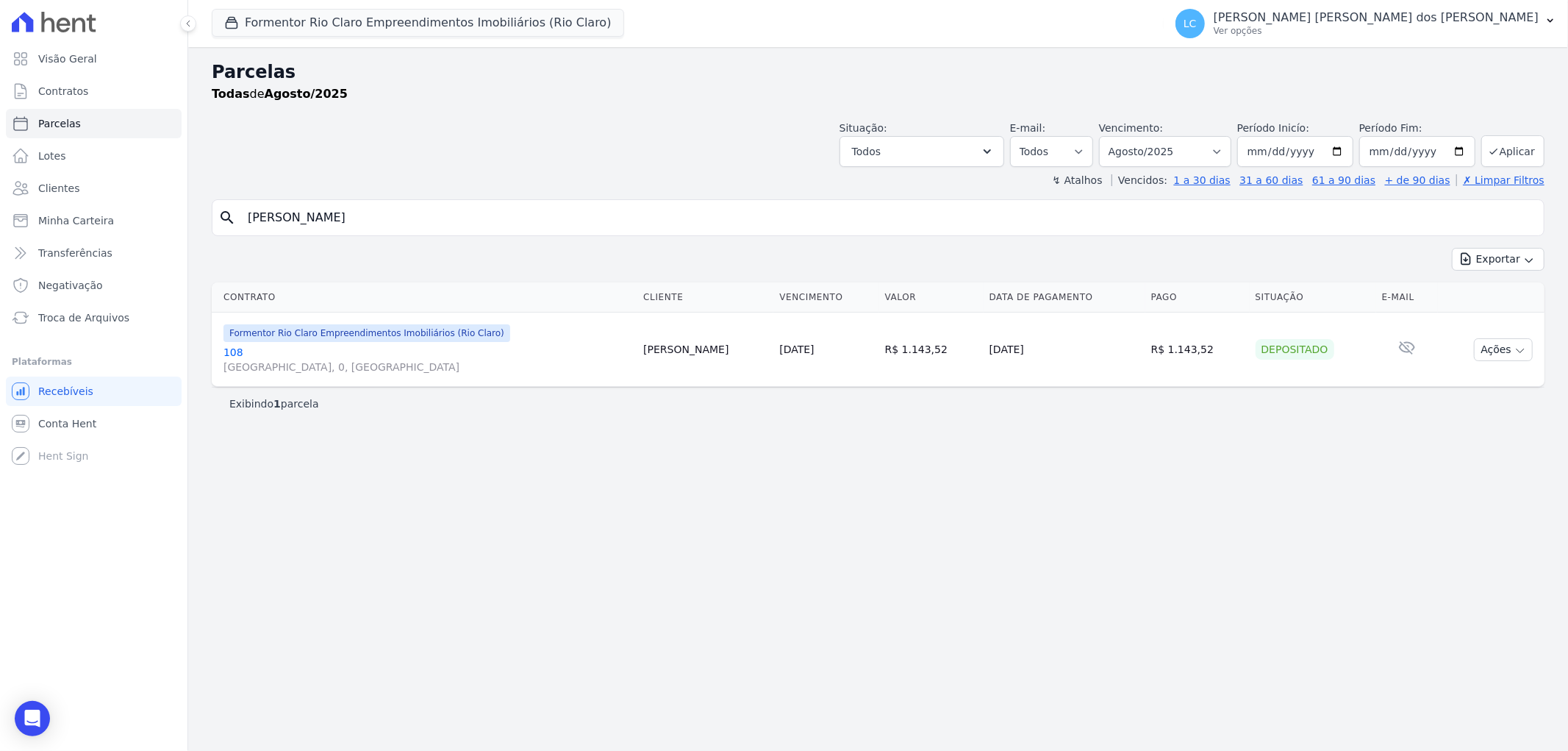
select select
click at [451, 218] on input "Henzo Pires Rodrigues" at bounding box center [888, 218] width 1298 height 30
click at [448, 214] on input "Henzo Pires Rodrigues" at bounding box center [888, 218] width 1298 height 30
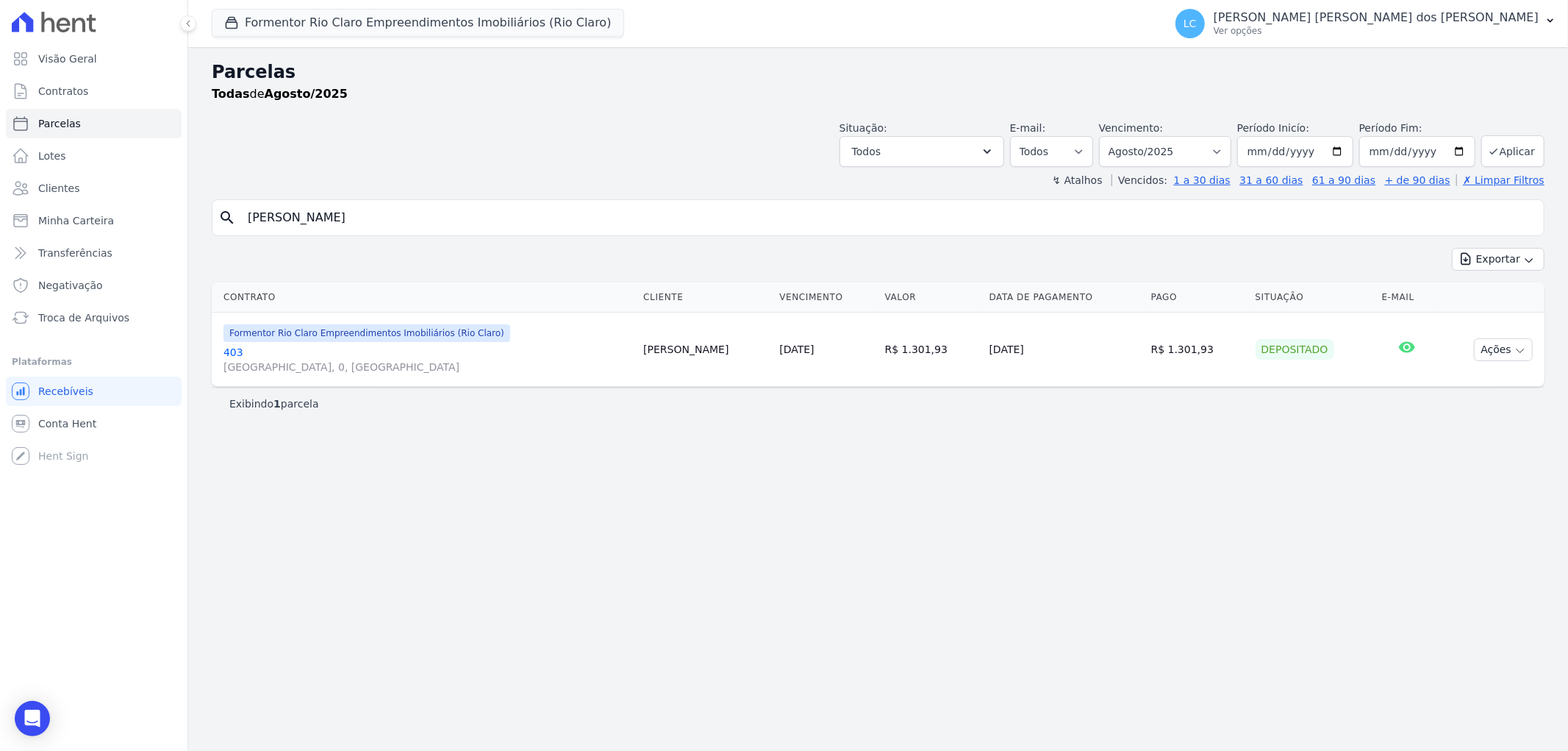
click at [448, 214] on input "Henzo Pires Rodrigues" at bounding box center [888, 218] width 1298 height 30
paste input "Luiz Felipe Sulatto de Campo"
type input "Luiz Felipe Sulatto de Campos"
select select
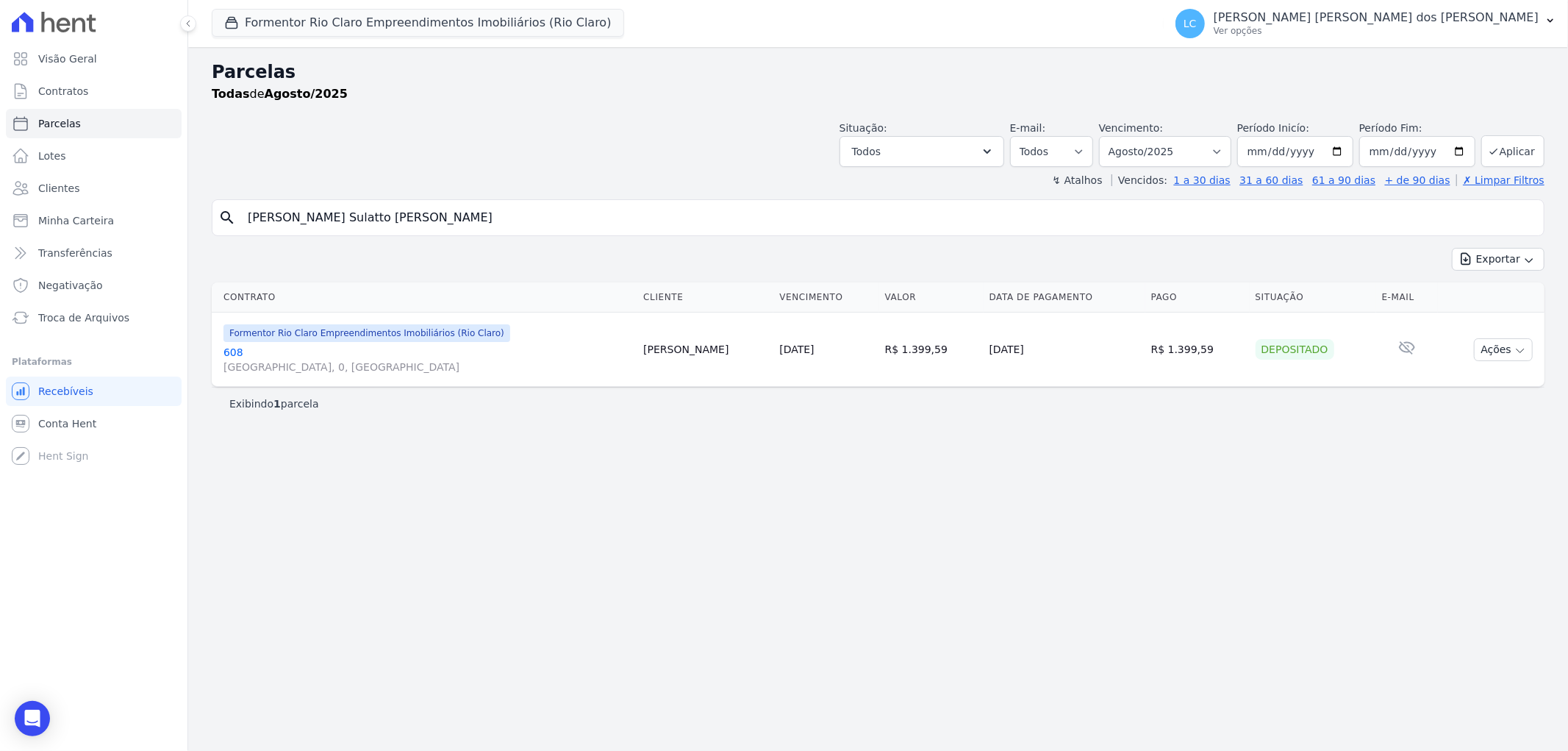
click at [441, 218] on input "Luiz Felipe Sulatto de Campos" at bounding box center [888, 218] width 1298 height 30
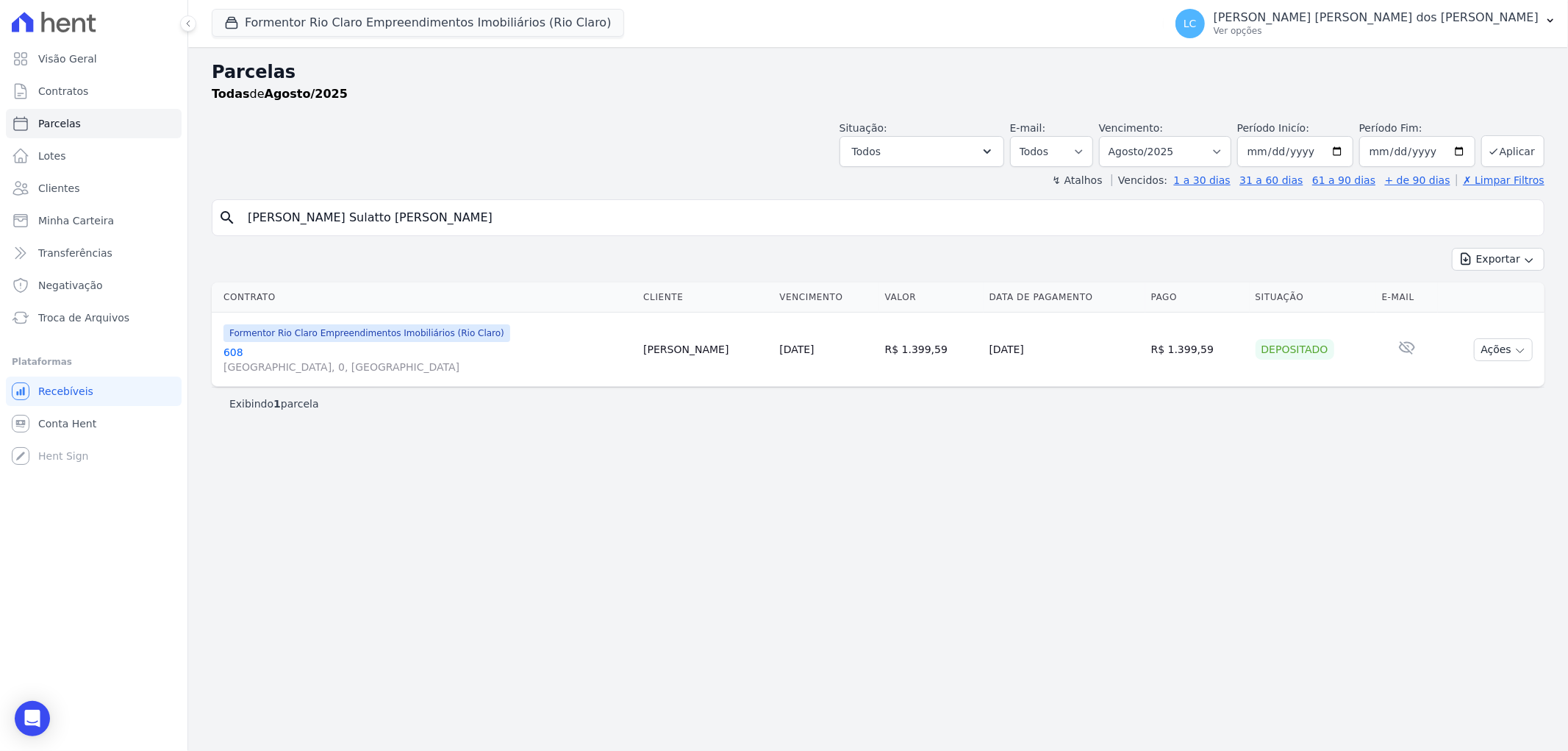
click at [441, 217] on input "Luiz Felipe Sulatto de Campos" at bounding box center [888, 218] width 1298 height 30
paste input "Willian Costa Ribeiro Magalhãe"
type input "Willian Costa Ribeiro Magalhães"
select select
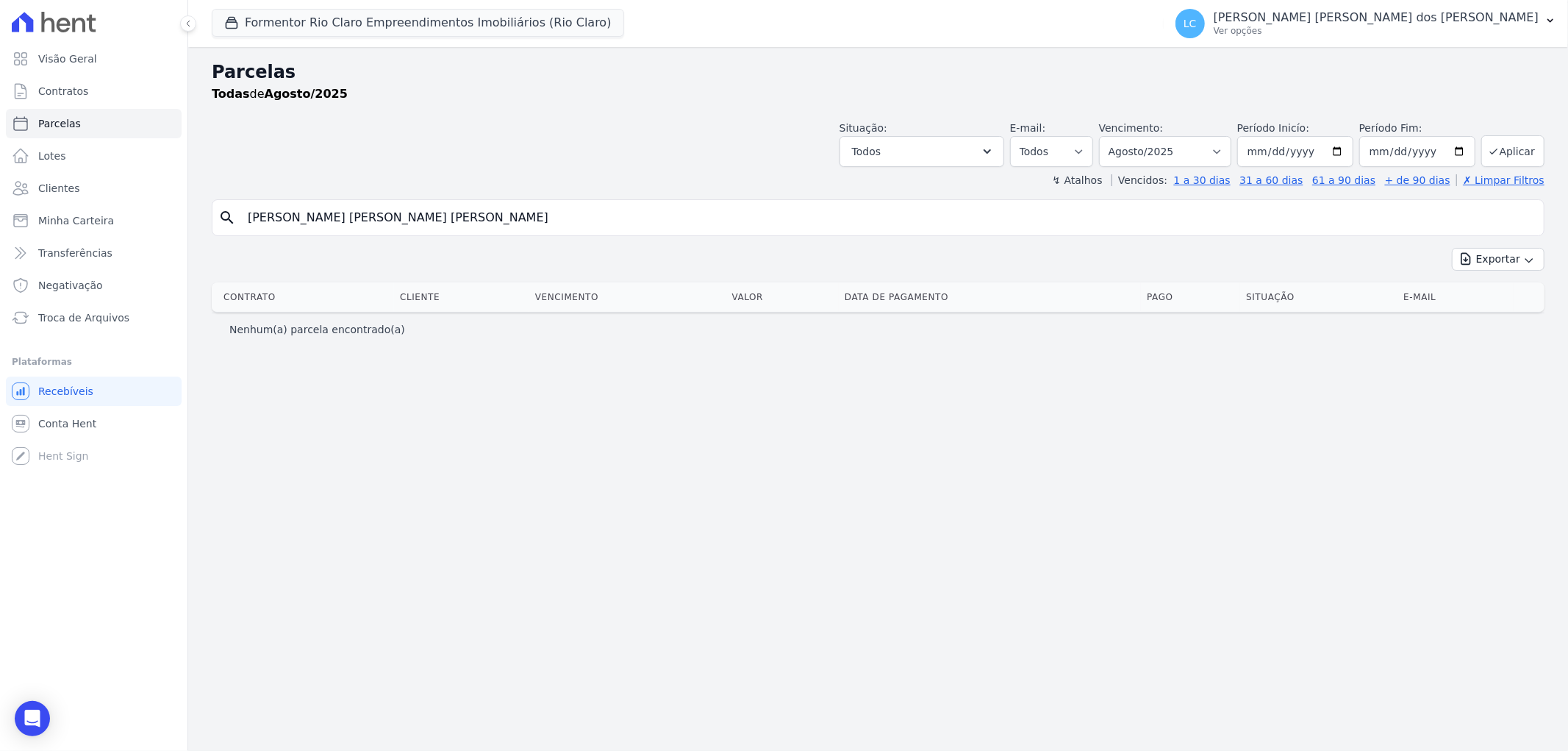
click at [469, 214] on input "Willian Costa Ribeiro Magalhães" at bounding box center [888, 218] width 1298 height 30
type input "Willian Costa Ribeiro"
select select
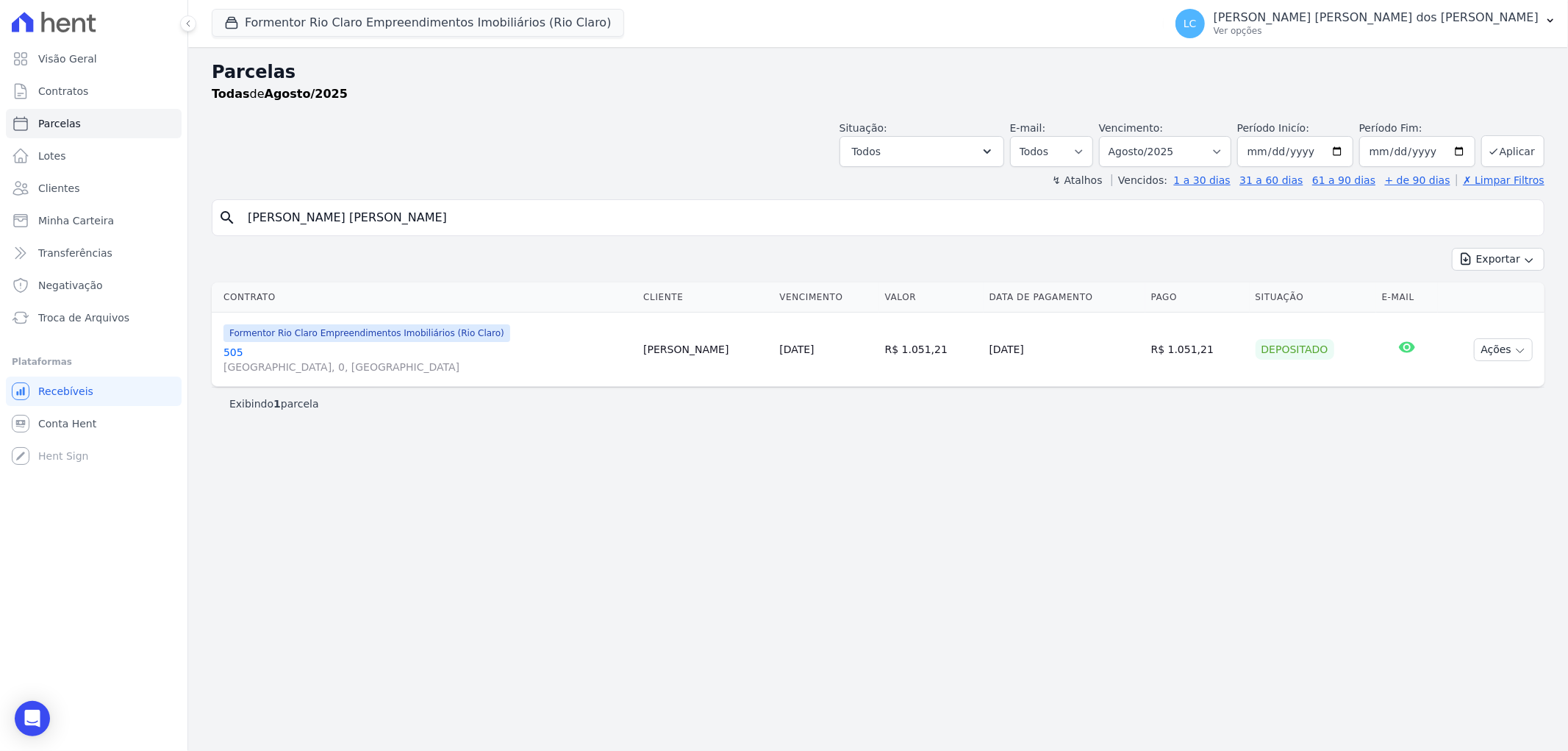
click at [409, 213] on input "Willian Costa Ribeiro" at bounding box center [888, 218] width 1298 height 30
paste input "Felipe Rossini de Campos Leite"
type input "Felipe Rossini de Campos Leite"
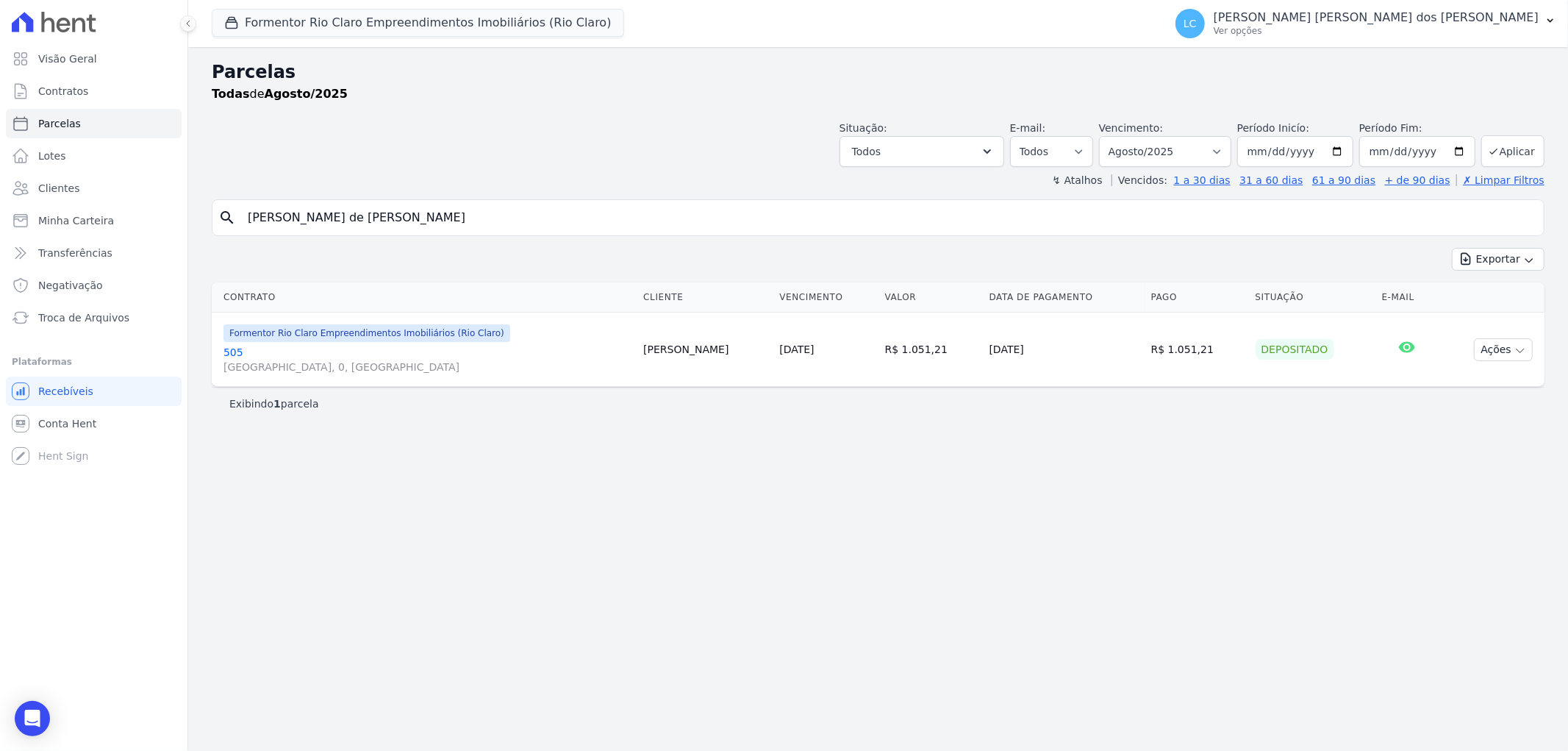
select select
click at [418, 205] on input "Felipe Rossini de Campos Leite" at bounding box center [888, 218] width 1298 height 30
paste input "rancisco Janael Sales Maciel"
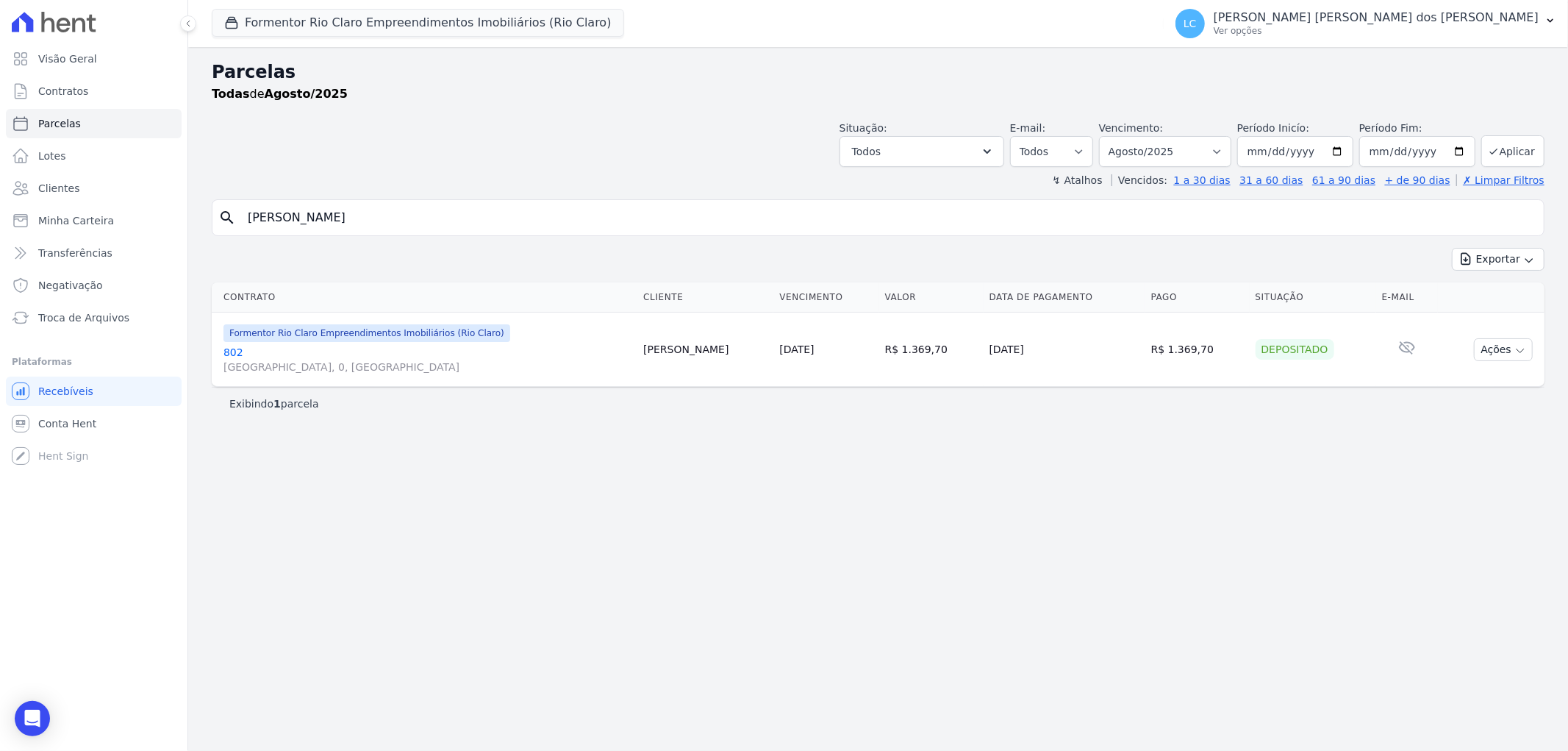
type input "Francisco Janael Sales Maciel"
select select
click at [493, 216] on input "Francisco Janael Sales Maciel" at bounding box center [888, 218] width 1298 height 30
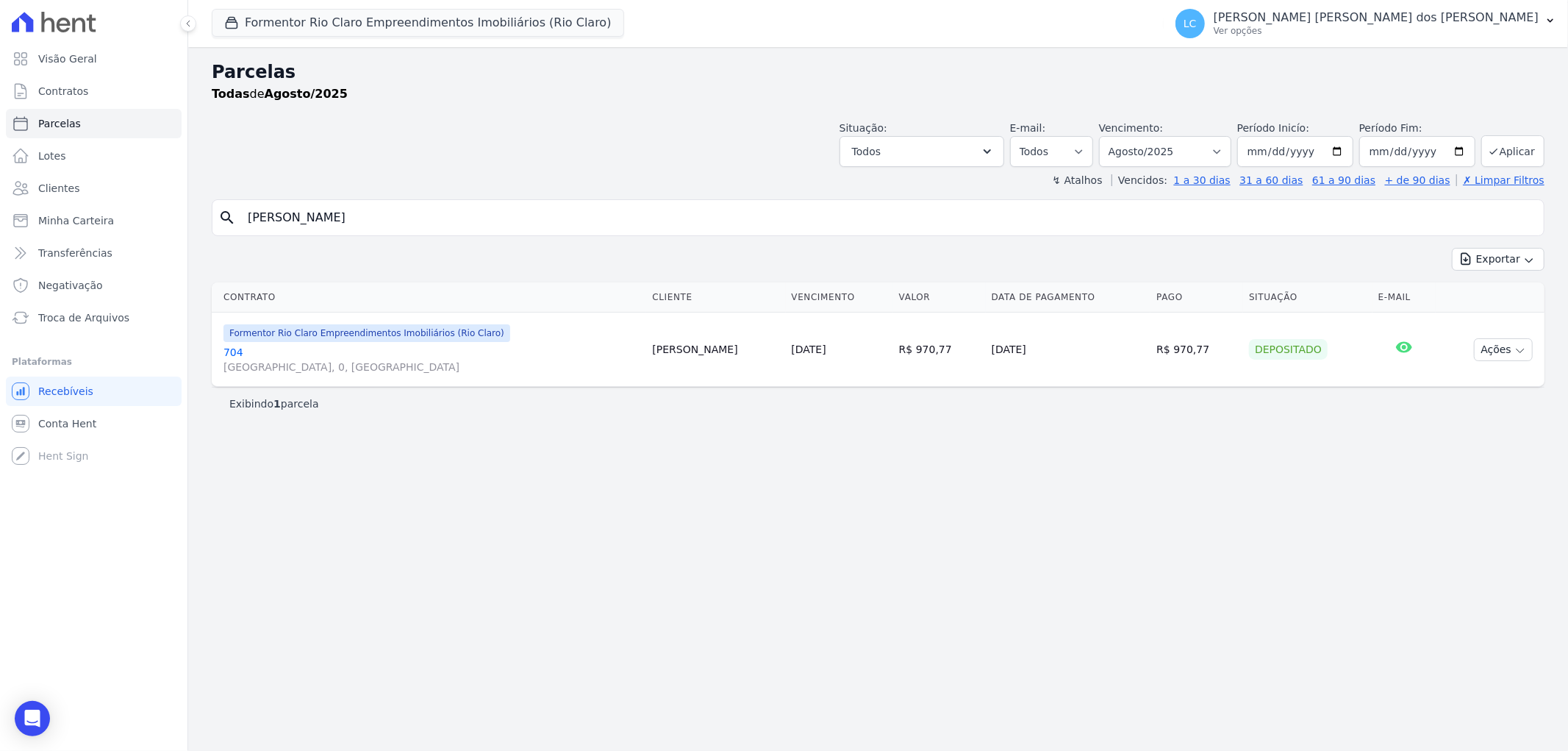
paste input "Karina Gabriele Damazio"
type input "Karina Gabriele Damazio"
select select
click at [453, 225] on input "Karina Gabriele Damazio" at bounding box center [888, 218] width 1298 height 30
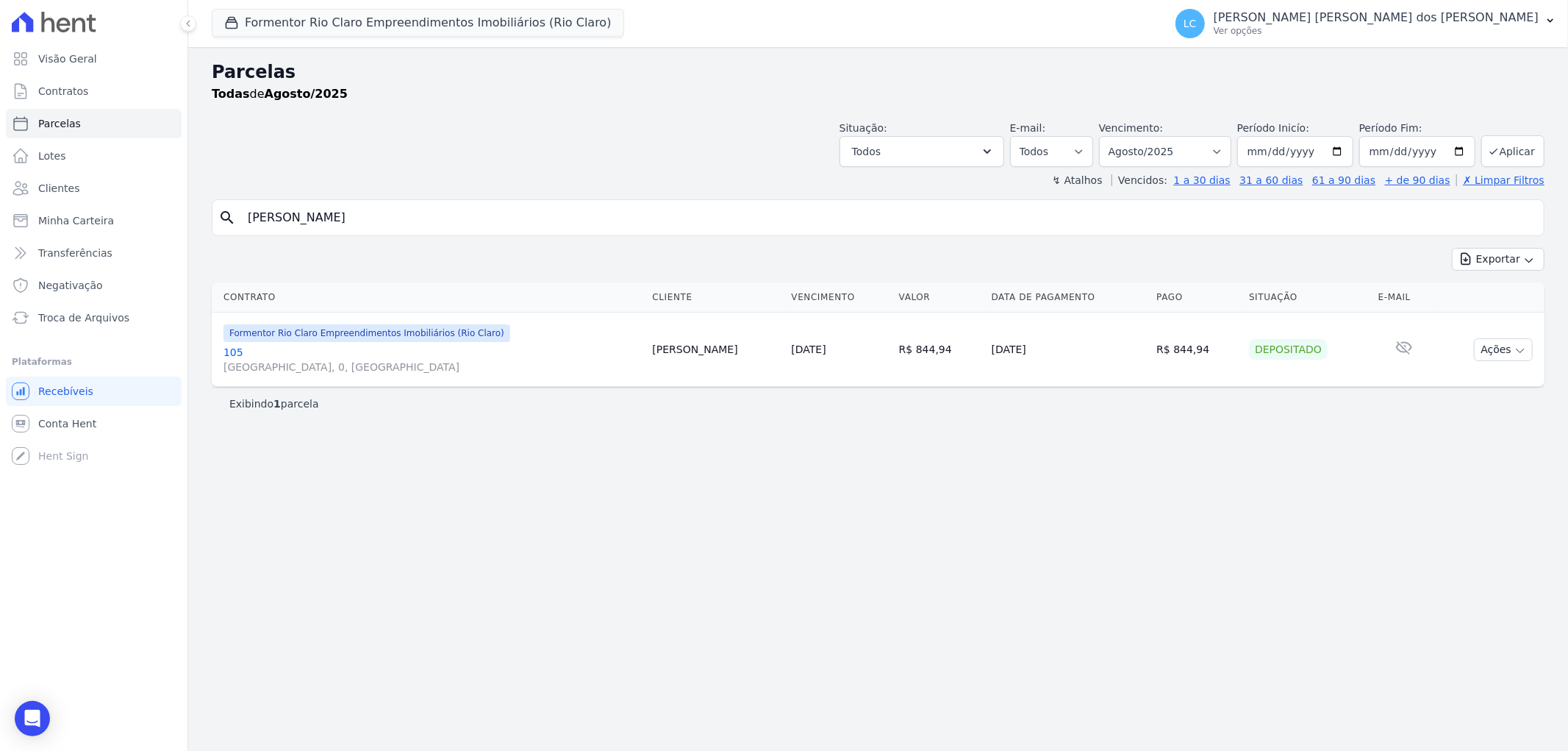
click at [453, 224] on input "Karina Gabriele Damazio" at bounding box center [888, 218] width 1298 height 30
paste input "Adriano de França"
type input "Adriano de França"
select select
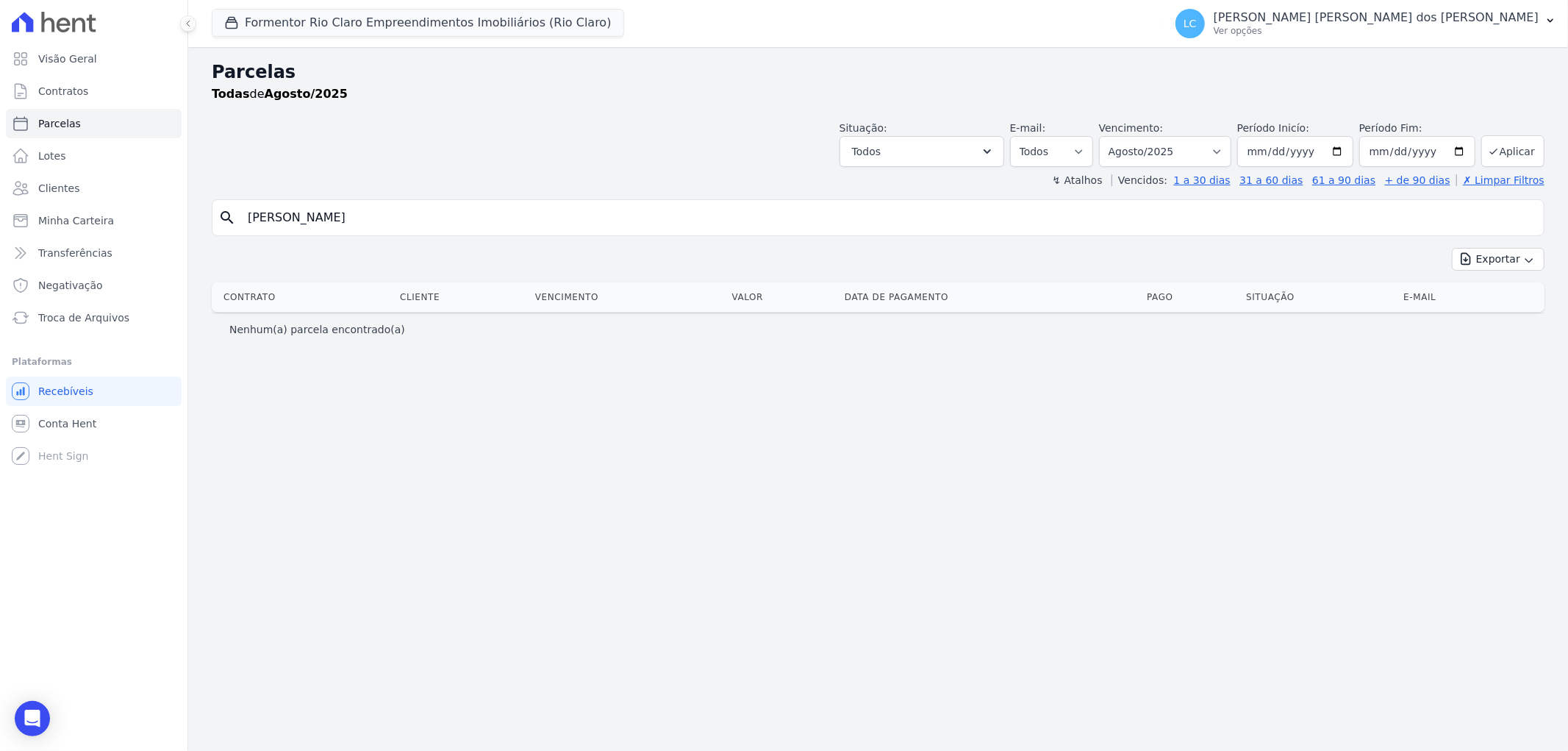
click at [371, 227] on input "Adriano de França" at bounding box center [888, 218] width 1298 height 30
type input "Adriano"
select select
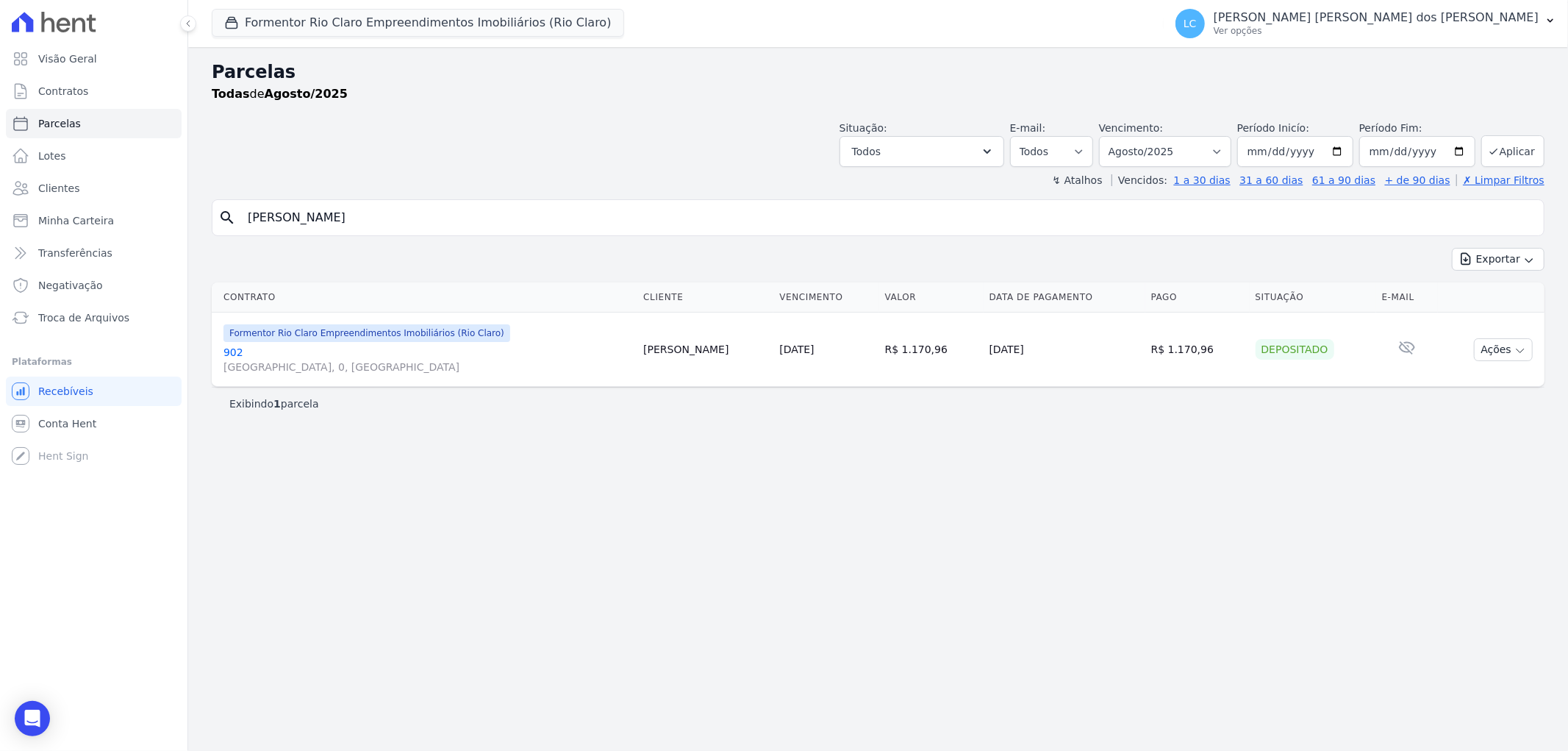
click at [483, 224] on input "Adriano" at bounding box center [888, 218] width 1298 height 30
paste input "Francisco Jones Araujo Sousa"
type input "Francisco Jones Araujo Sousa"
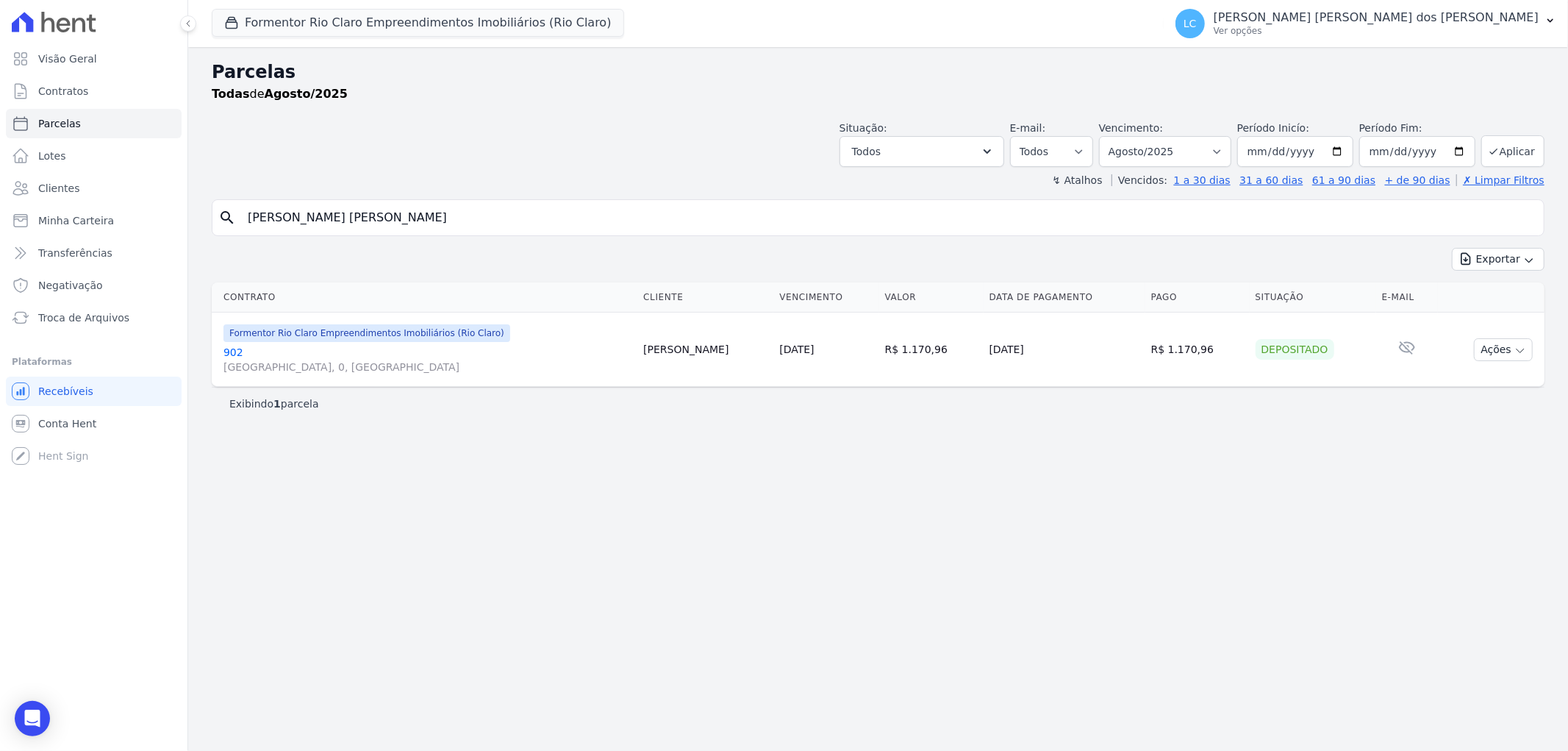
select select
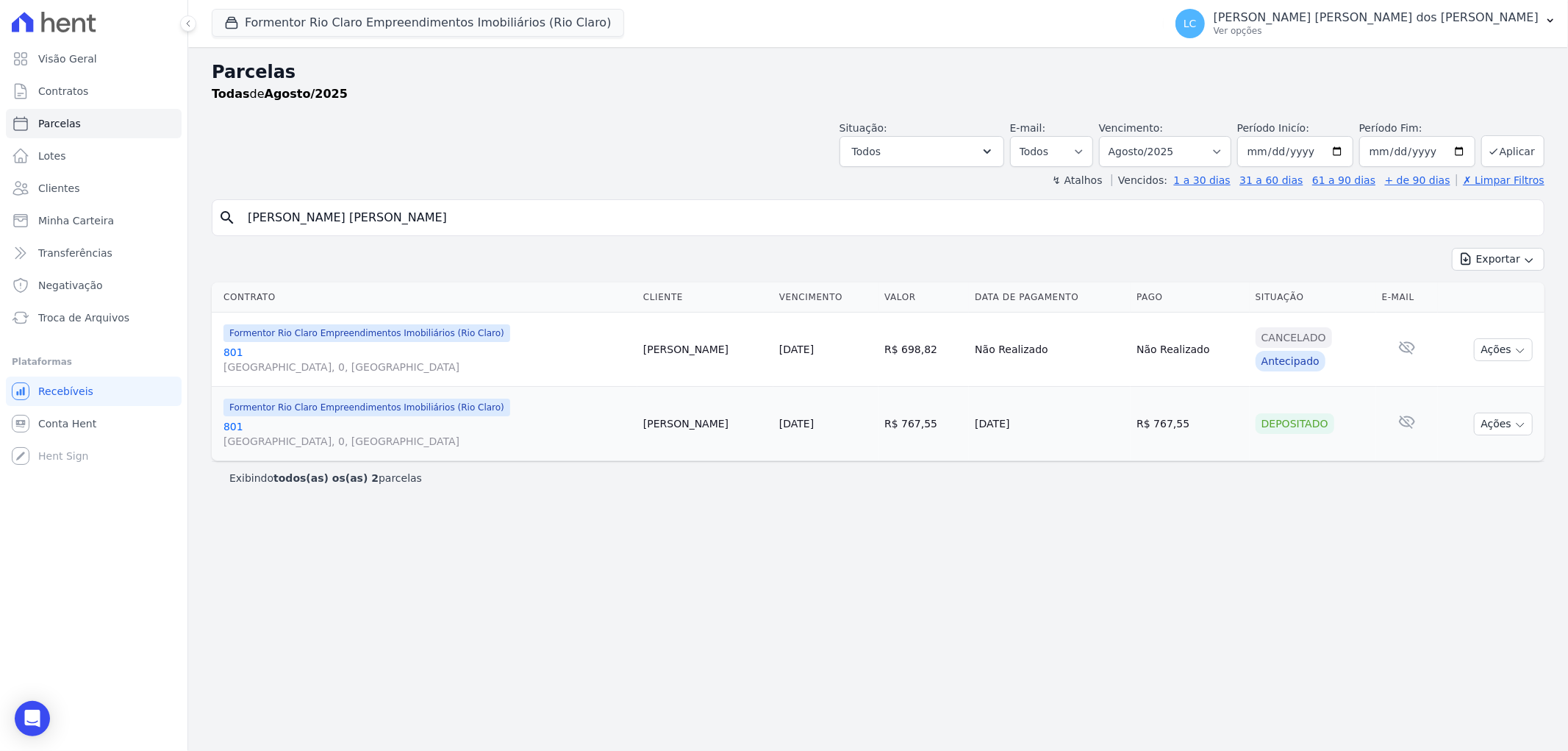
click at [441, 211] on input "Francisco Jones Araujo Sousa" at bounding box center [888, 218] width 1298 height 30
paste input "Jessica Aparecida França Gomes"
type input "Jessica Aparecida França Gomes"
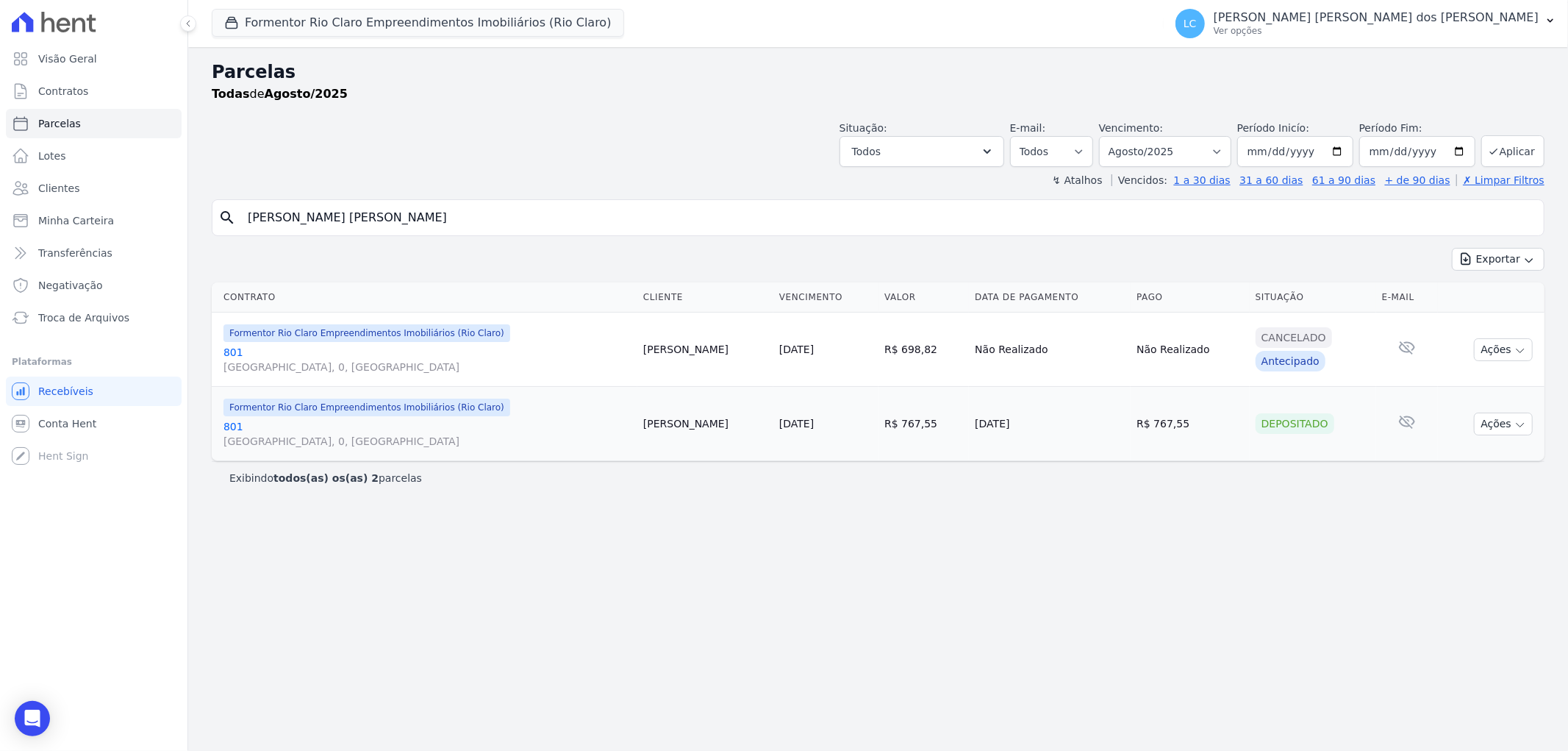
select select
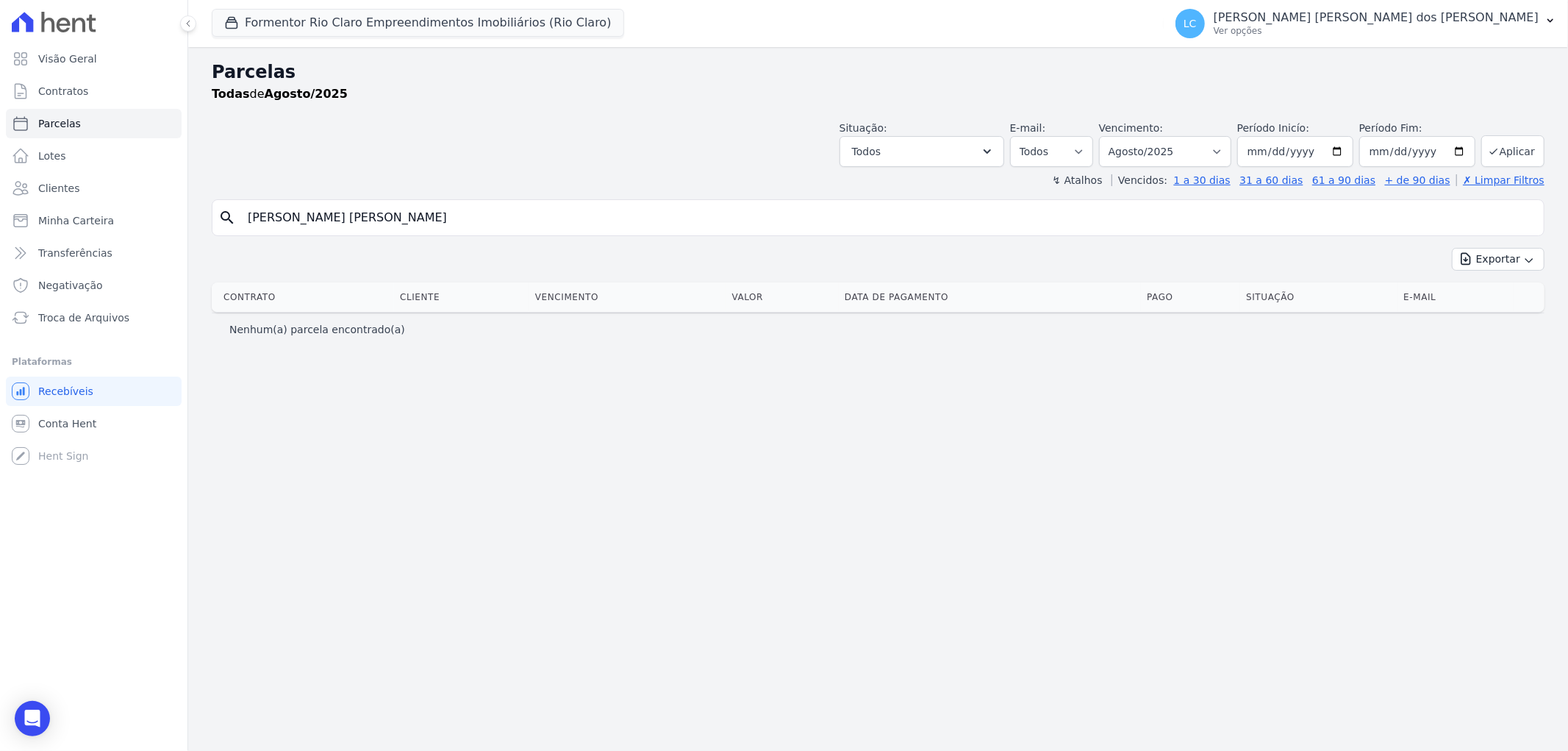
click at [453, 214] on input "Jessica Aparecida França Gomes" at bounding box center [888, 218] width 1298 height 30
type input "Jessica Aparecida"
select select
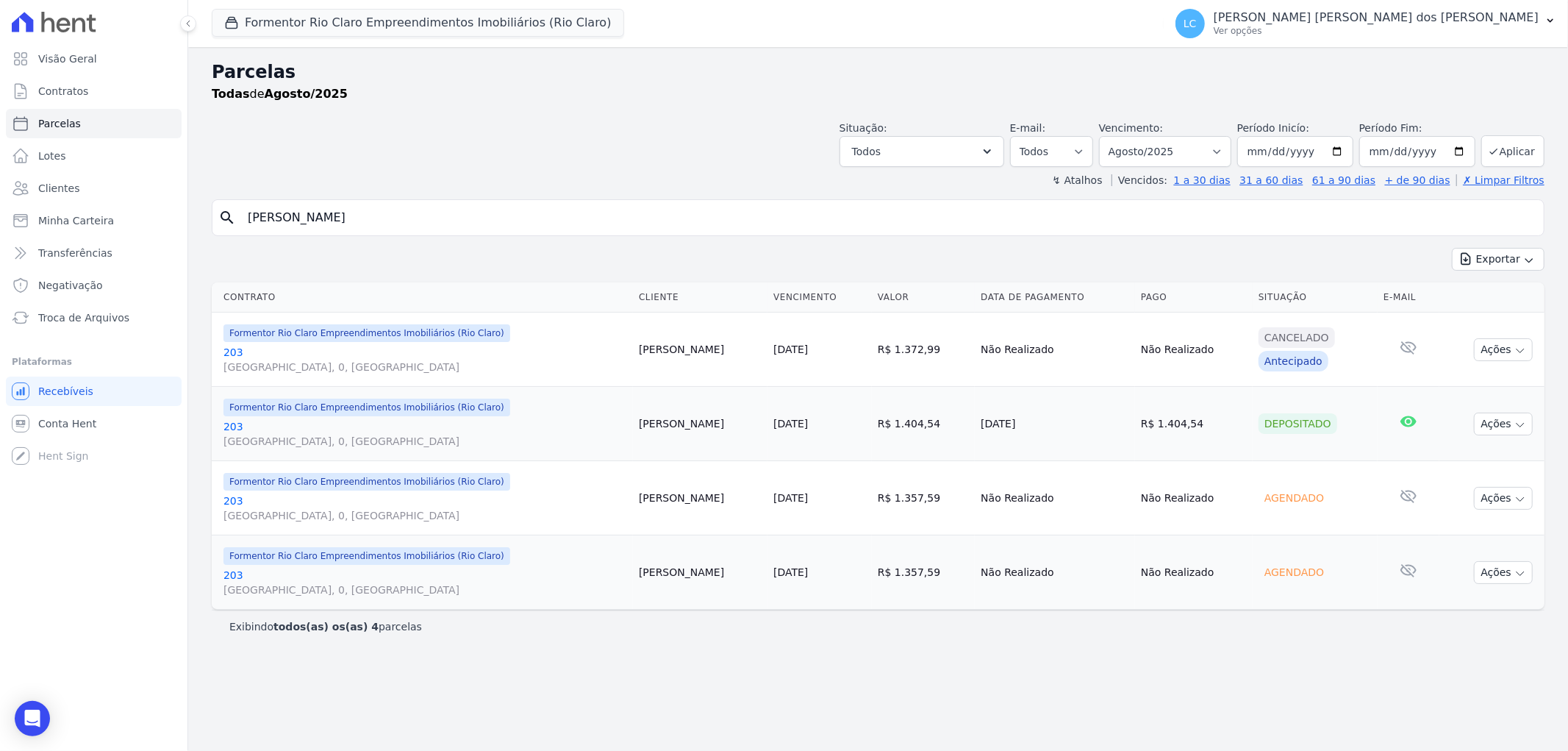
click at [409, 216] on input "Jessica Aparecida" at bounding box center [888, 218] width 1298 height 30
paste input "Dhara Leticia de Aguiar Sartori"
type input "Dhara Leticia de Aguiar Sartori"
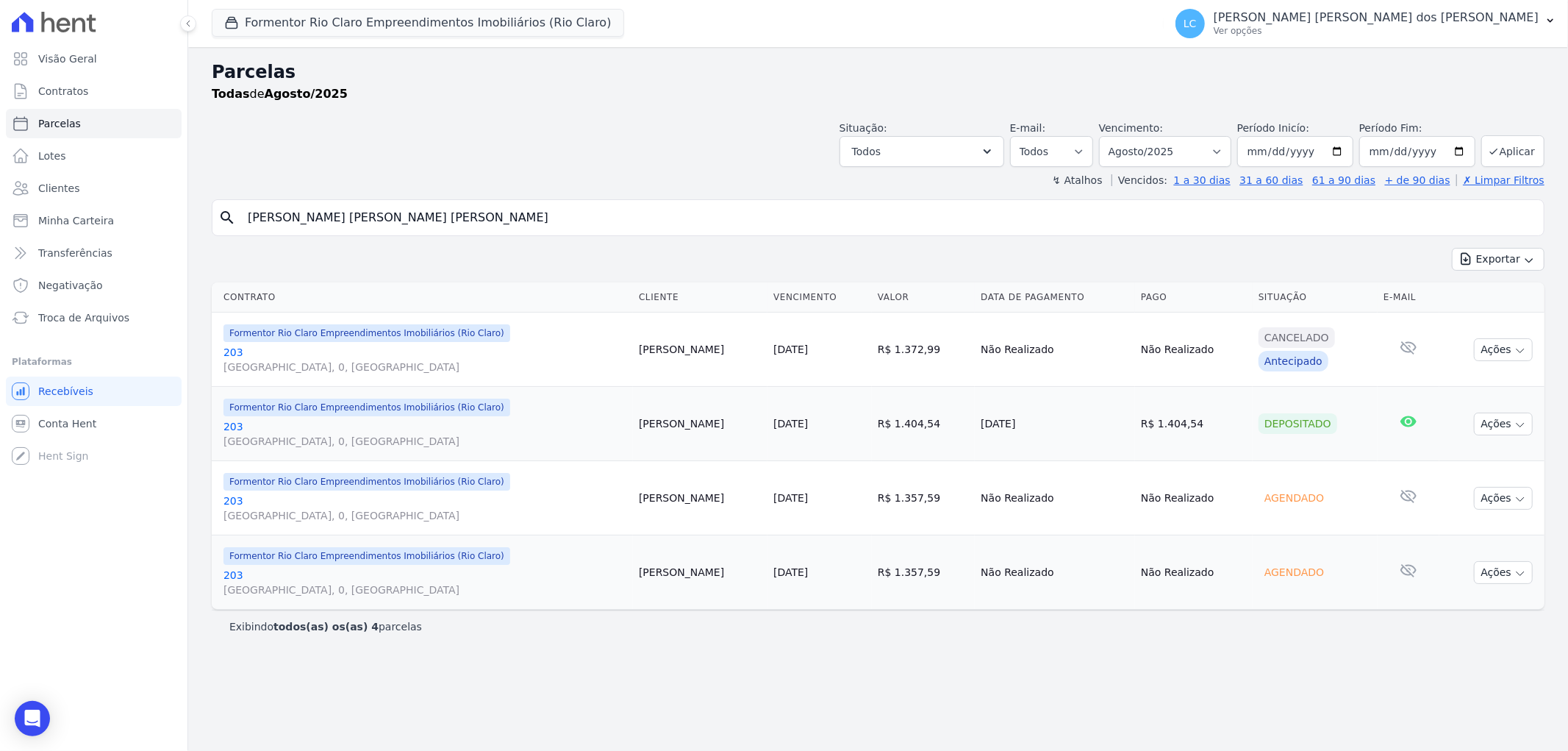
select select
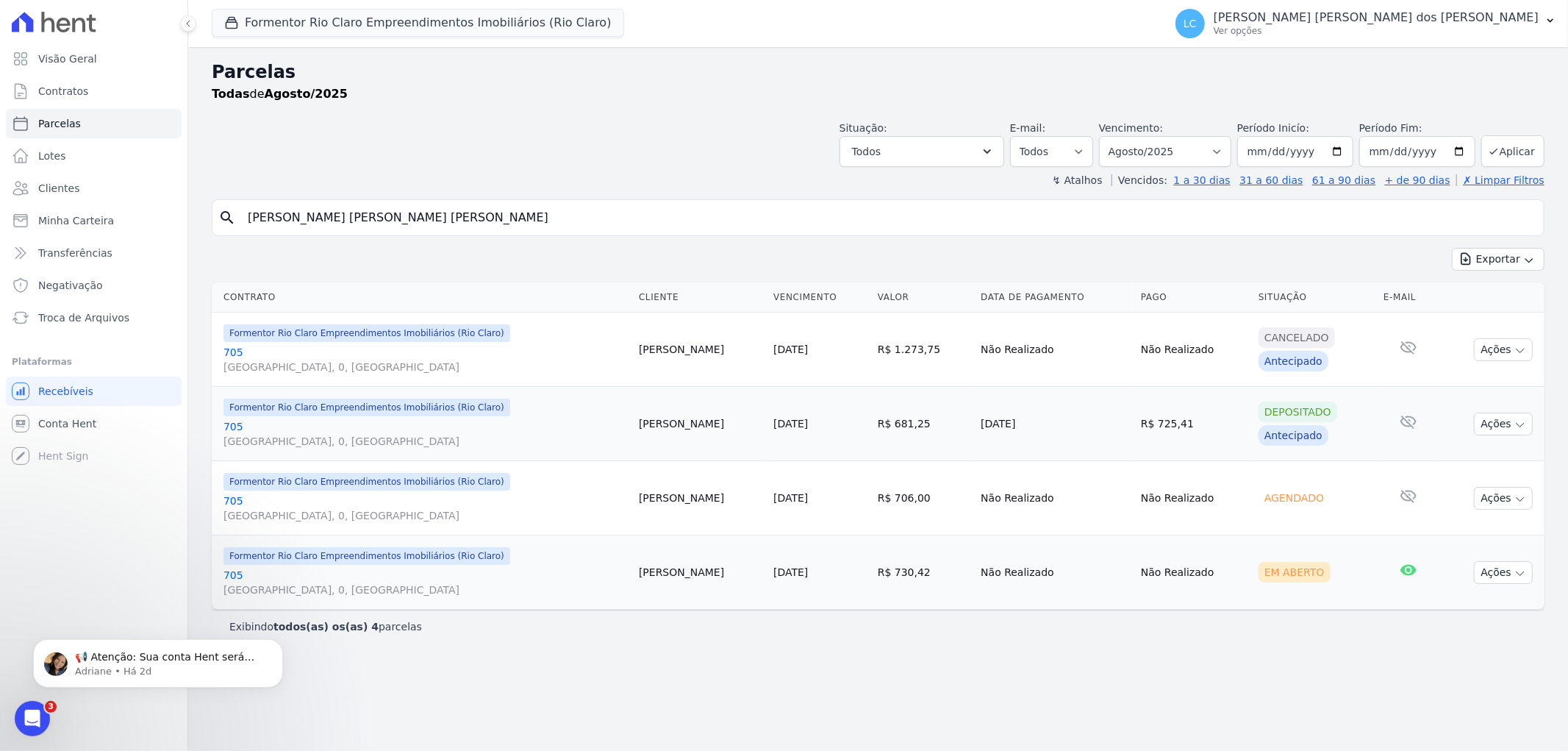
drag, startPoint x: 1066, startPoint y: 712, endPoint x: 1097, endPoint y: 694, distance: 35.8
click at [1068, 711] on div "Parcelas Todas de Agosto/2025 Situação: Agendado Em Aberto Pago Processando Can…" at bounding box center [878, 399] width 1380 height 704
click at [1163, 640] on div "Exibindo todos(as) os(as) 4 parcelas" at bounding box center [878, 626] width 1333 height 33
click at [445, 212] on input "Dhara Leticia de Aguiar Sartori" at bounding box center [888, 218] width 1298 height 30
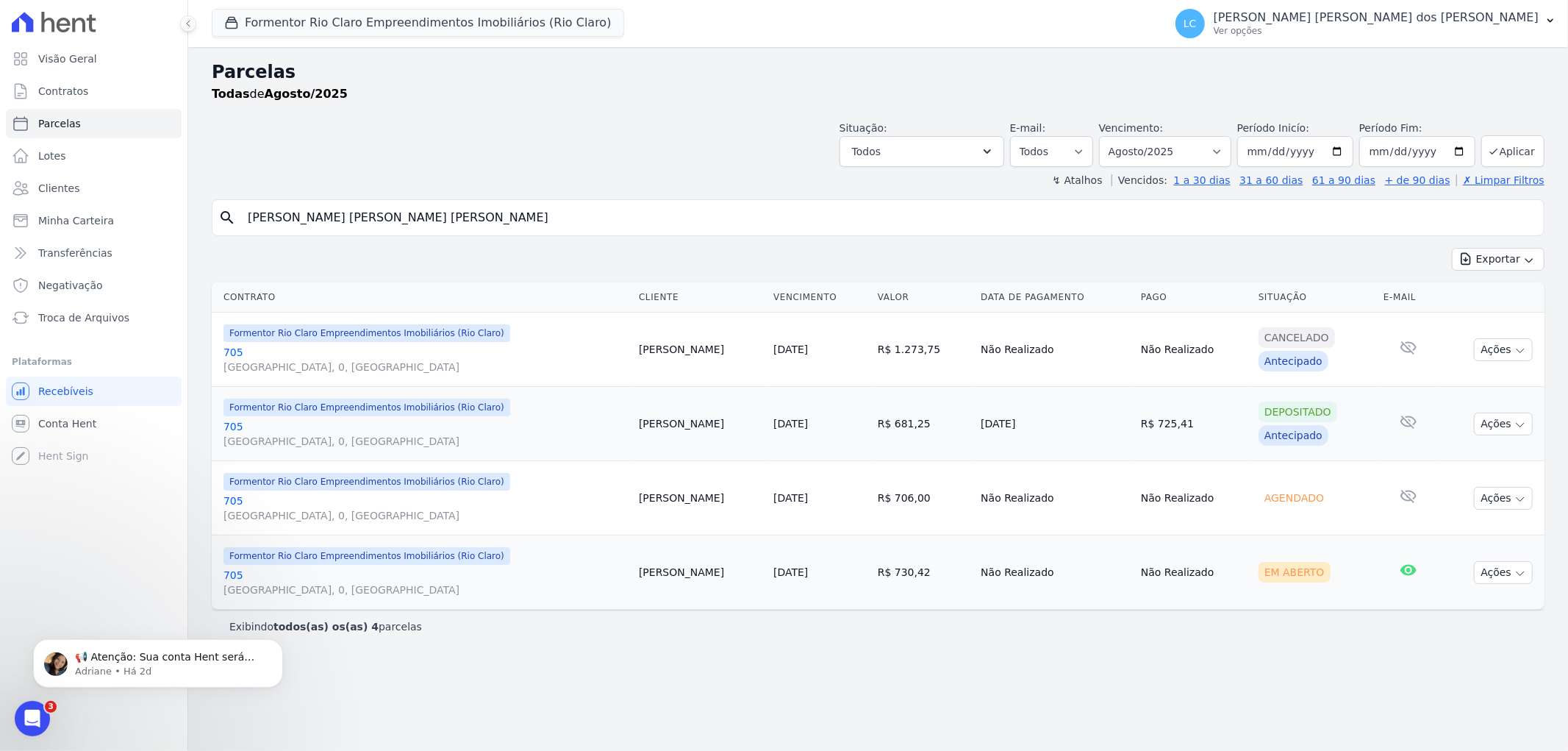
click at [445, 212] on input "Dhara Leticia de Aguiar Sartori" at bounding box center [888, 218] width 1298 height 30
paste input "Karina dos Santos Fernandes"
type input "Karina dos Santos Fernandes"
select select
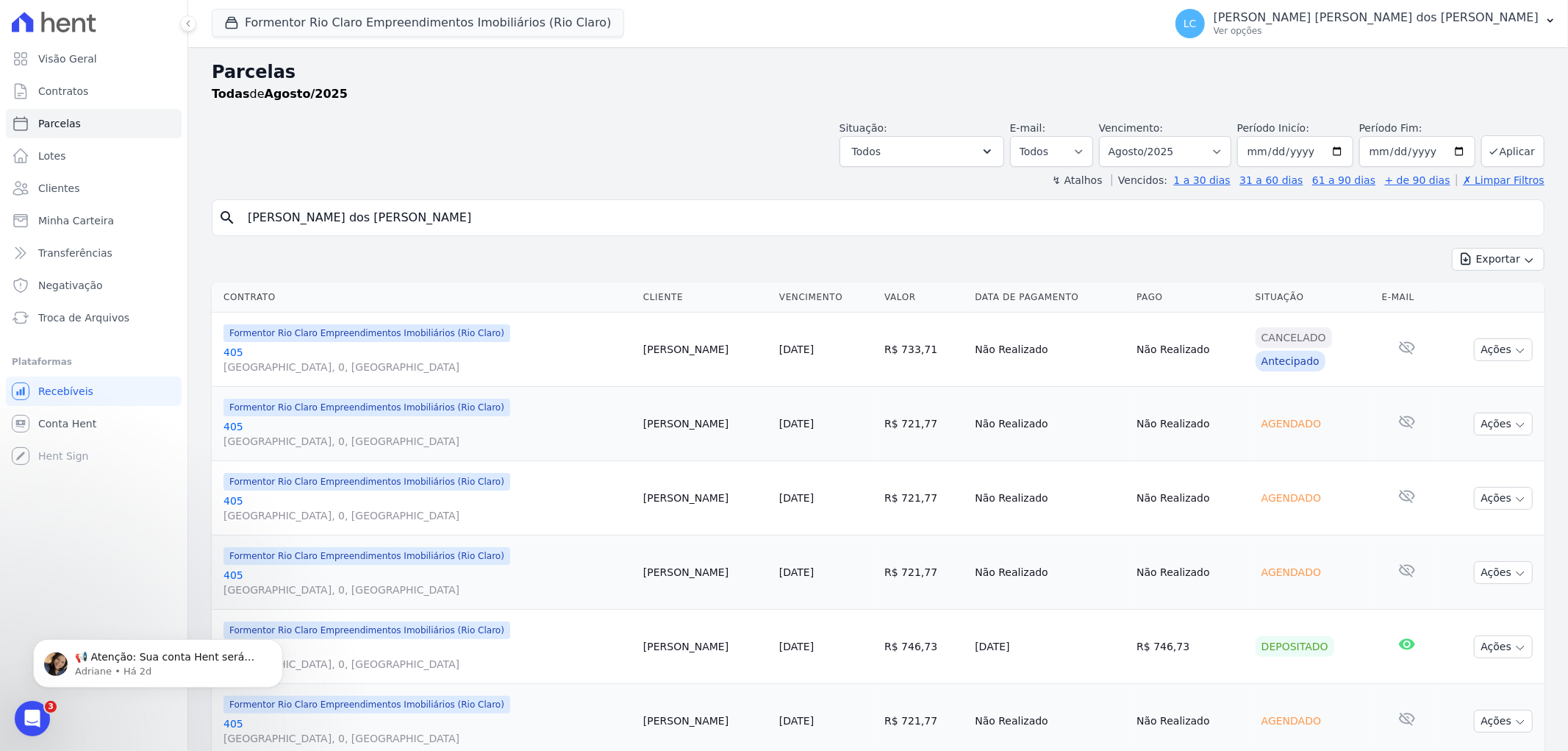
click at [450, 224] on input "Karina dos Santos Fernandes" at bounding box center [888, 218] width 1298 height 30
paste input "Joice Aparecida Franca Gom"
type input "Joice Aparecida Franca Gomes"
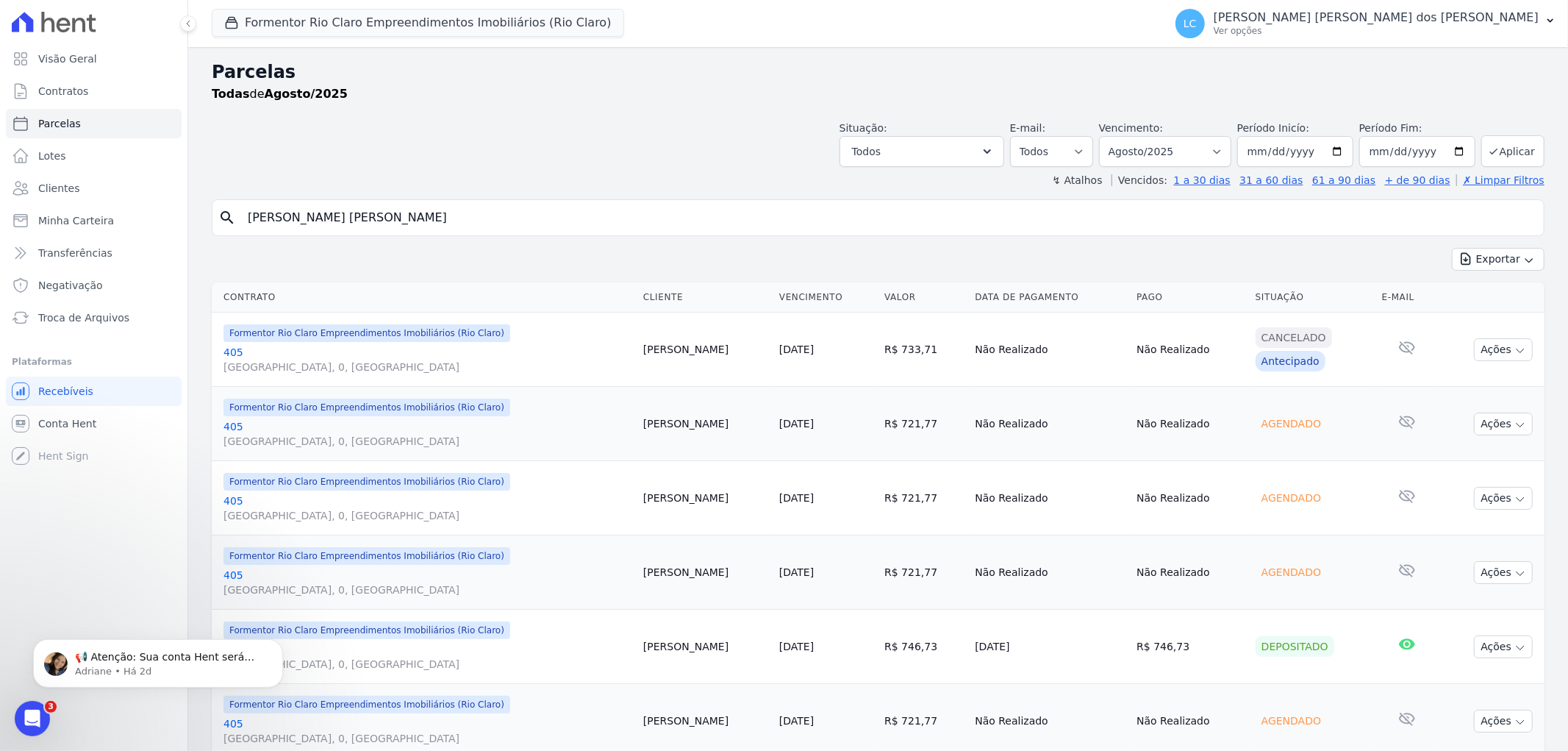
select select
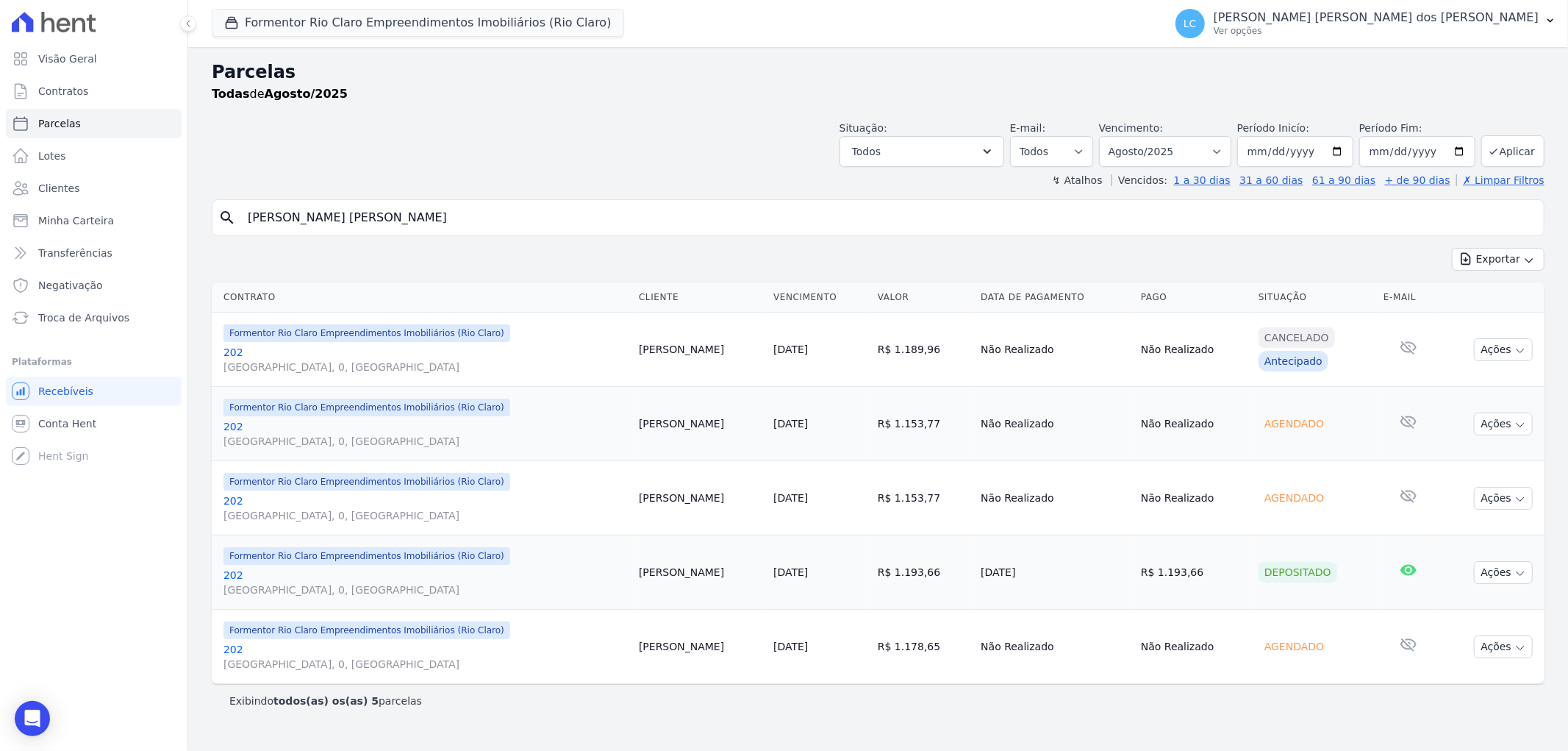
click at [429, 215] on input "Joice Aparecida Franca Gomes" at bounding box center [888, 218] width 1298 height 30
paste input "Beatriz Rodrigues Pessoa"
type input "Beatriz Rodrigues Pessoa"
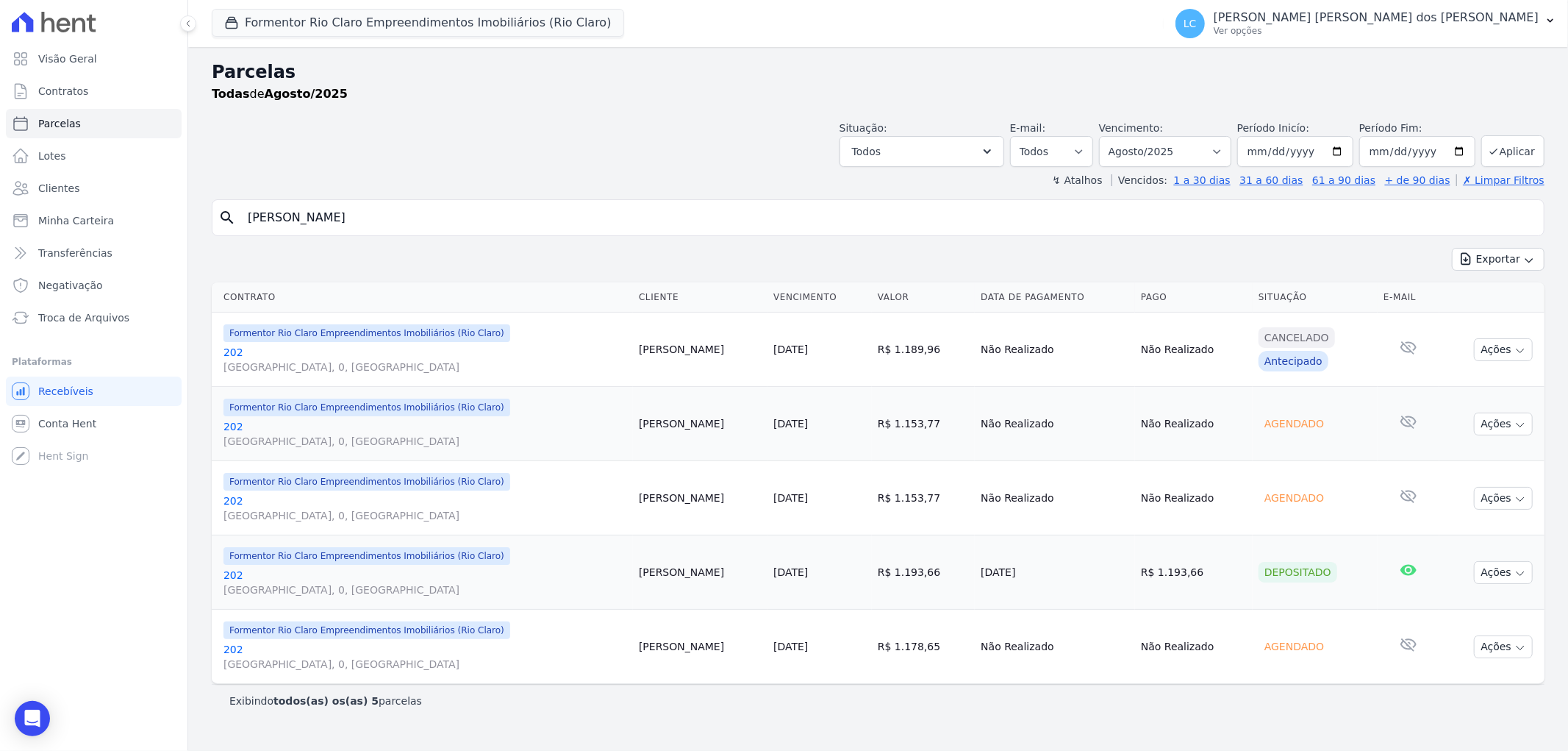
select select
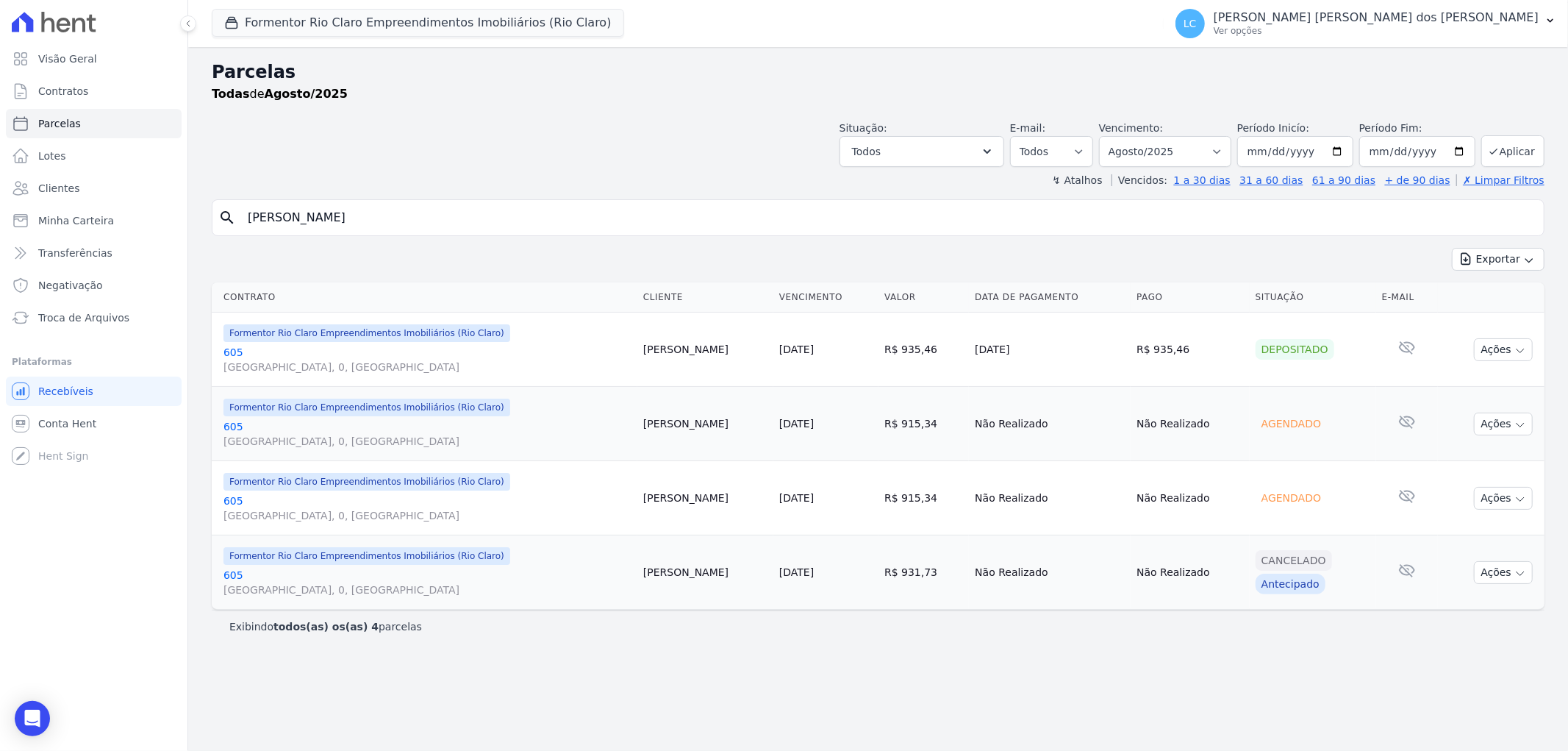
click at [432, 219] on input "Beatriz Rodrigues Pessoa" at bounding box center [888, 218] width 1298 height 30
click at [430, 220] on input "Beatriz Rodrigues Pessoa" at bounding box center [888, 218] width 1298 height 30
paste input "Venina Valverde dos Santos"
type input "Venina Valverde dos Santos"
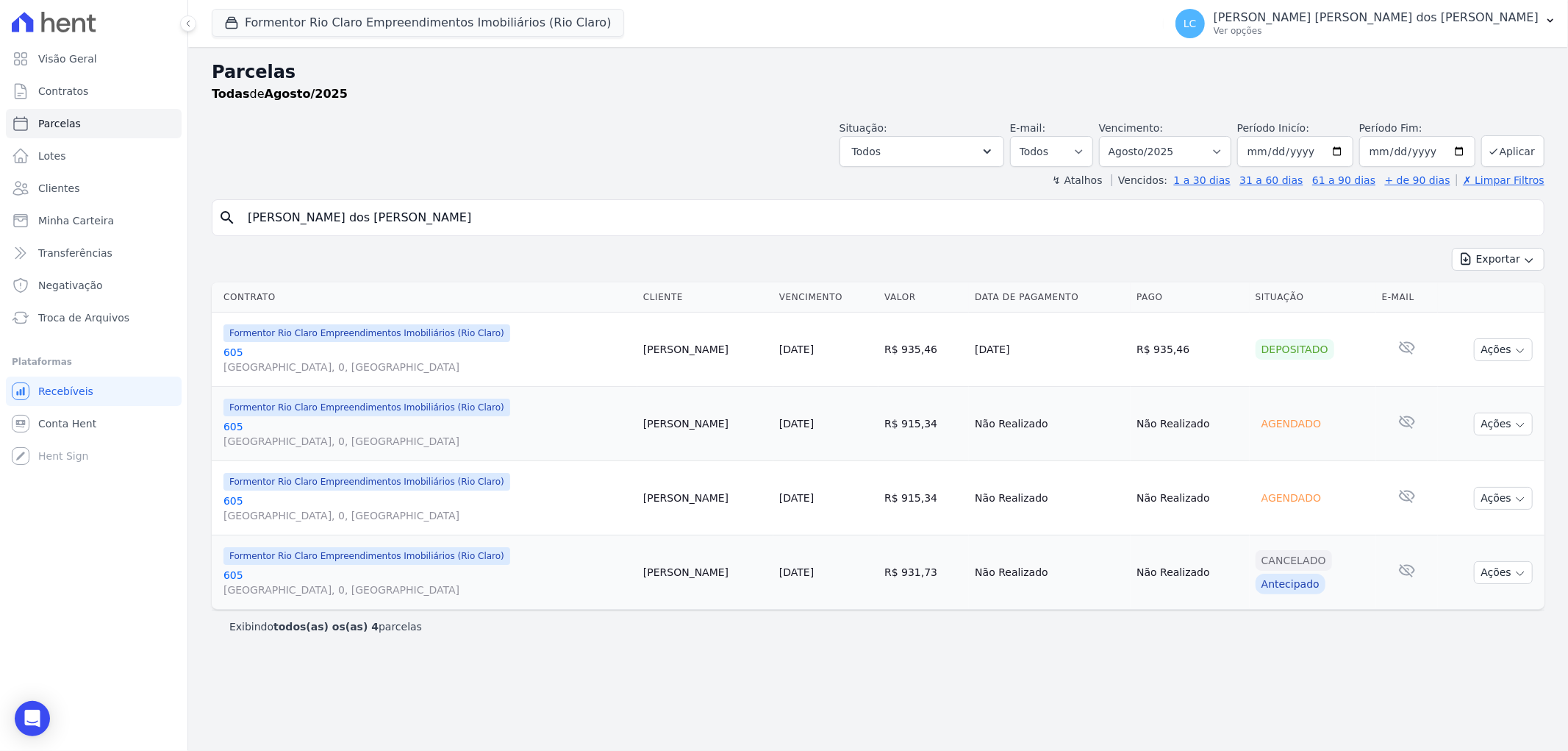
select select
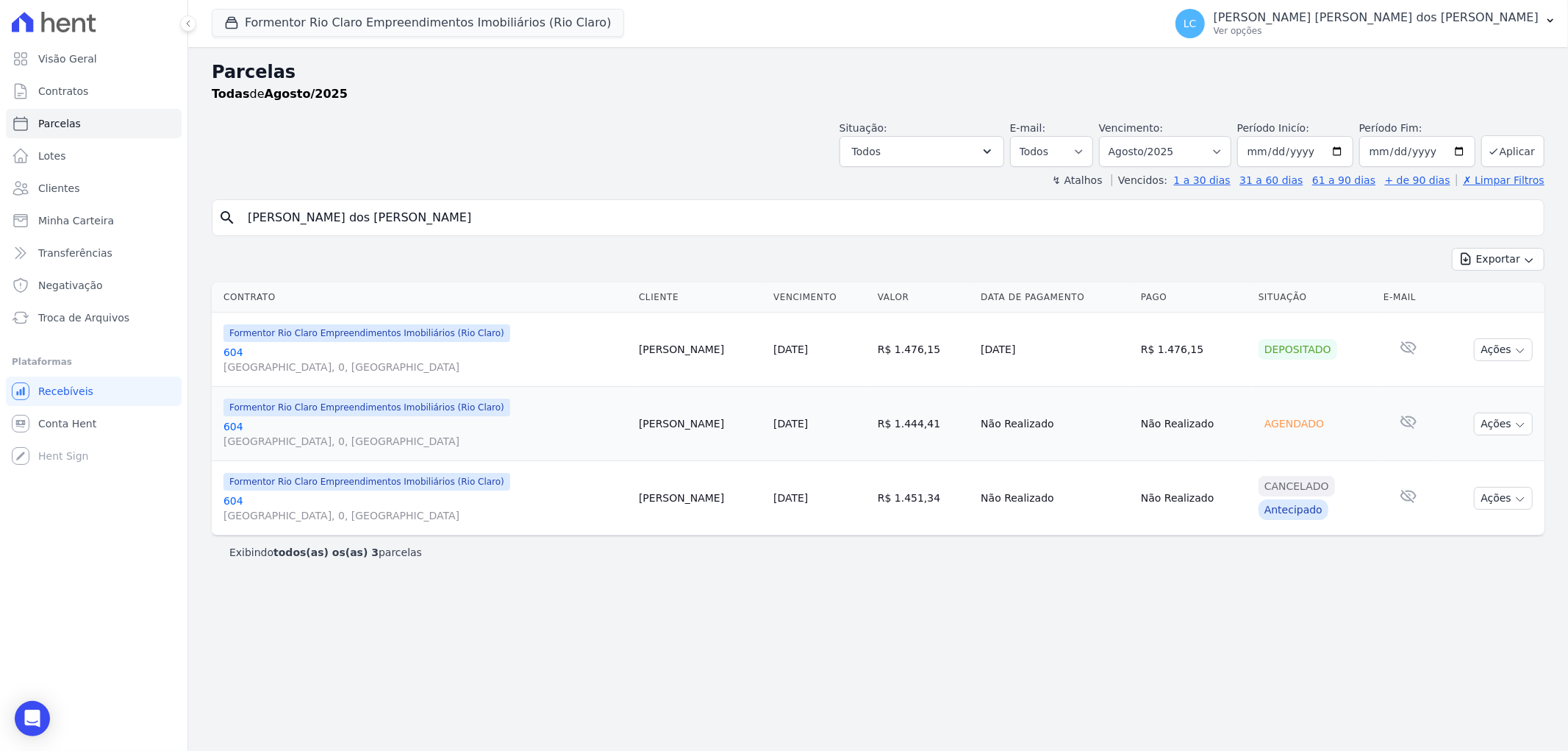
click at [403, 223] on input "Venina Valverde dos Santos" at bounding box center [888, 218] width 1298 height 30
paste input "Reinaldo Fernandes Braite"
type input "Reinaldo Fernandes Braite"
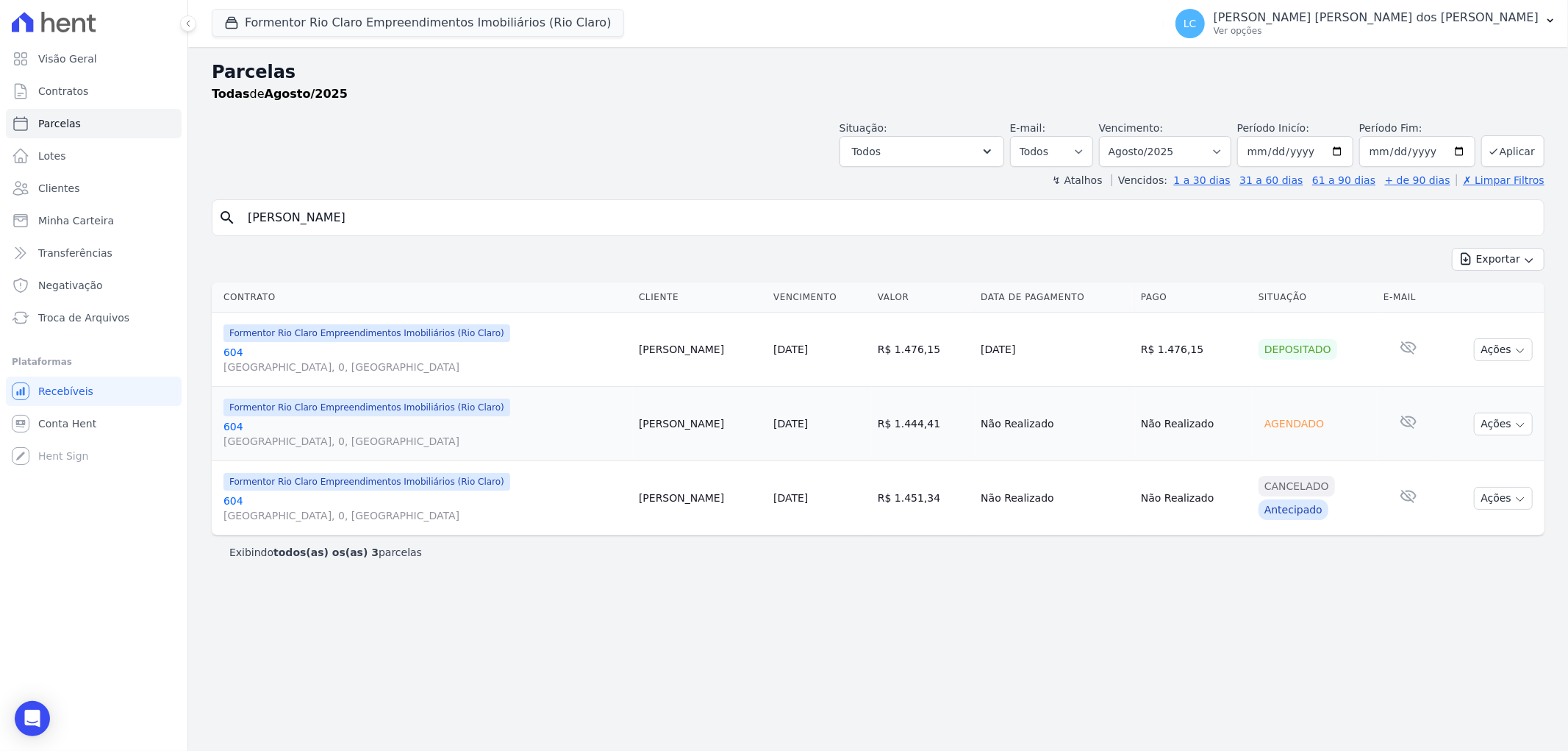
select select
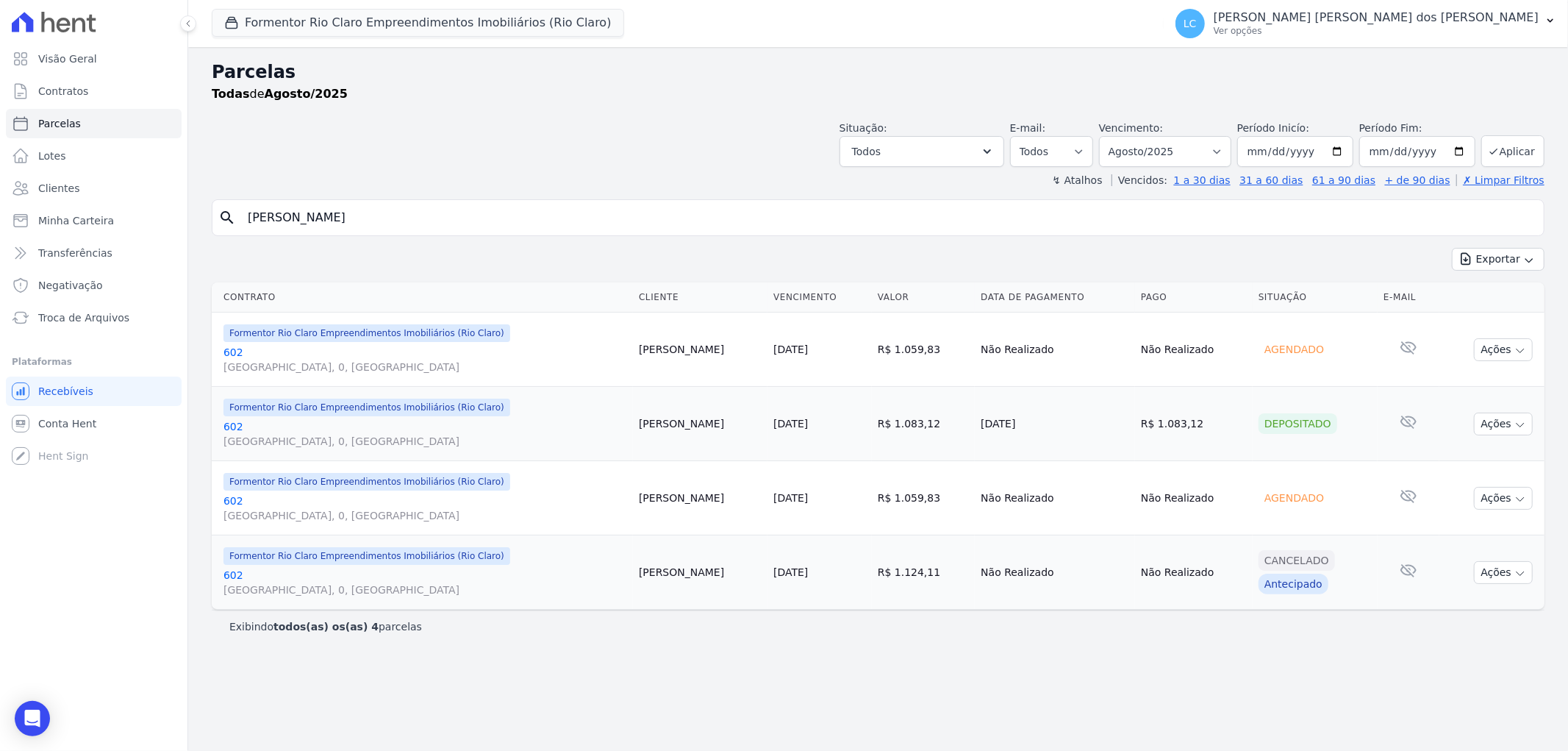
click at [390, 222] on input "Reinaldo Fernandes Braite" at bounding box center [888, 218] width 1298 height 30
click at [390, 220] on input "Reinaldo Fernandes Braite" at bounding box center [888, 218] width 1298 height 30
paste input "Dhara Leticia de Aguiar Sartori"
type input "Dhara Leticia de Aguiar Sartori"
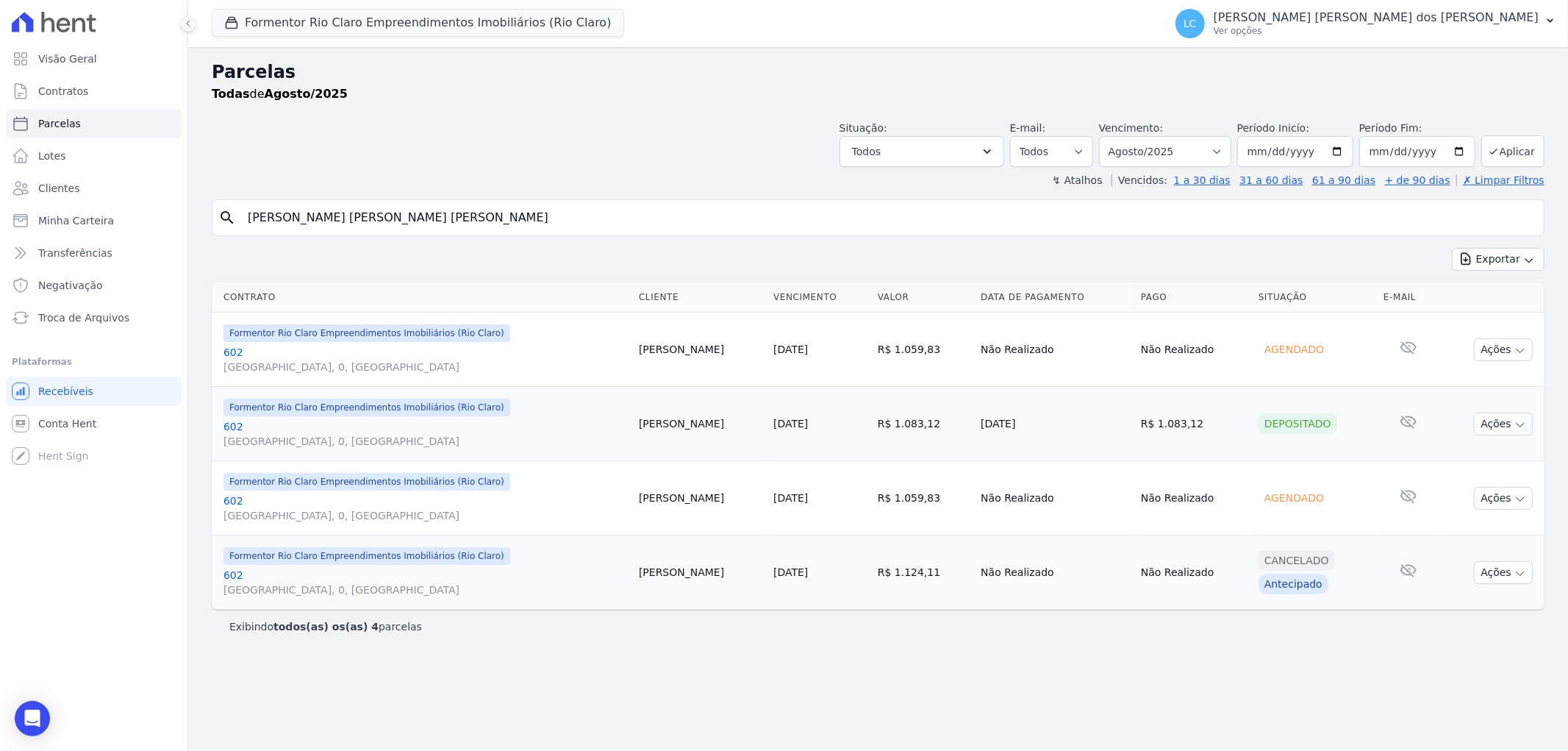
select select
click at [1526, 576] on button "Ações" at bounding box center [1503, 572] width 59 height 23
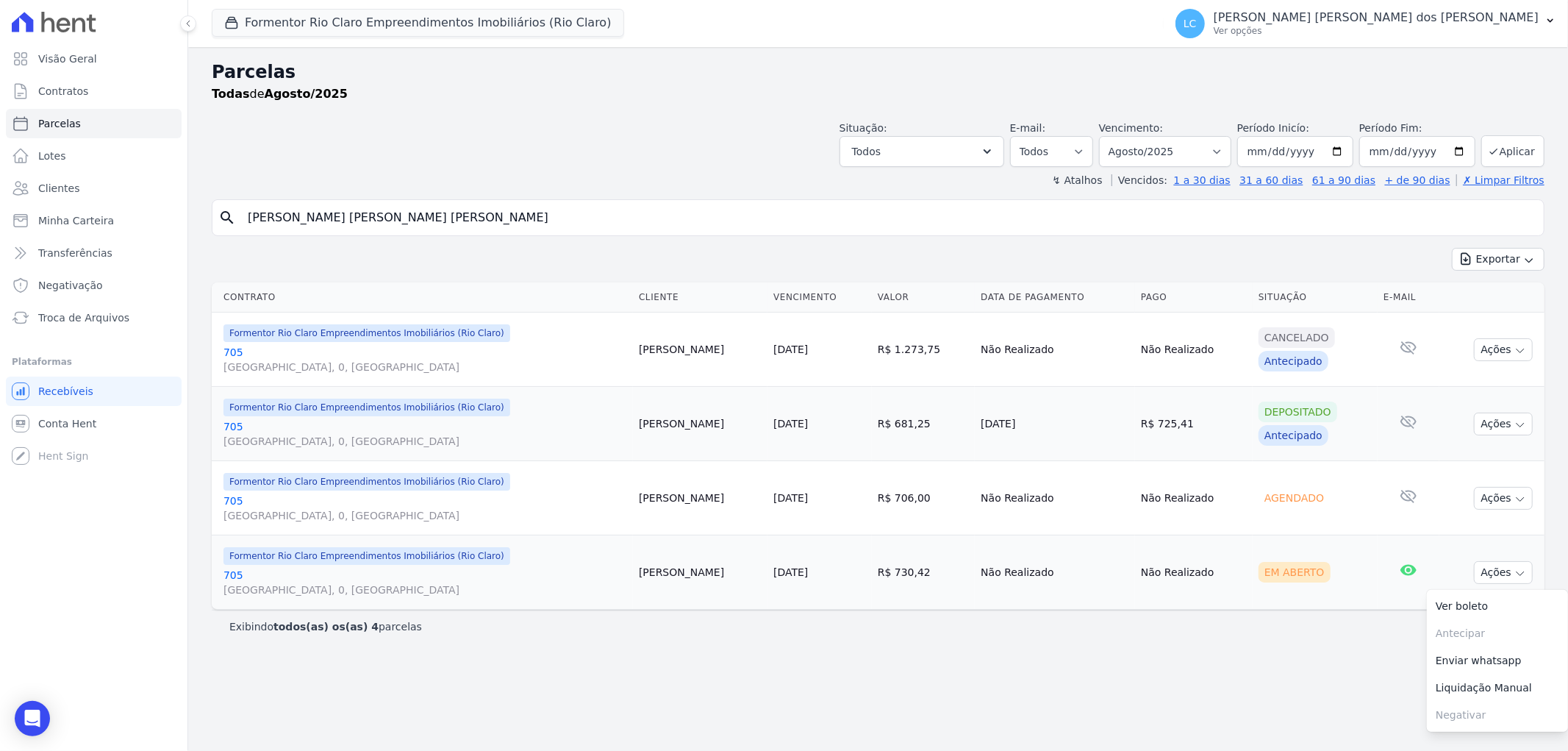
click at [386, 560] on span "Formentor Rio Claro Empreendimentos Imobiliários (Rio Claro)" at bounding box center [367, 556] width 287 height 18
click at [237, 563] on span "Formentor Rio Claro Empreendimentos Imobiliários (Rio Claro)" at bounding box center [367, 556] width 287 height 18
click at [229, 584] on span "Avenida M 25, 0, Parque das Indústrias" at bounding box center [425, 590] width 404 height 15
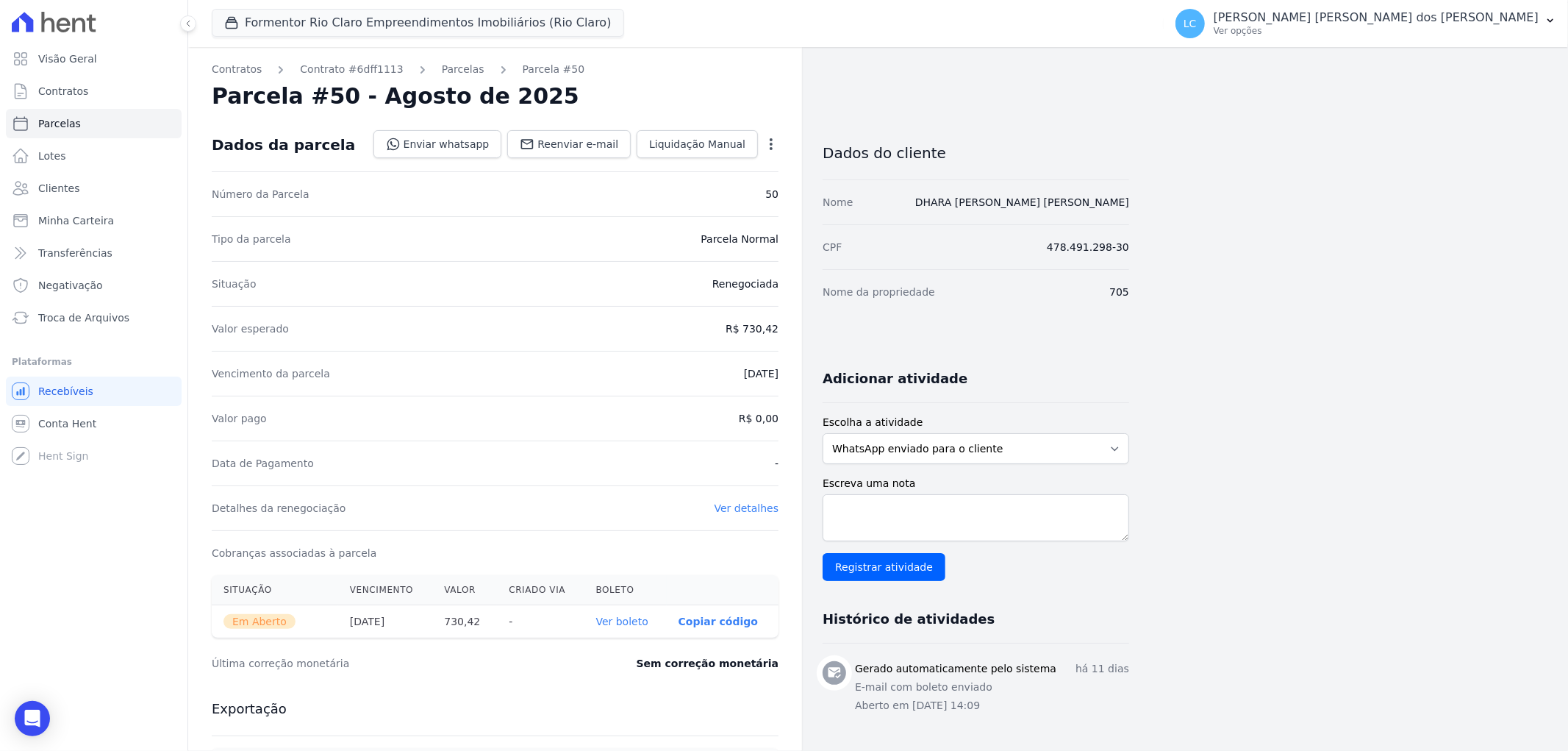
click at [768, 143] on icon "button" at bounding box center [771, 143] width 15 height 15
click at [702, 185] on link "Cancelar Cobrança" at bounding box center [708, 190] width 129 height 27
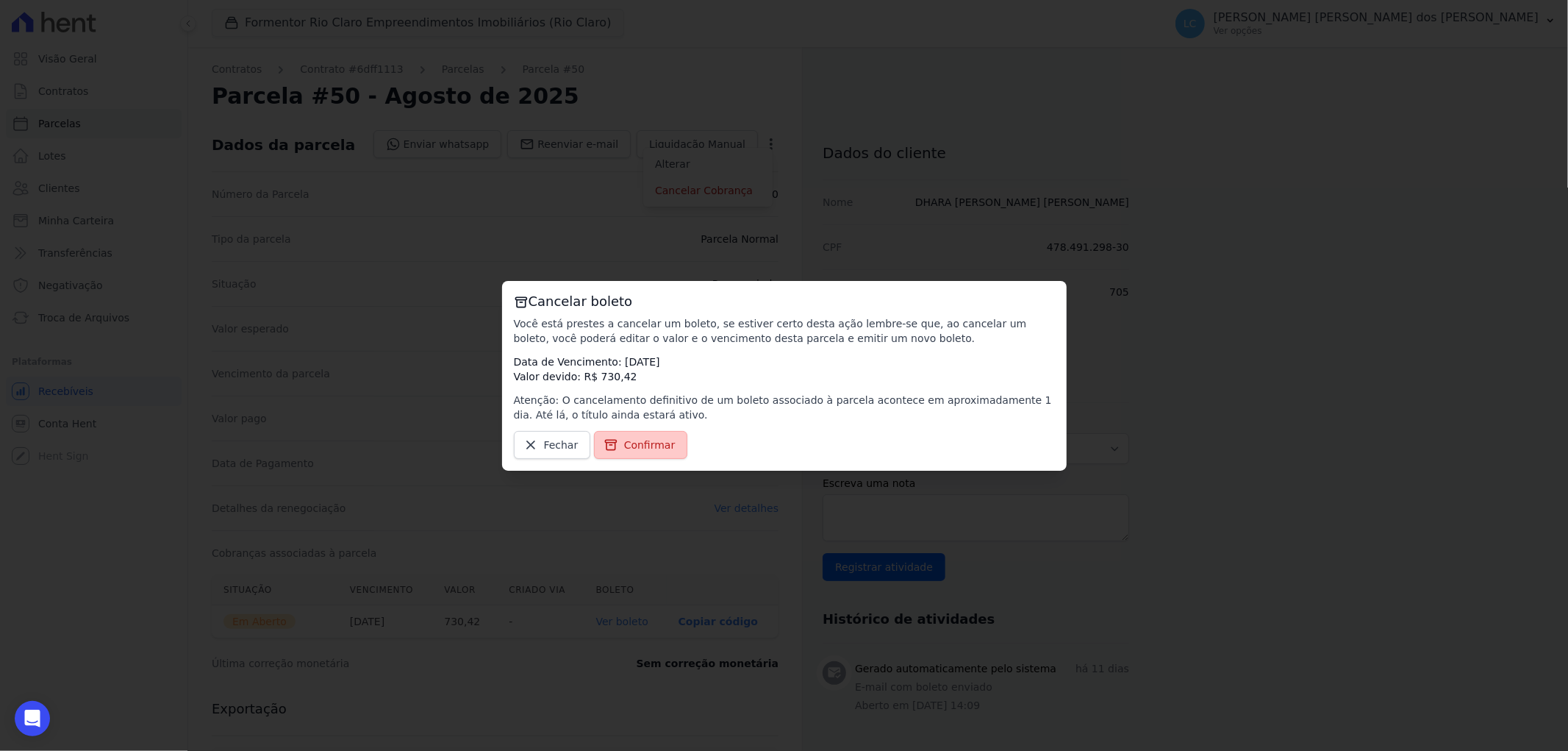
click at [624, 437] on span "Confirmar" at bounding box center [650, 444] width 52 height 15
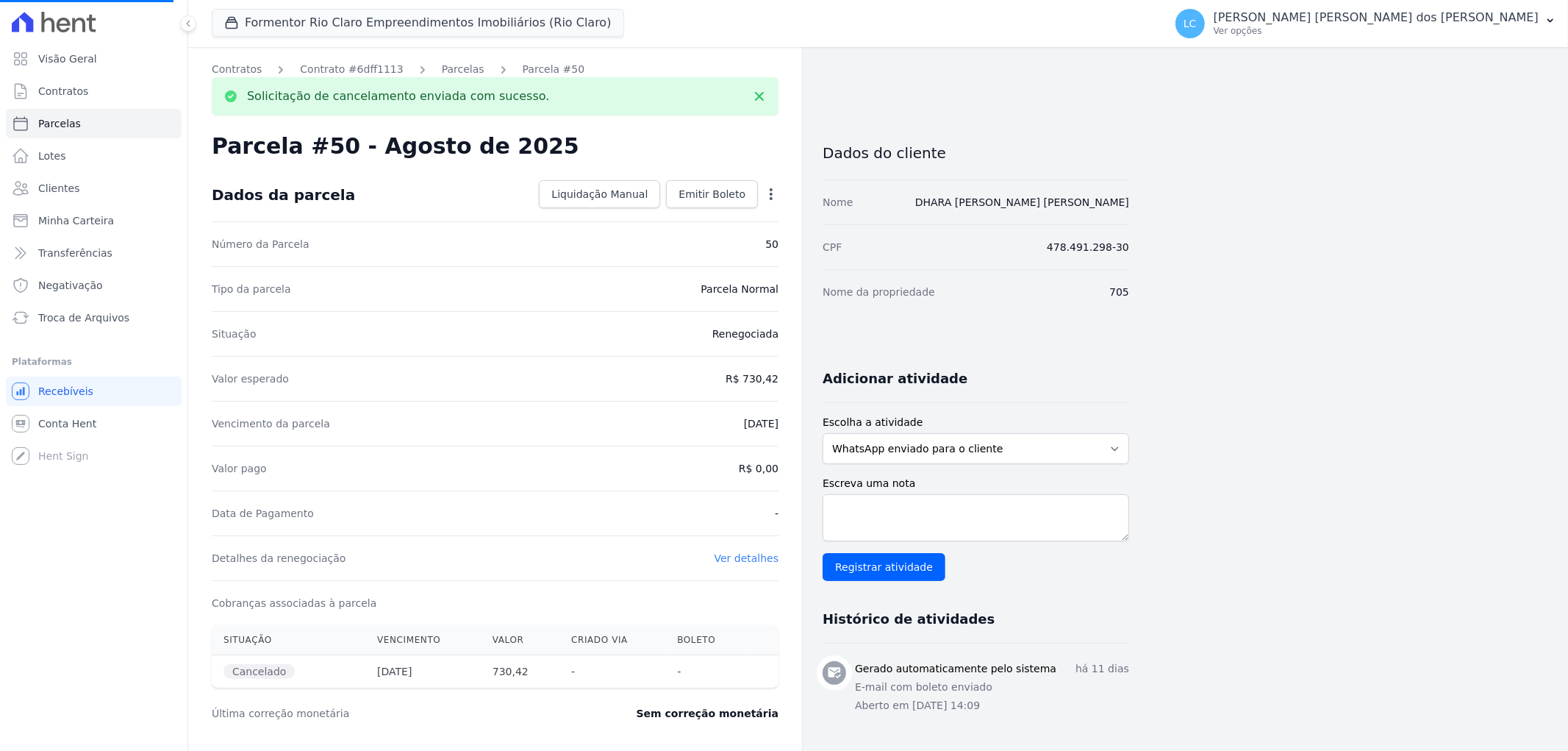
select select
